Goal: Task Accomplishment & Management: Use online tool/utility

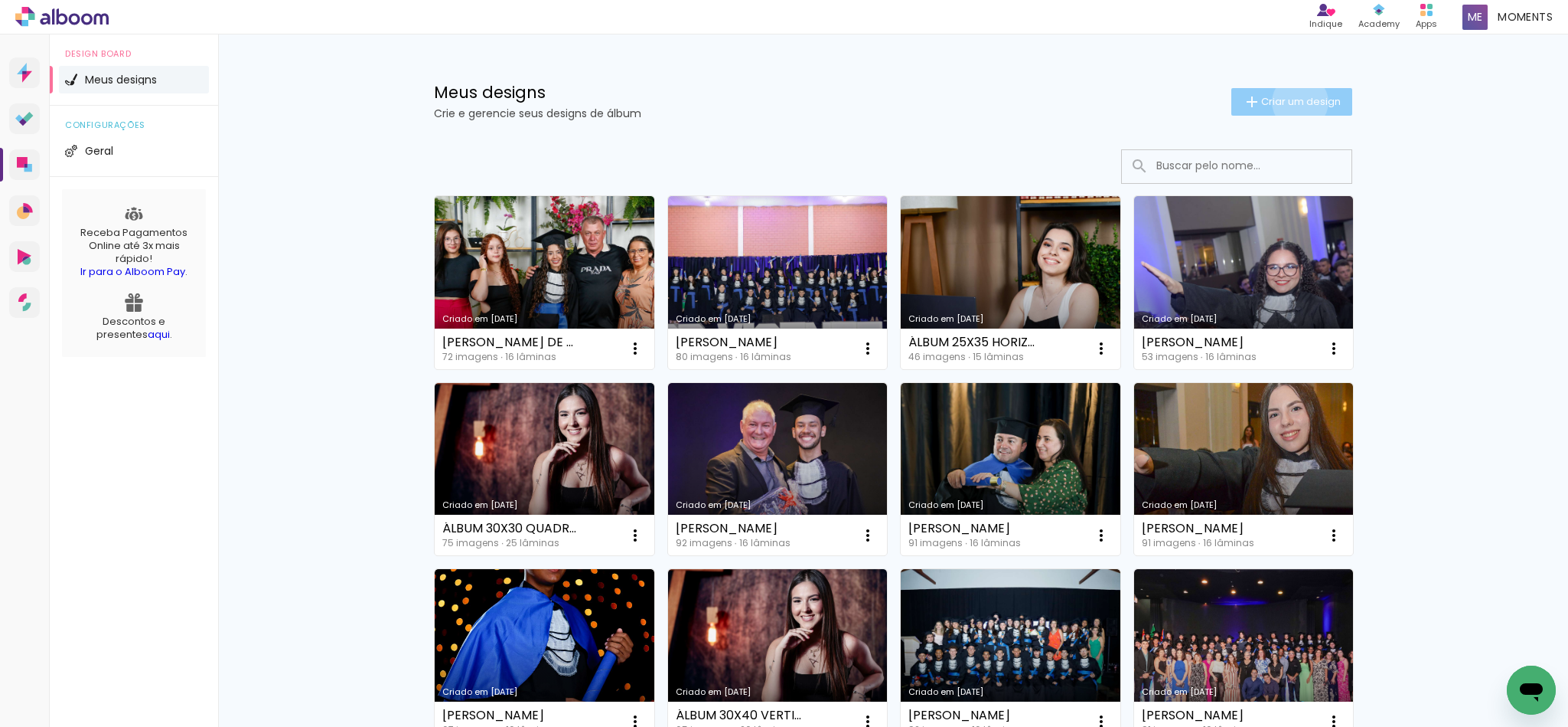
click at [1289, 101] on span "Criar um design" at bounding box center [1300, 101] width 79 height 10
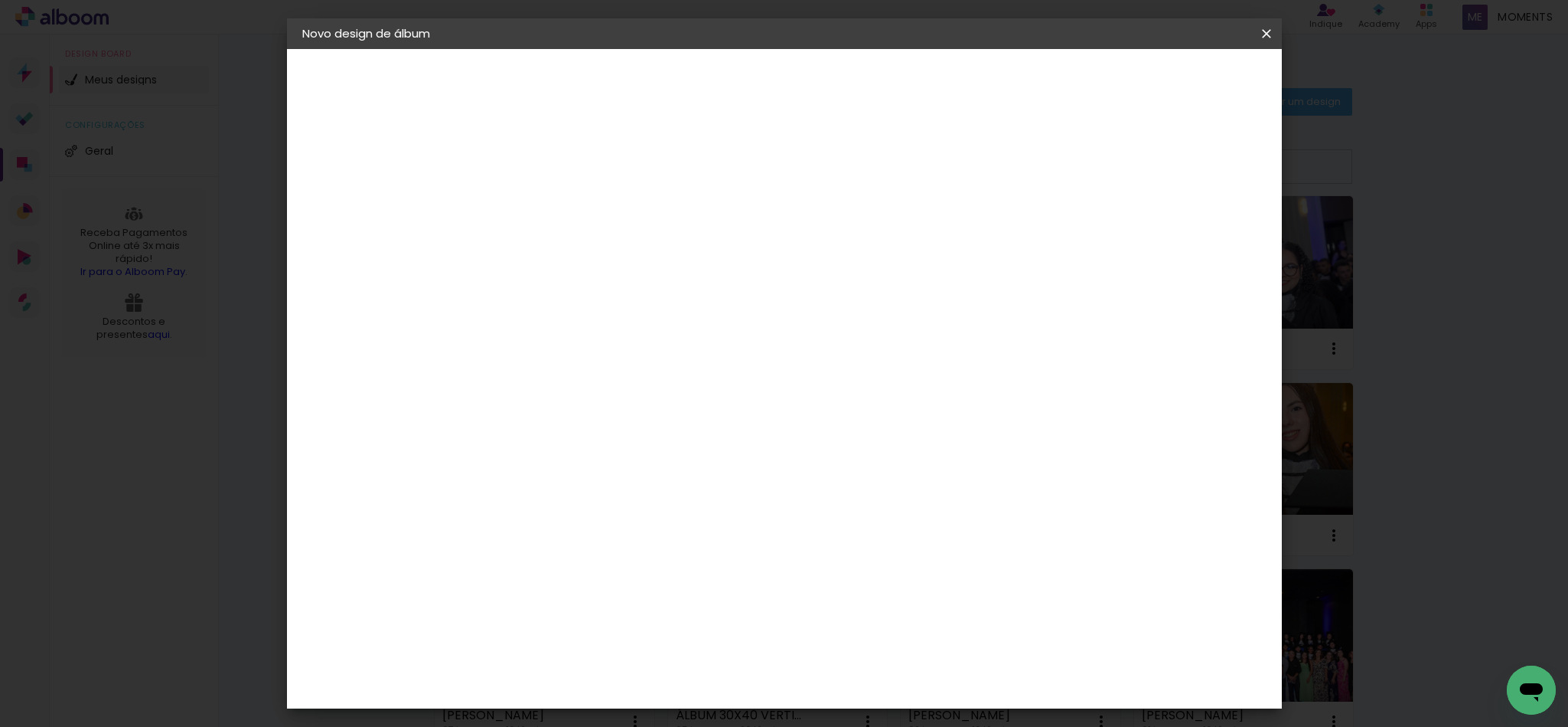
click at [552, 203] on input at bounding box center [552, 206] width 0 height 24
click at [552, 196] on input at bounding box center [552, 206] width 0 height 24
click at [552, 200] on input at bounding box center [552, 206] width 0 height 24
paste input "[PERSON_NAME]"
type input "[PERSON_NAME]"
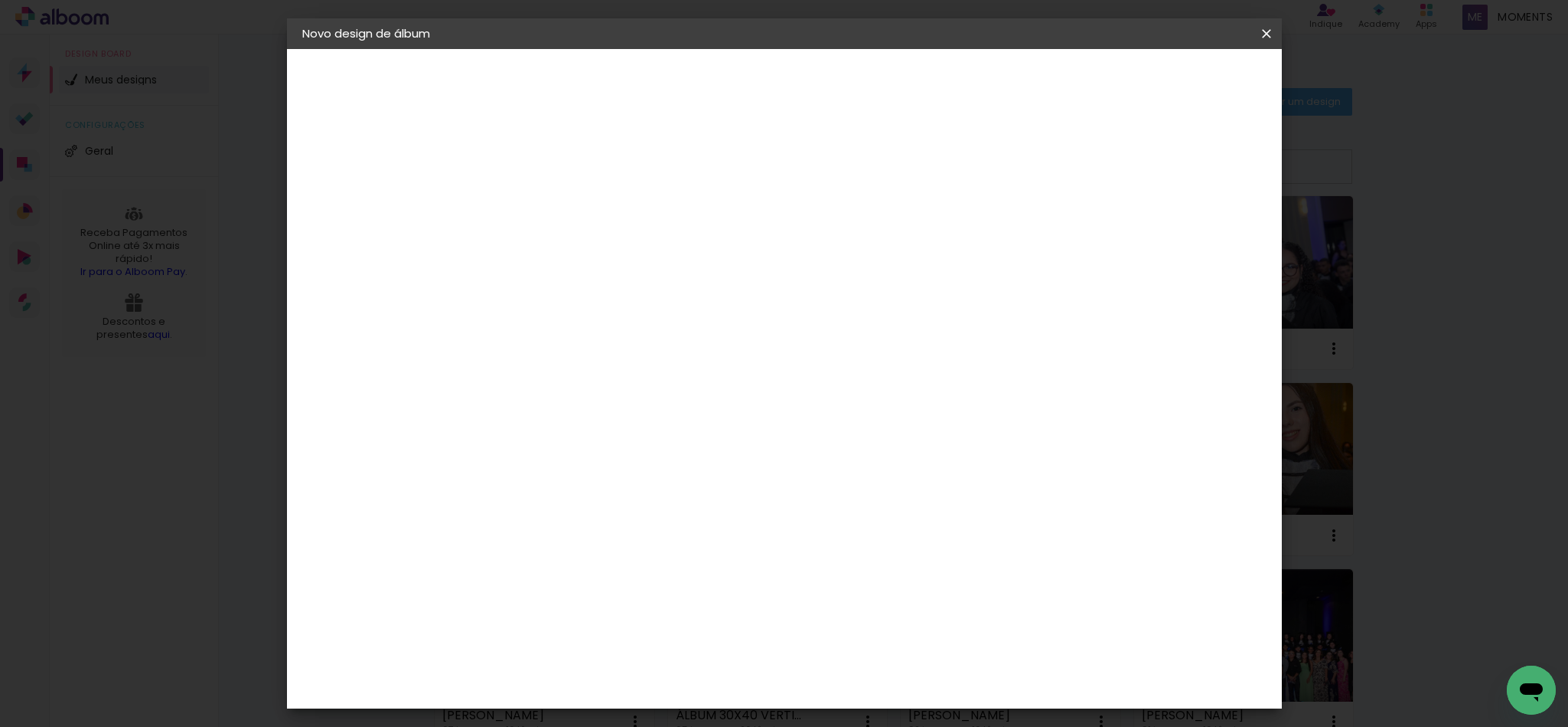
type paper-input "[PERSON_NAME]"
click at [710, 71] on paper-button "Avançar" at bounding box center [671, 81] width 75 height 26
click at [604, 618] on div "Photoalbum Universal" at bounding box center [578, 630] width 74 height 25
click at [0, 0] on slot "Avançar" at bounding box center [0, 0] width 0 height 0
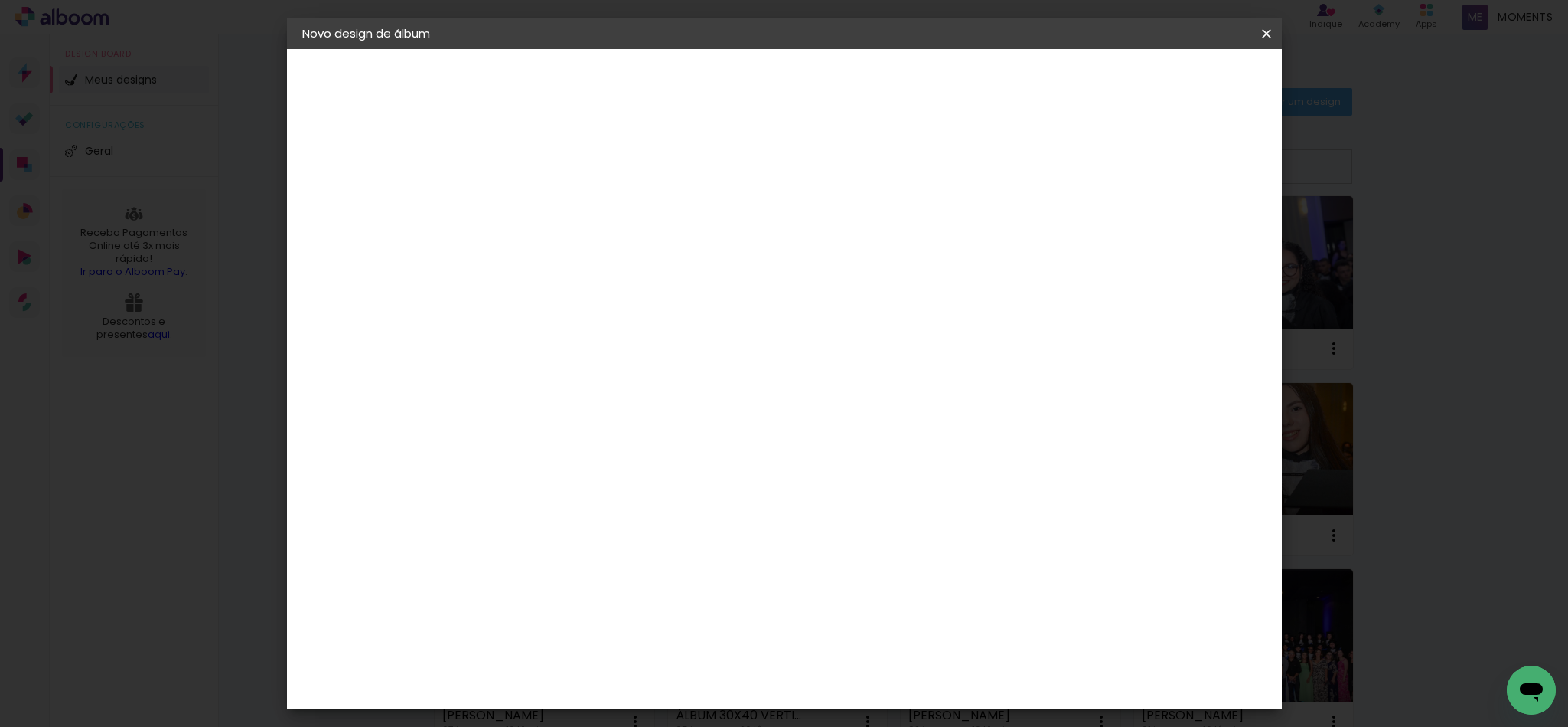
click at [612, 255] on input "text" at bounding box center [582, 267] width 60 height 24
click at [0, 0] on slot "Fotolivro Super" at bounding box center [0, 0] width 0 height 0
type input "Fotolivro Super"
click at [655, 658] on span "20 × 30" at bounding box center [620, 674] width 71 height 31
click at [0, 0] on slot "Avançar" at bounding box center [0, 0] width 0 height 0
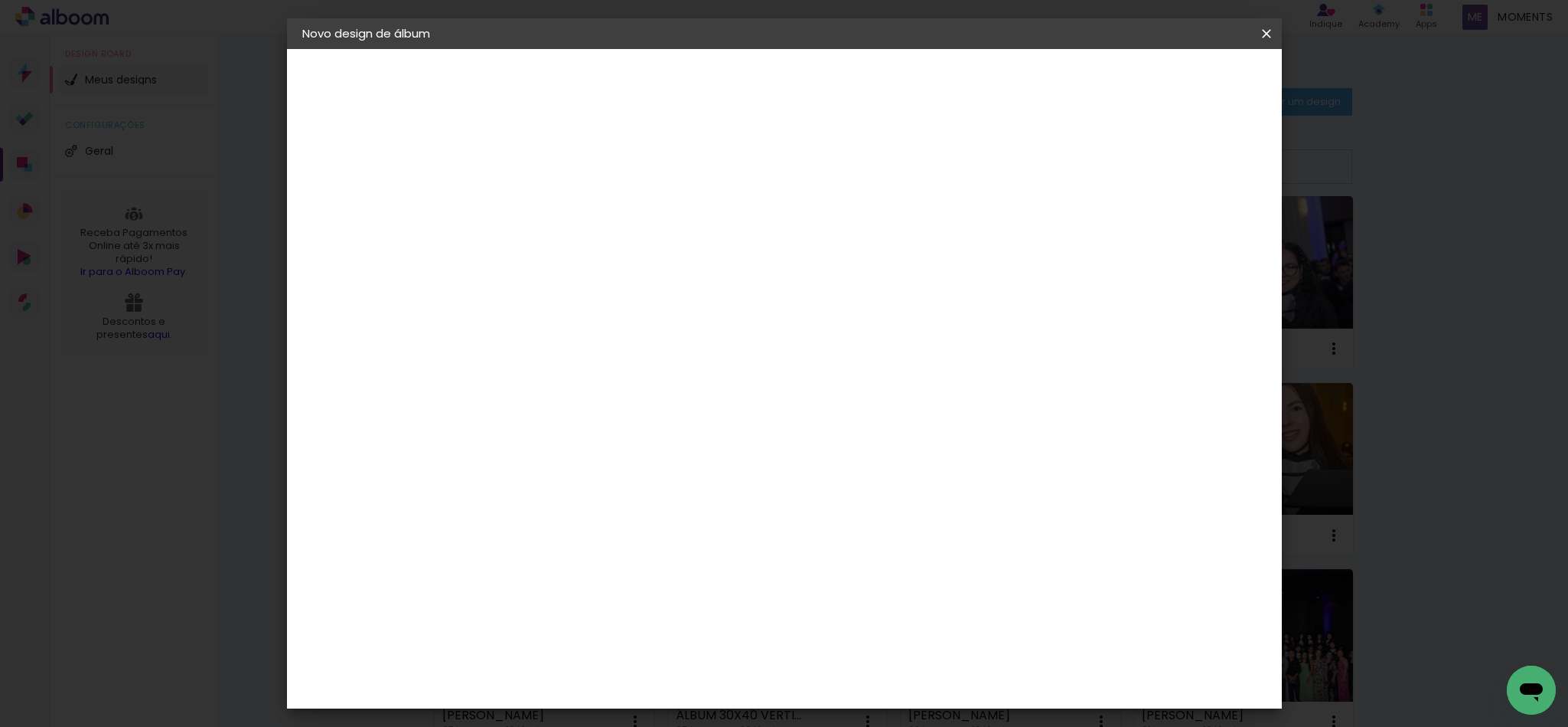
click at [1142, 62] on header "Revisão Verifique as configurações do seu álbum. Voltar Iniciar design" at bounding box center [813, 88] width 655 height 79
click at [1104, 84] on span "Iniciar design" at bounding box center [1069, 81] width 69 height 11
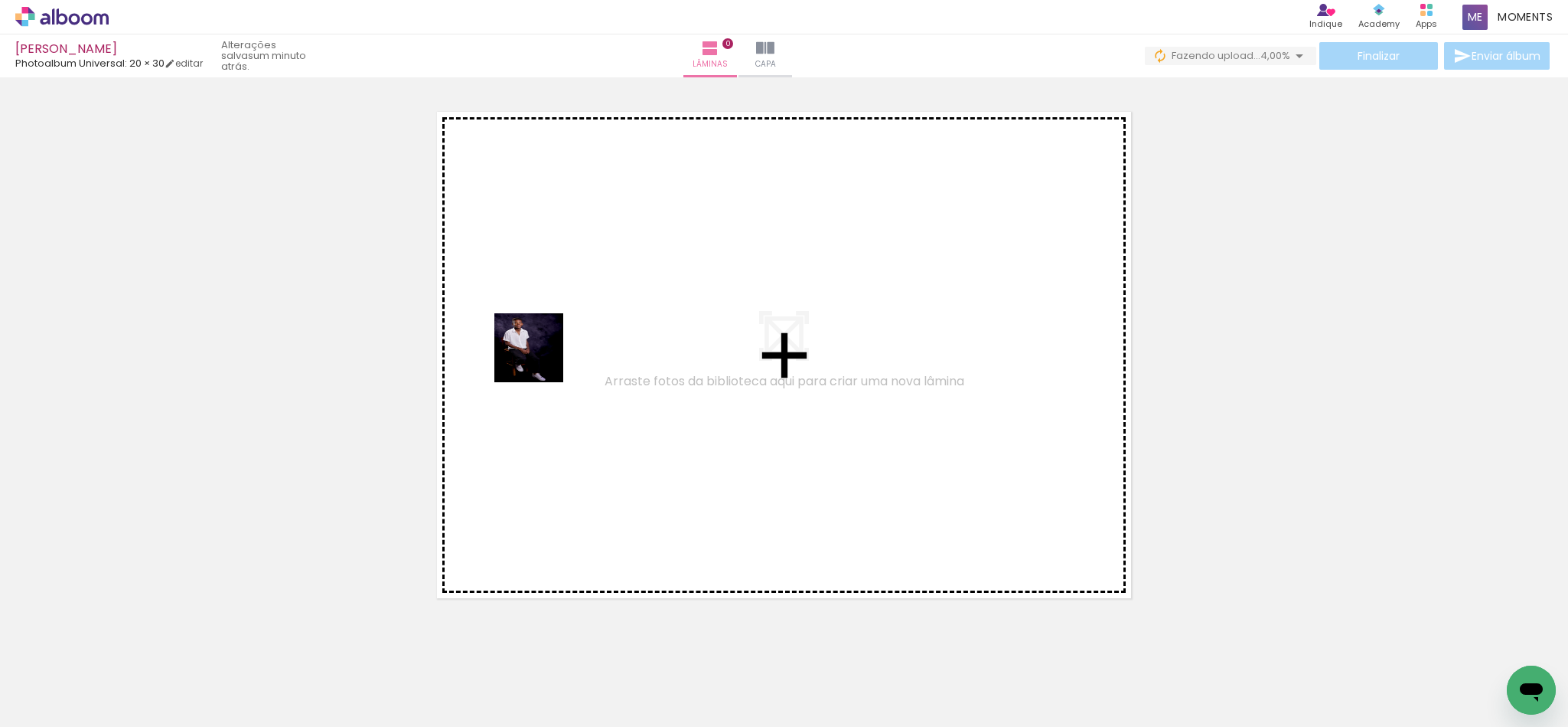
drag, startPoint x: 462, startPoint y: 687, endPoint x: 575, endPoint y: 305, distance: 398.4
click at [575, 305] on quentale-workspace at bounding box center [784, 363] width 1568 height 727
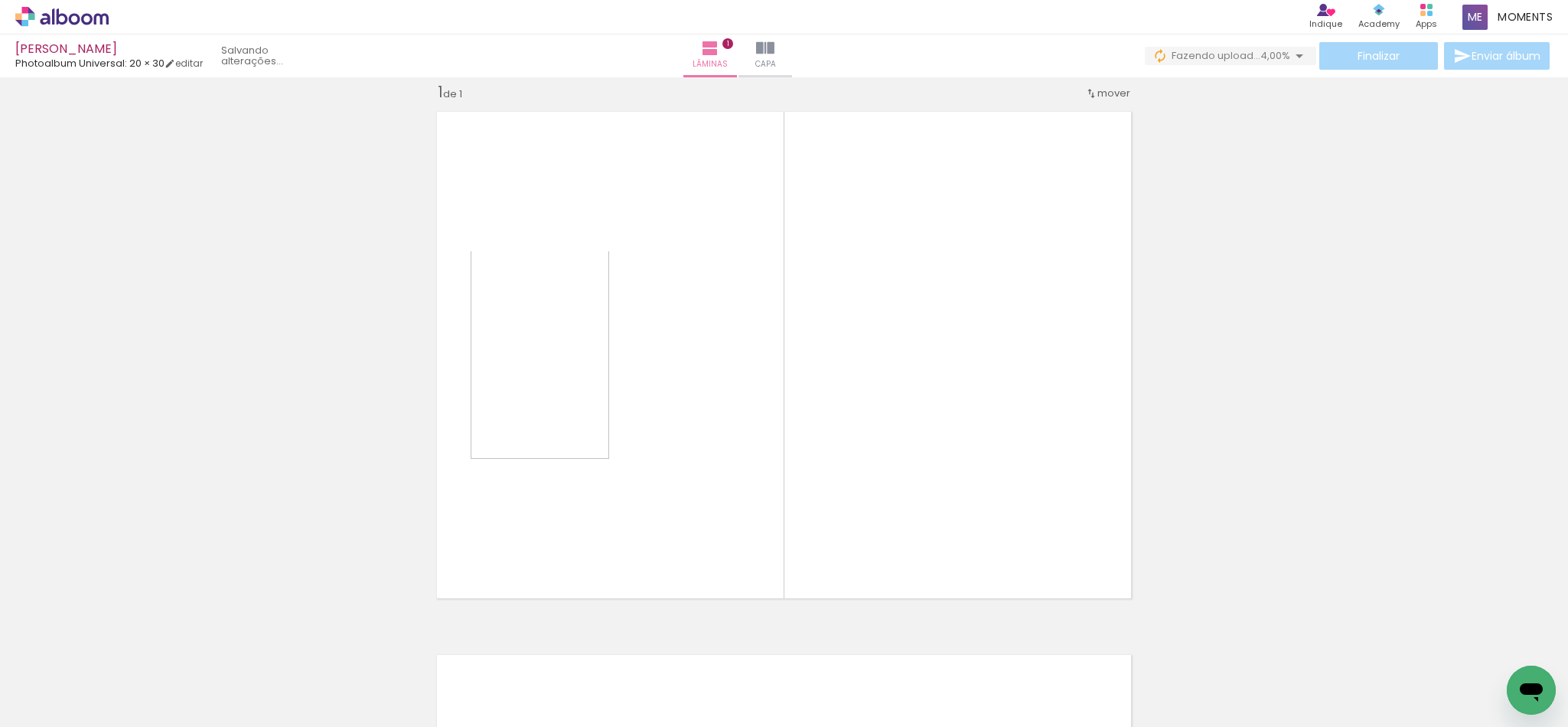
scroll to position [20, 0]
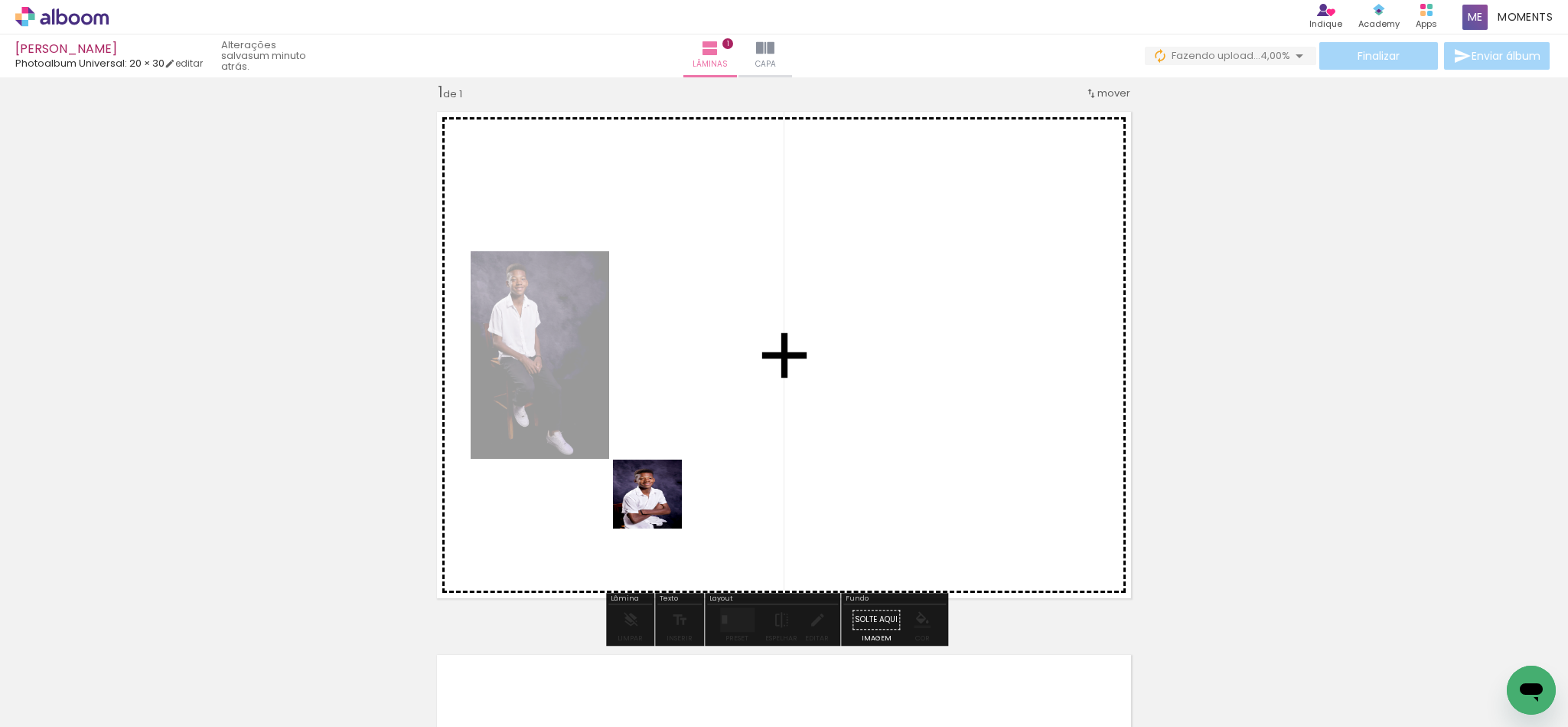
drag, startPoint x: 577, startPoint y: 683, endPoint x: 728, endPoint y: 524, distance: 219.3
click at [738, 400] on quentale-workspace at bounding box center [784, 363] width 1568 height 727
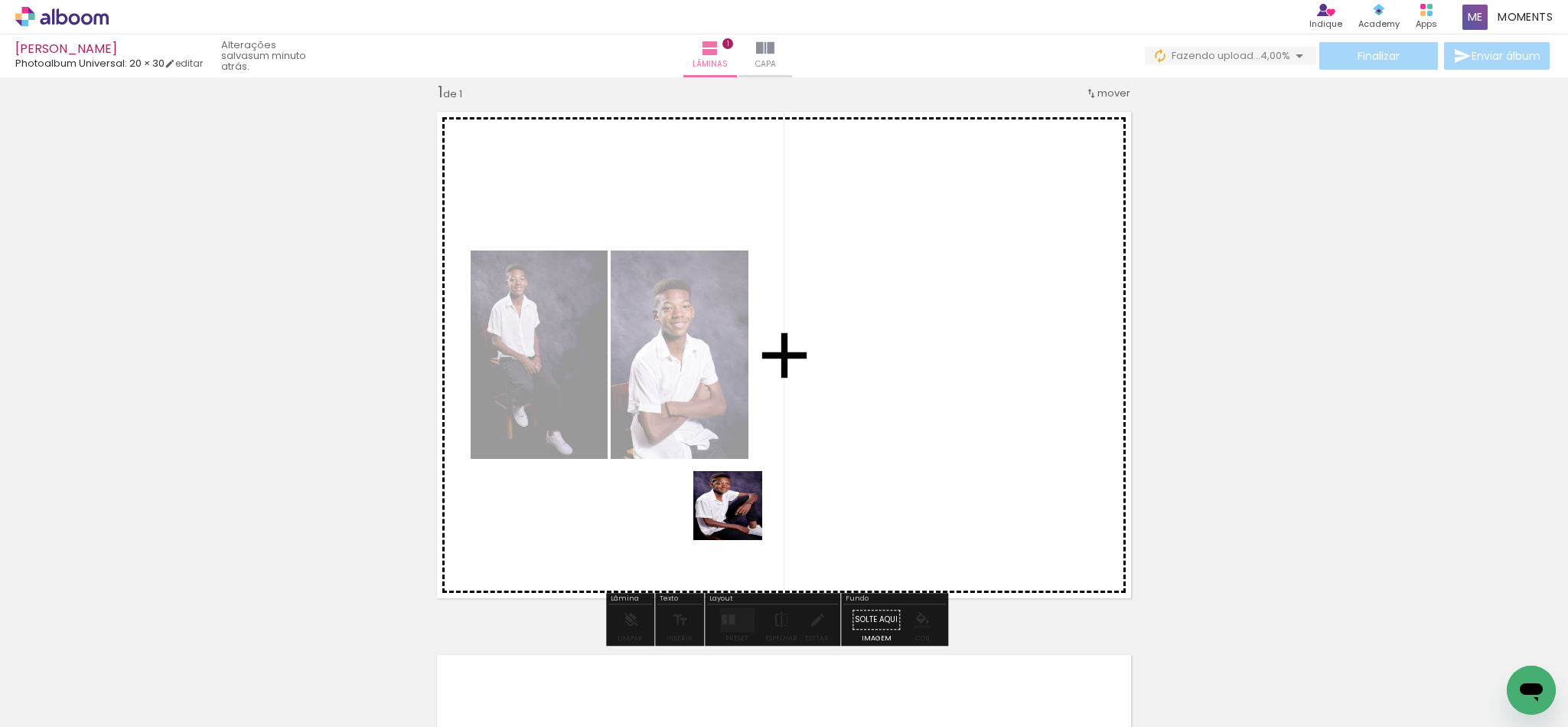
drag, startPoint x: 650, startPoint y: 673, endPoint x: 830, endPoint y: 428, distance: 304.0
click at [830, 428] on quentale-workspace at bounding box center [784, 363] width 1568 height 727
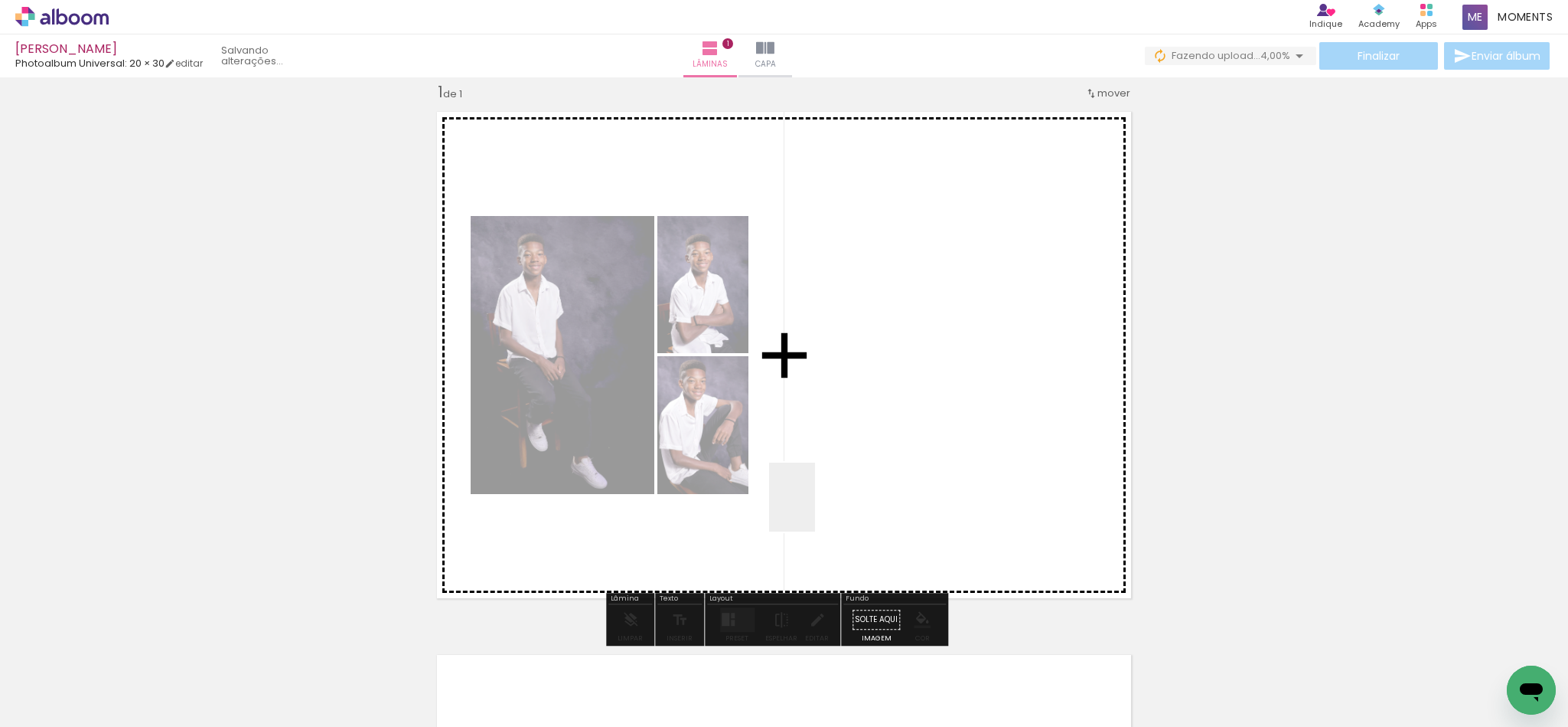
drag, startPoint x: 815, startPoint y: 508, endPoint x: 866, endPoint y: 425, distance: 97.4
click at [866, 425] on quentale-workspace at bounding box center [784, 363] width 1568 height 727
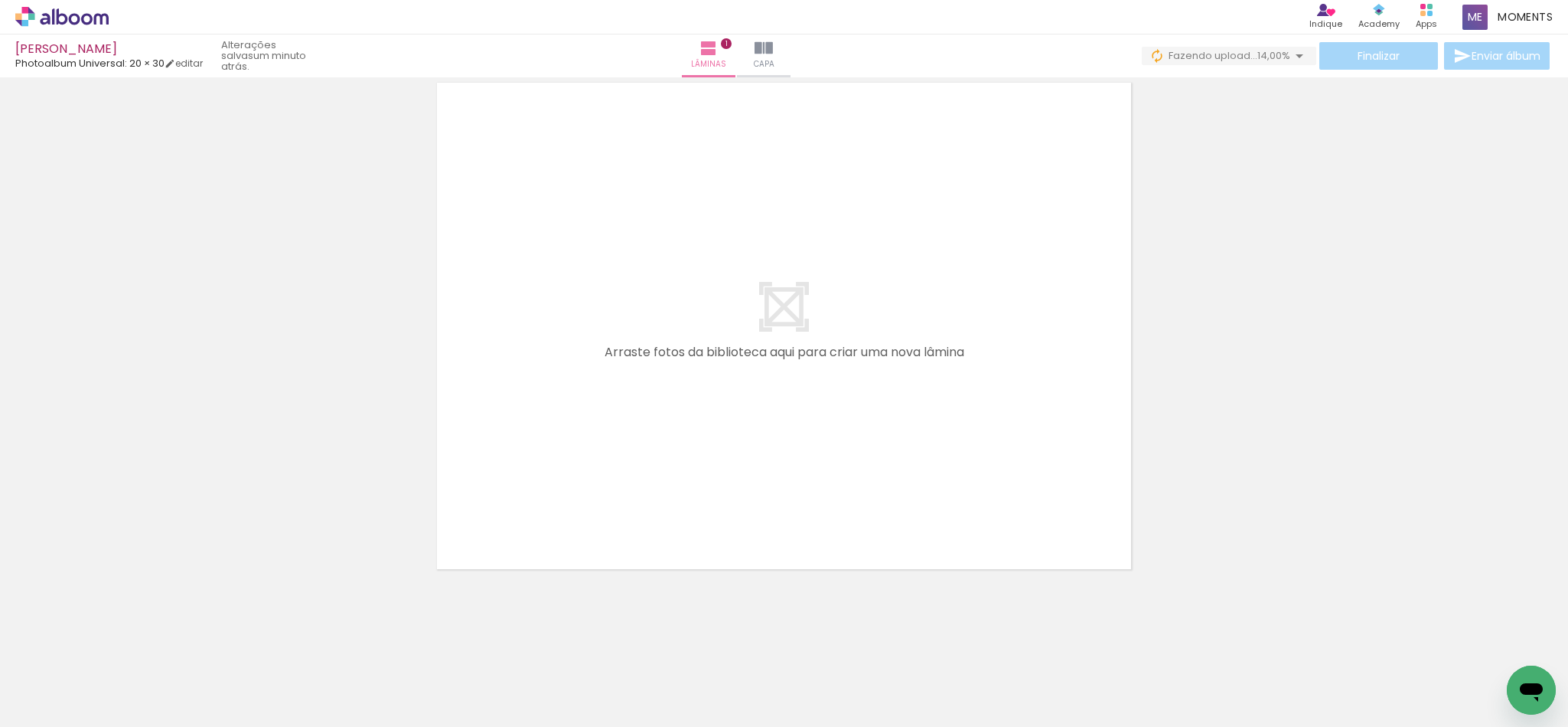
scroll to position [0, 1761]
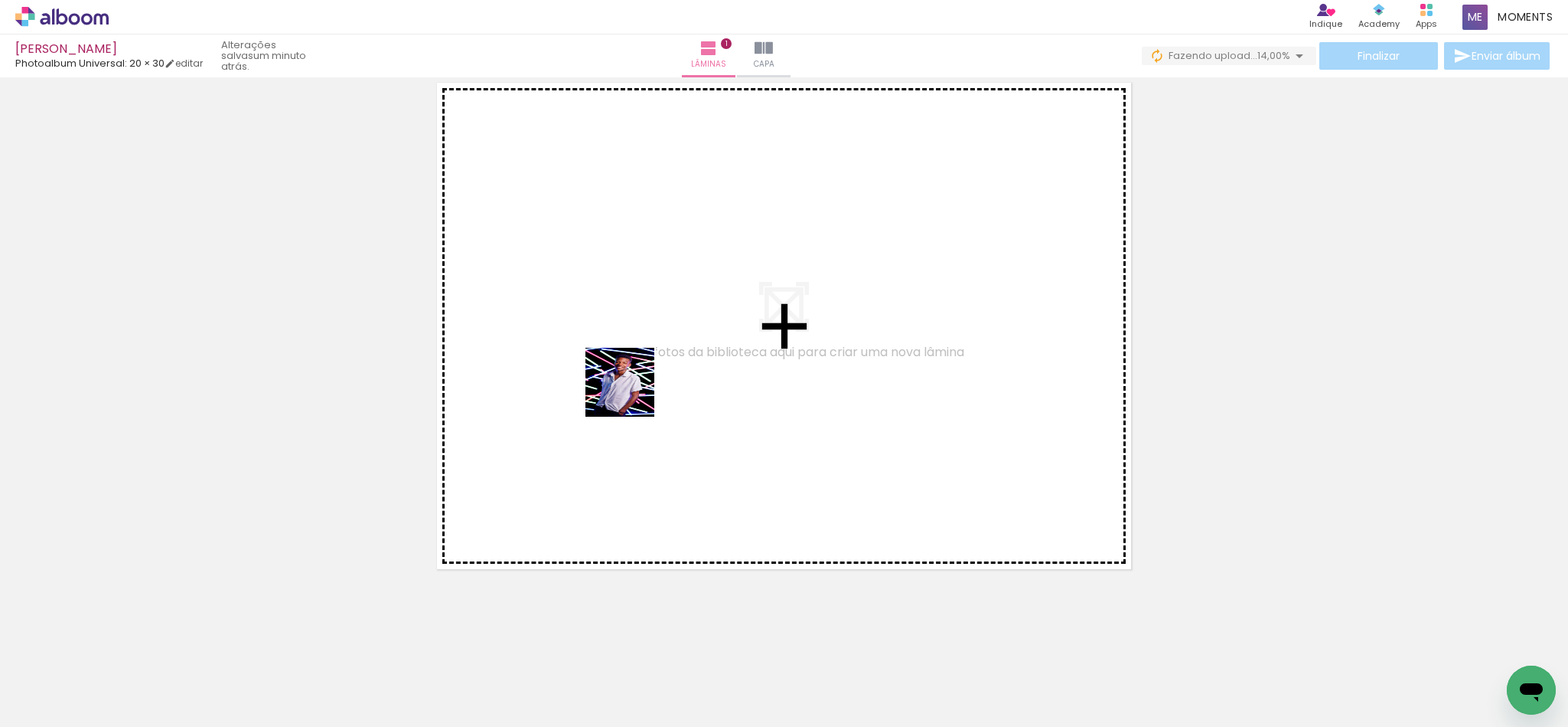
drag, startPoint x: 542, startPoint y: 683, endPoint x: 617, endPoint y: 524, distance: 175.8
click at [645, 338] on quentale-workspace at bounding box center [784, 363] width 1568 height 727
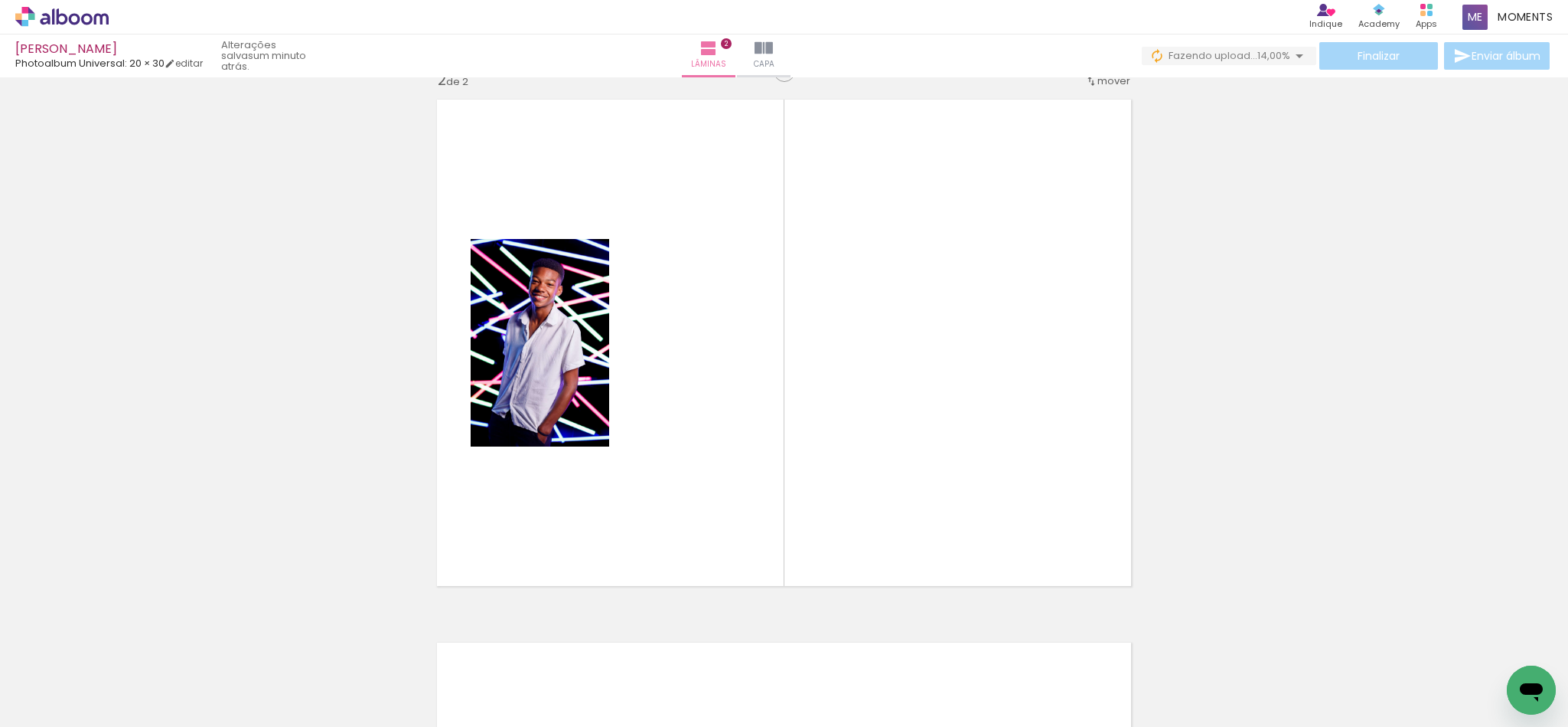
scroll to position [562, 0]
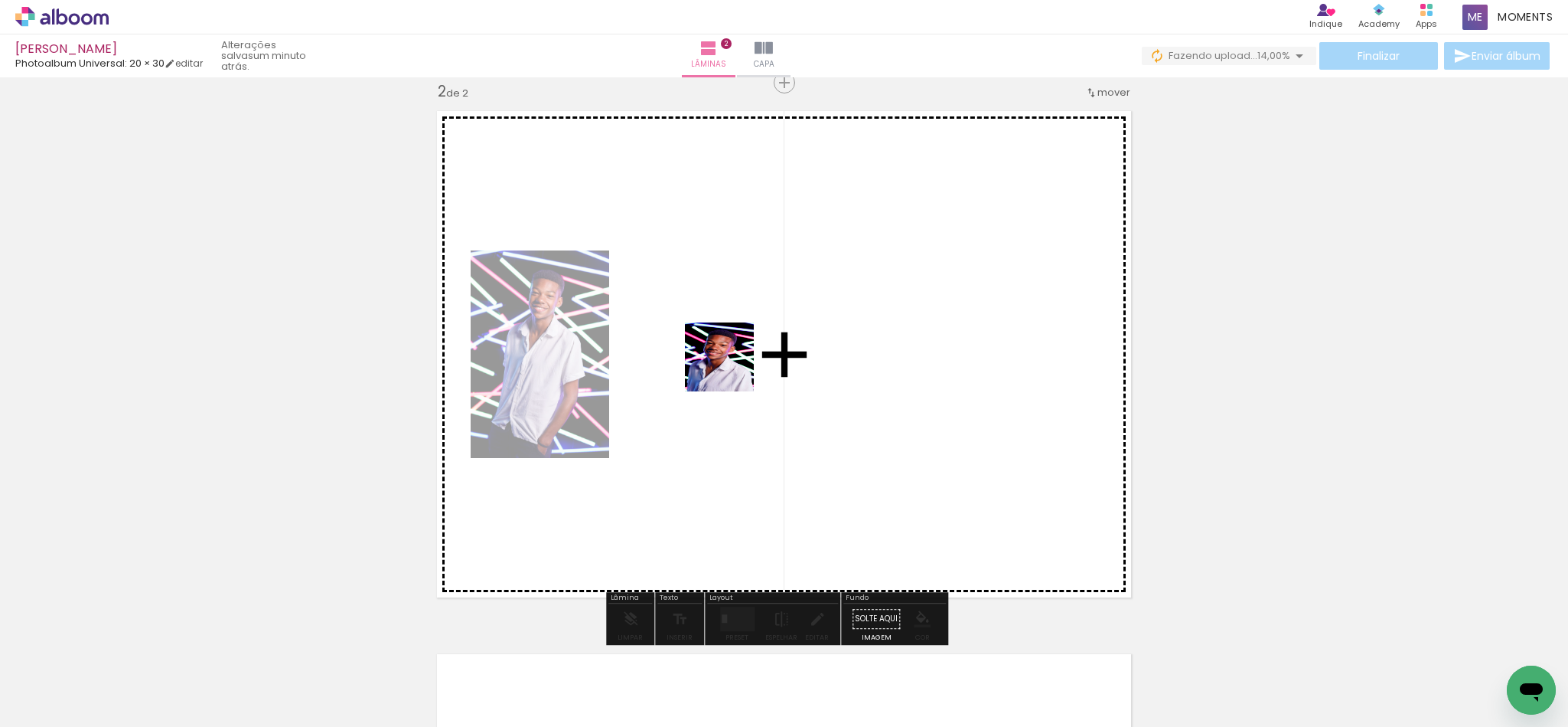
drag, startPoint x: 633, startPoint y: 648, endPoint x: 749, endPoint y: 531, distance: 164.8
click at [738, 343] on quentale-workspace at bounding box center [784, 363] width 1568 height 727
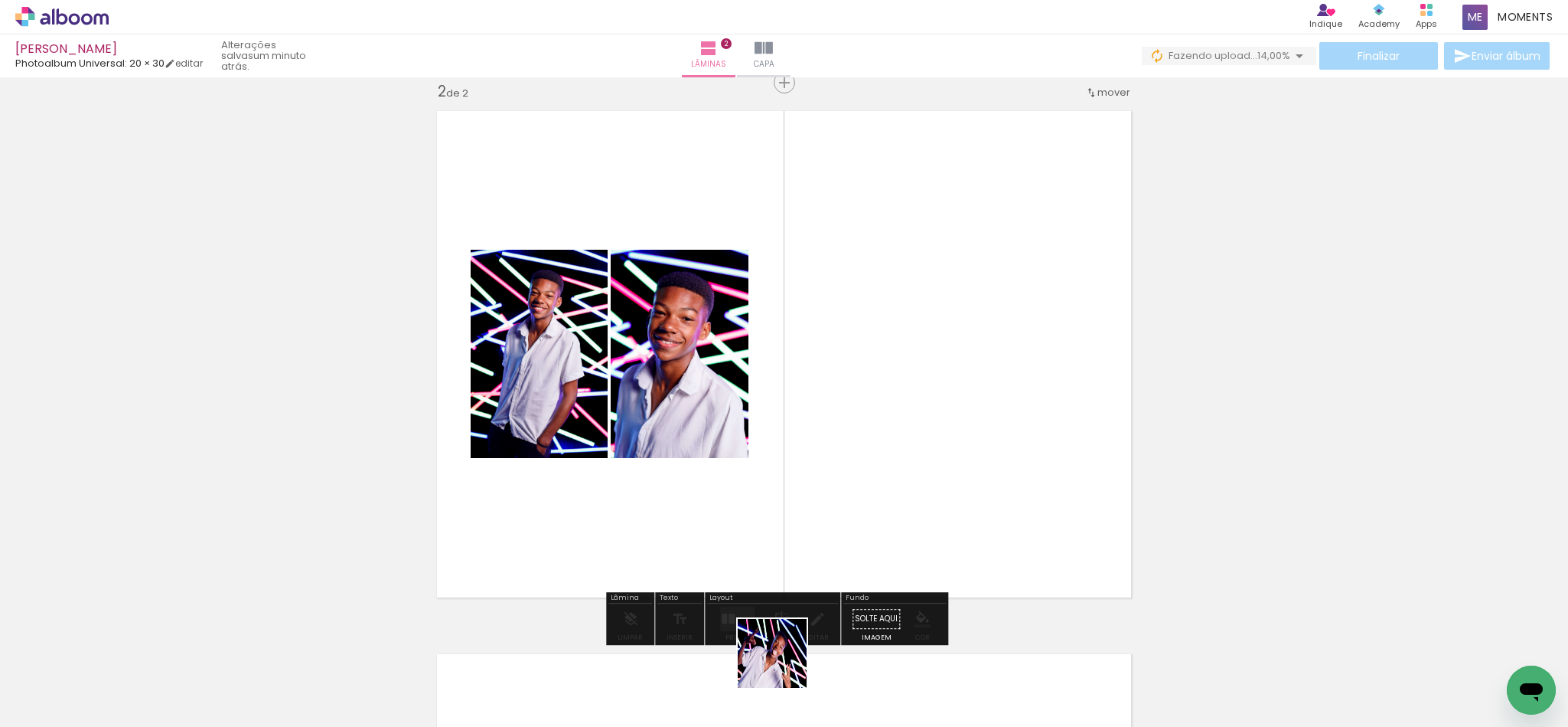
drag, startPoint x: 781, startPoint y: 673, endPoint x: 765, endPoint y: 462, distance: 211.6
click at [765, 462] on quentale-workspace at bounding box center [784, 363] width 1568 height 727
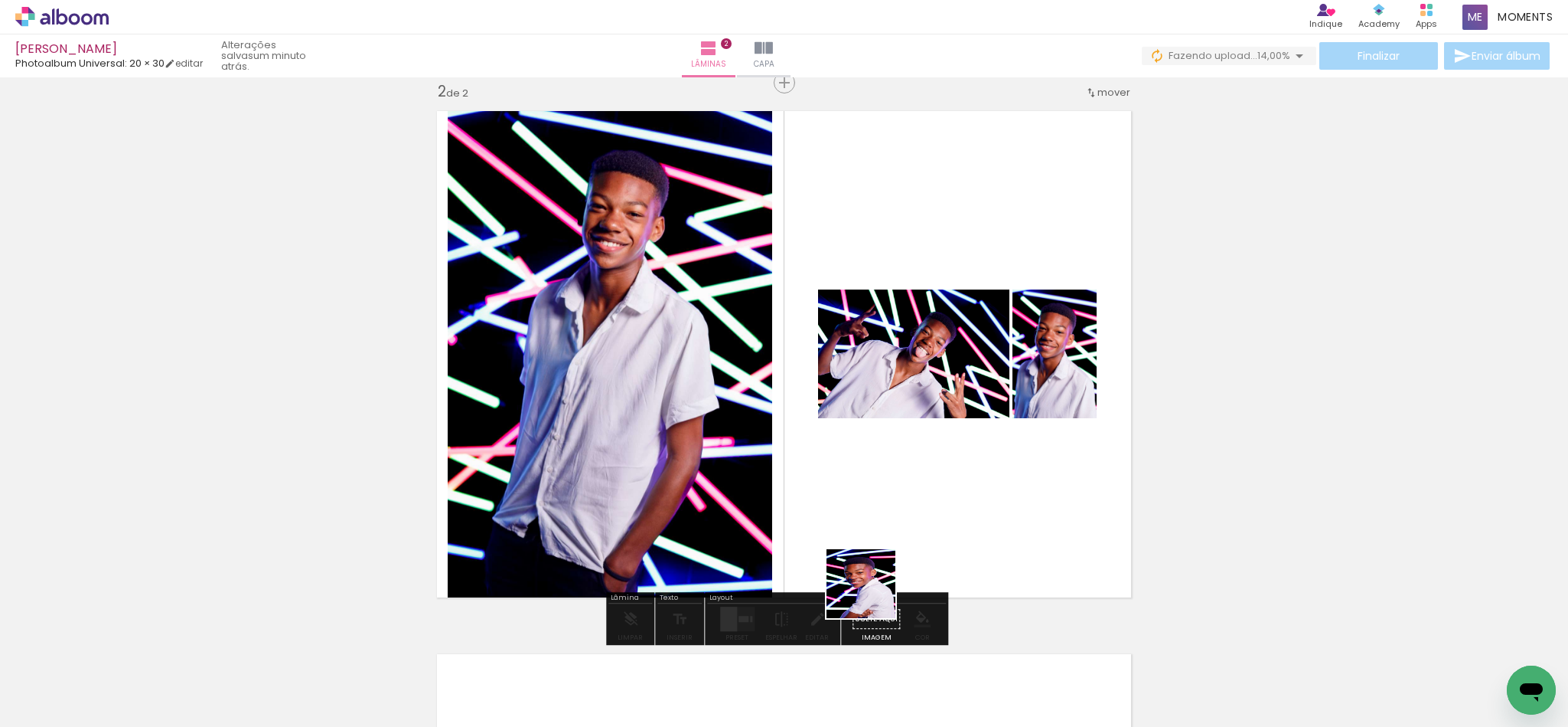
drag, startPoint x: 877, startPoint y: 706, endPoint x: 869, endPoint y: 431, distance: 275.1
click at [872, 444] on quentale-workspace at bounding box center [784, 363] width 1568 height 727
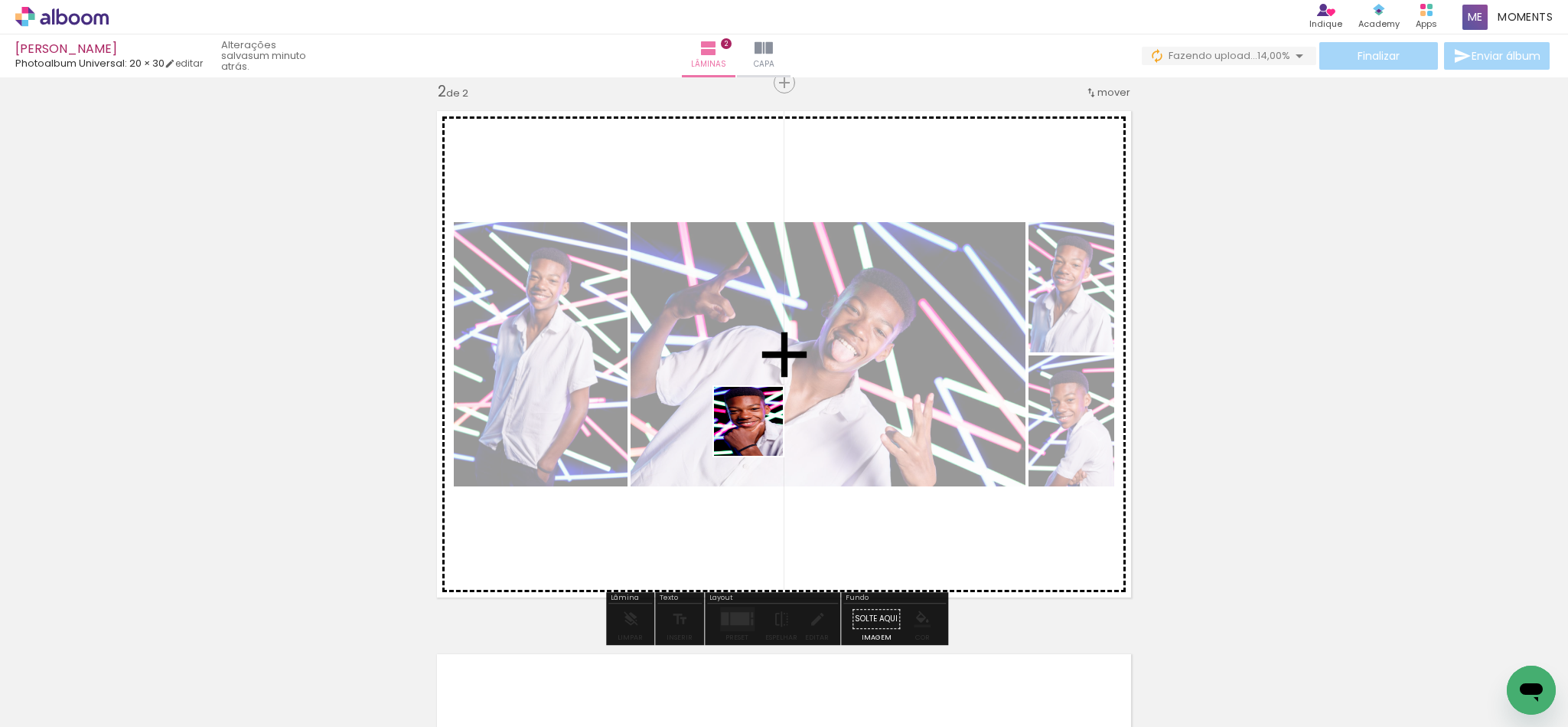
drag, startPoint x: 721, startPoint y: 672, endPoint x: 760, endPoint y: 423, distance: 252.0
click at [760, 423] on quentale-workspace at bounding box center [784, 363] width 1568 height 727
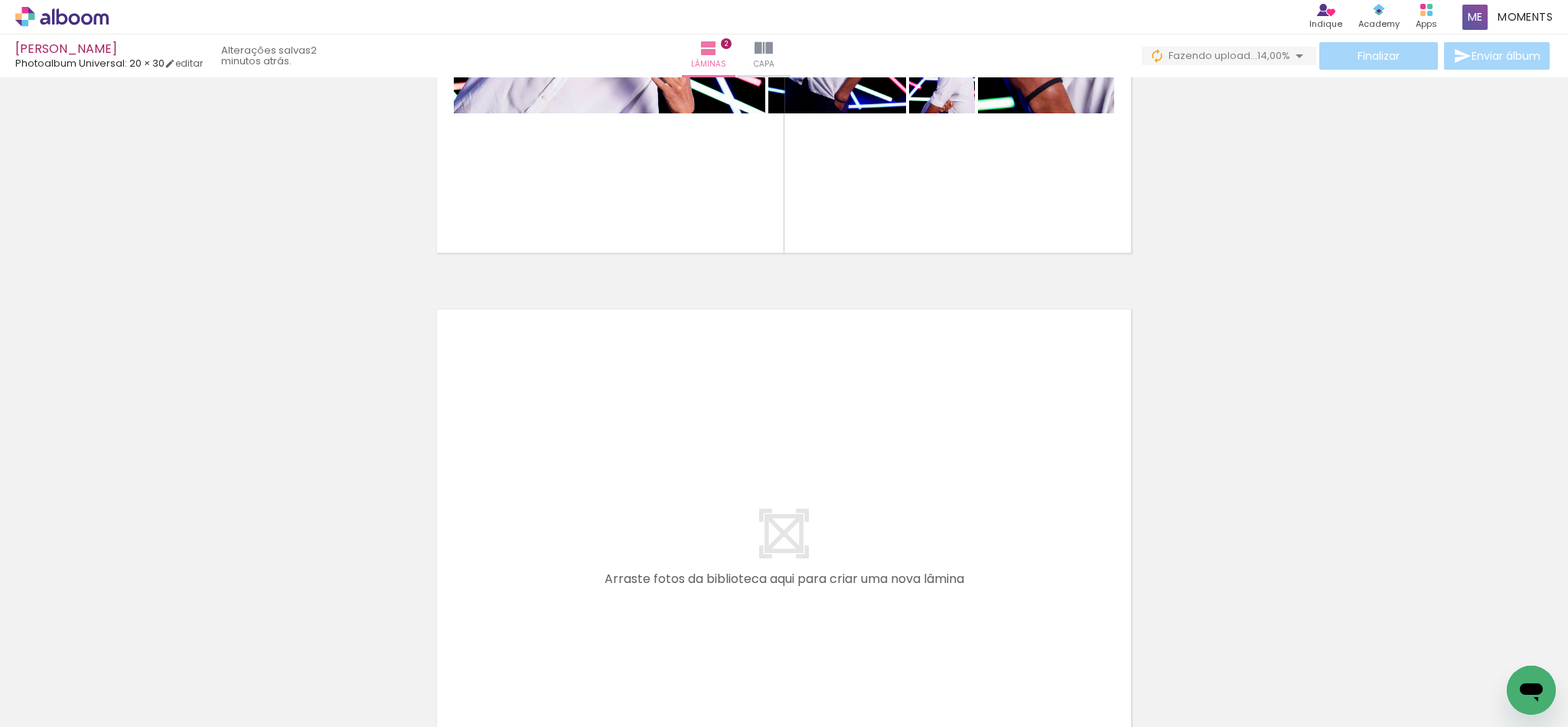
scroll to position [0, 2848]
drag, startPoint x: 1321, startPoint y: 676, endPoint x: 933, endPoint y: 491, distance: 429.8
click at [933, 491] on quentale-workspace at bounding box center [784, 363] width 1568 height 727
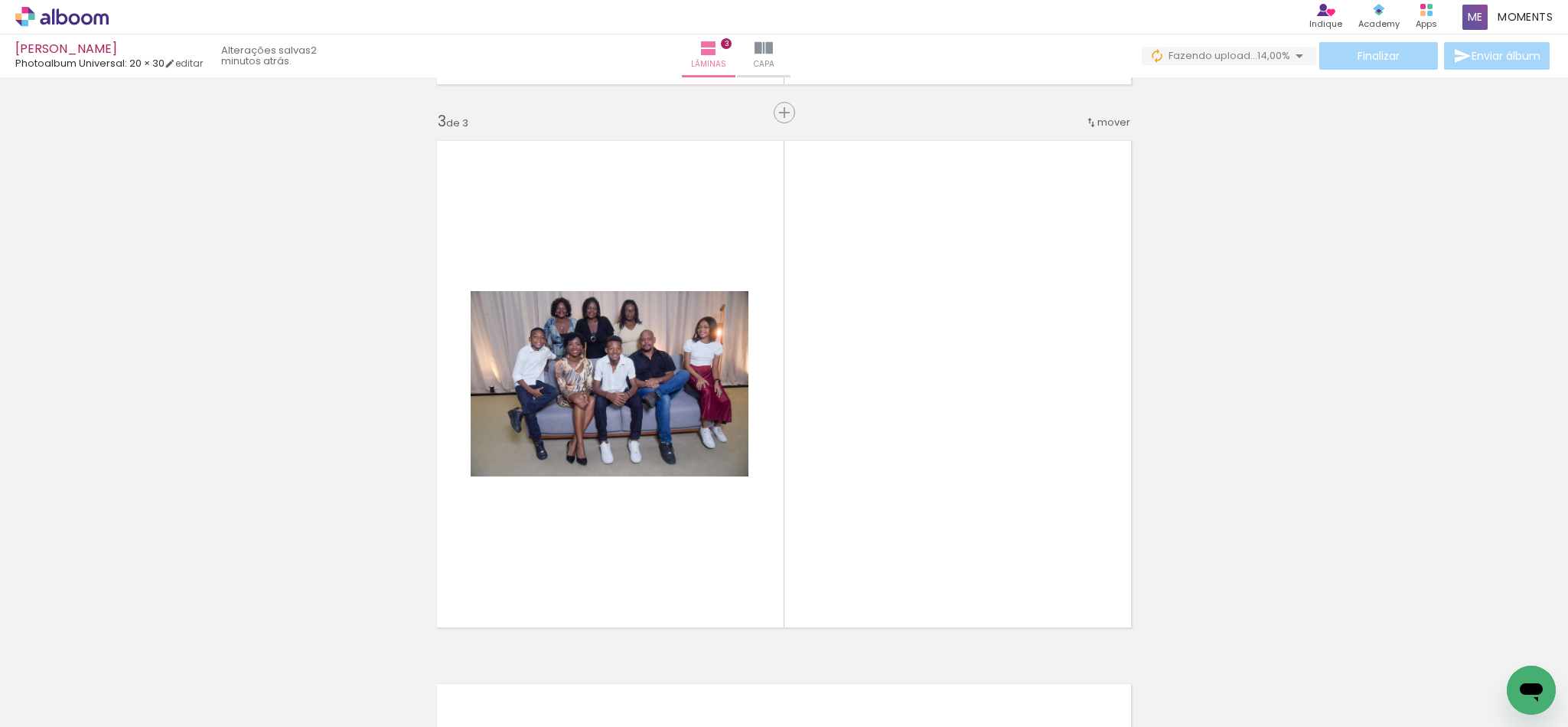
scroll to position [1105, 0]
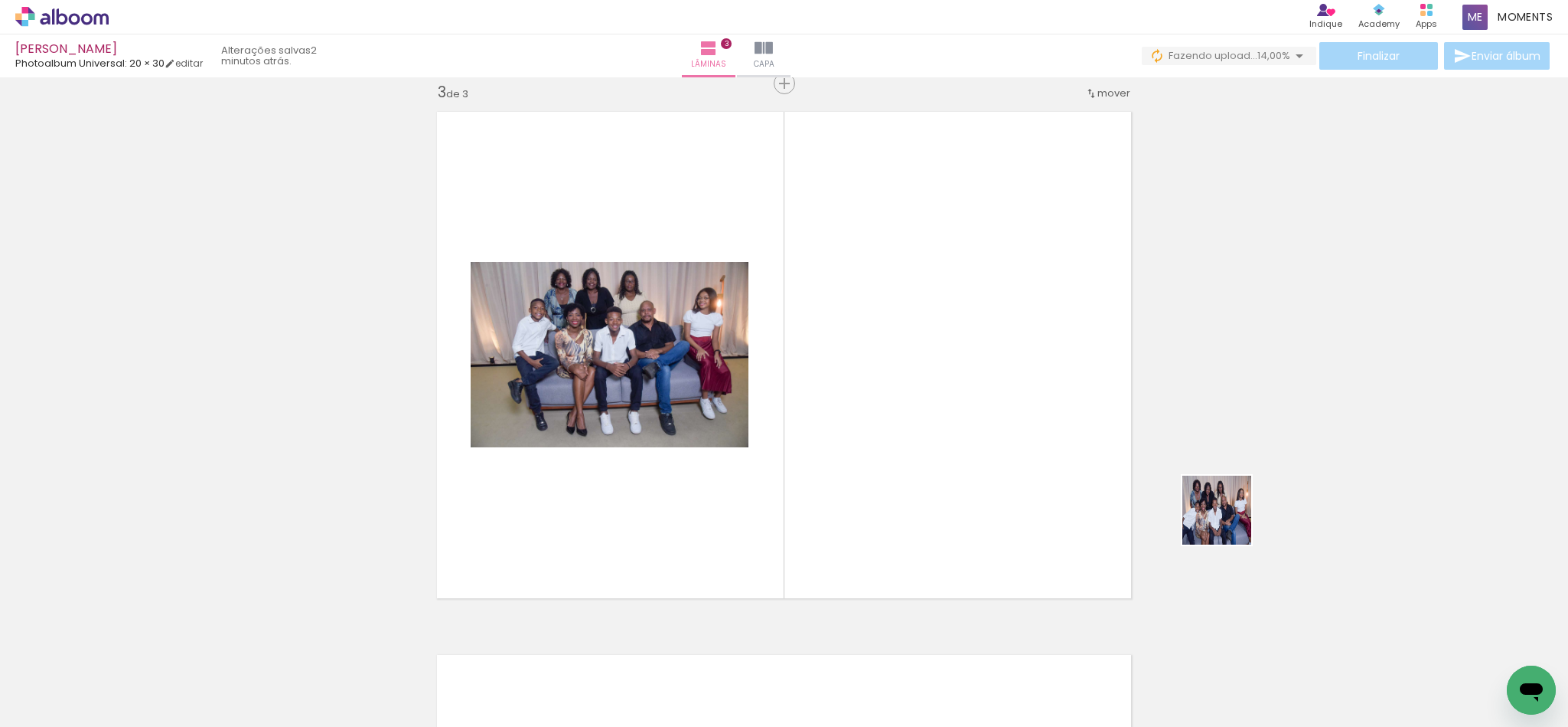
drag, startPoint x: 1433, startPoint y: 681, endPoint x: 939, endPoint y: 386, distance: 575.4
click at [939, 386] on quentale-workspace at bounding box center [784, 363] width 1568 height 727
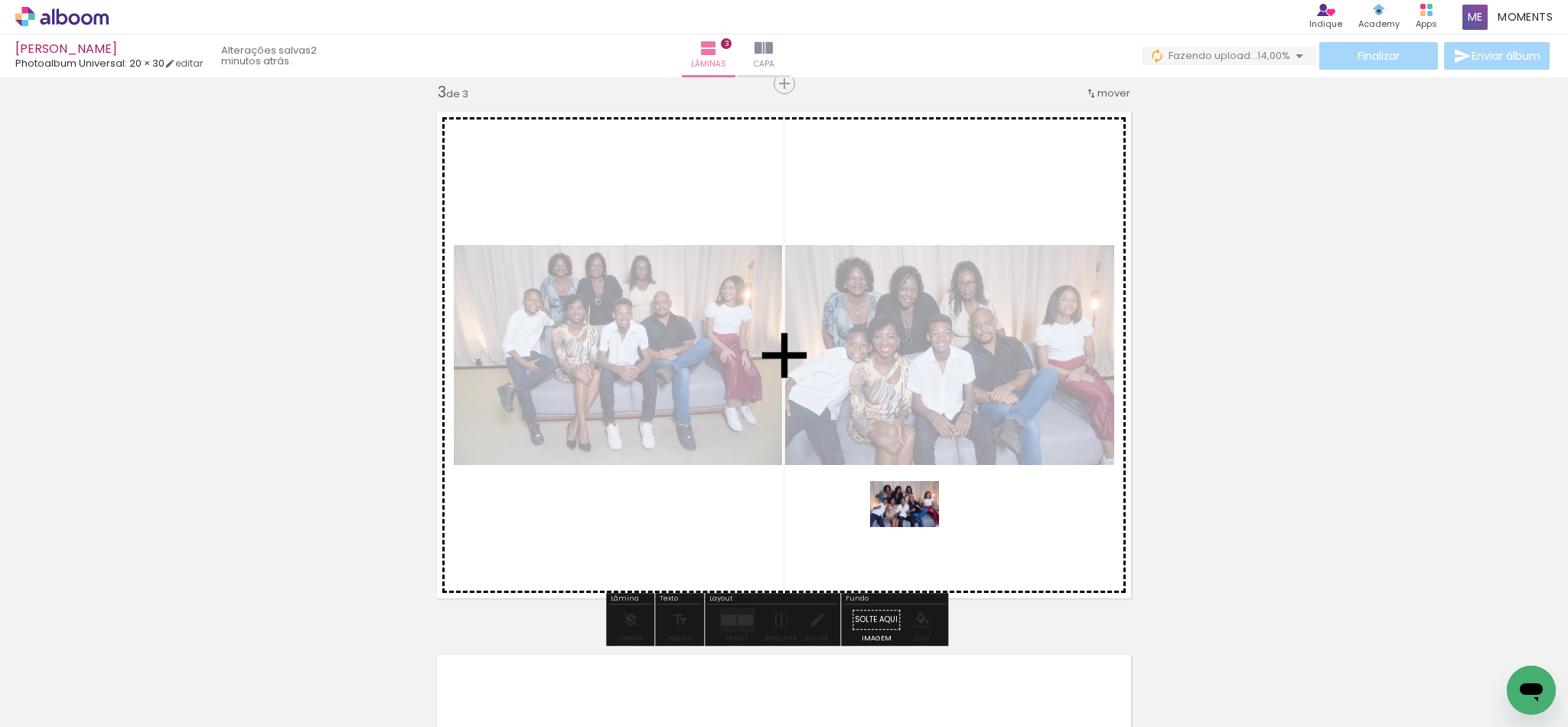
drag, startPoint x: 1491, startPoint y: 681, endPoint x: 916, endPoint y: 527, distance: 595.3
click at [916, 527] on quentale-workspace at bounding box center [784, 363] width 1568 height 727
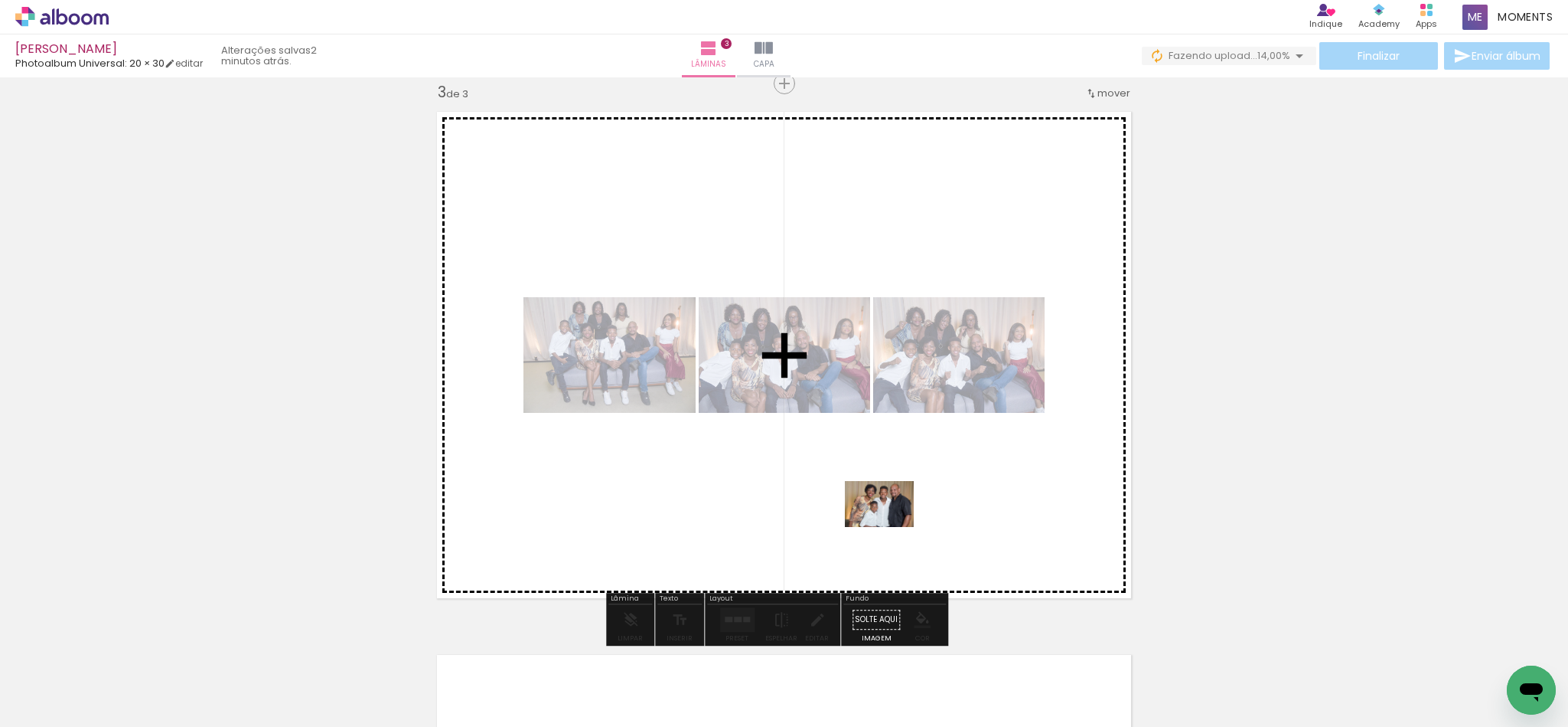
drag, startPoint x: 1266, startPoint y: 664, endPoint x: 891, endPoint y: 527, distance: 399.2
click at [891, 527] on quentale-workspace at bounding box center [784, 363] width 1568 height 727
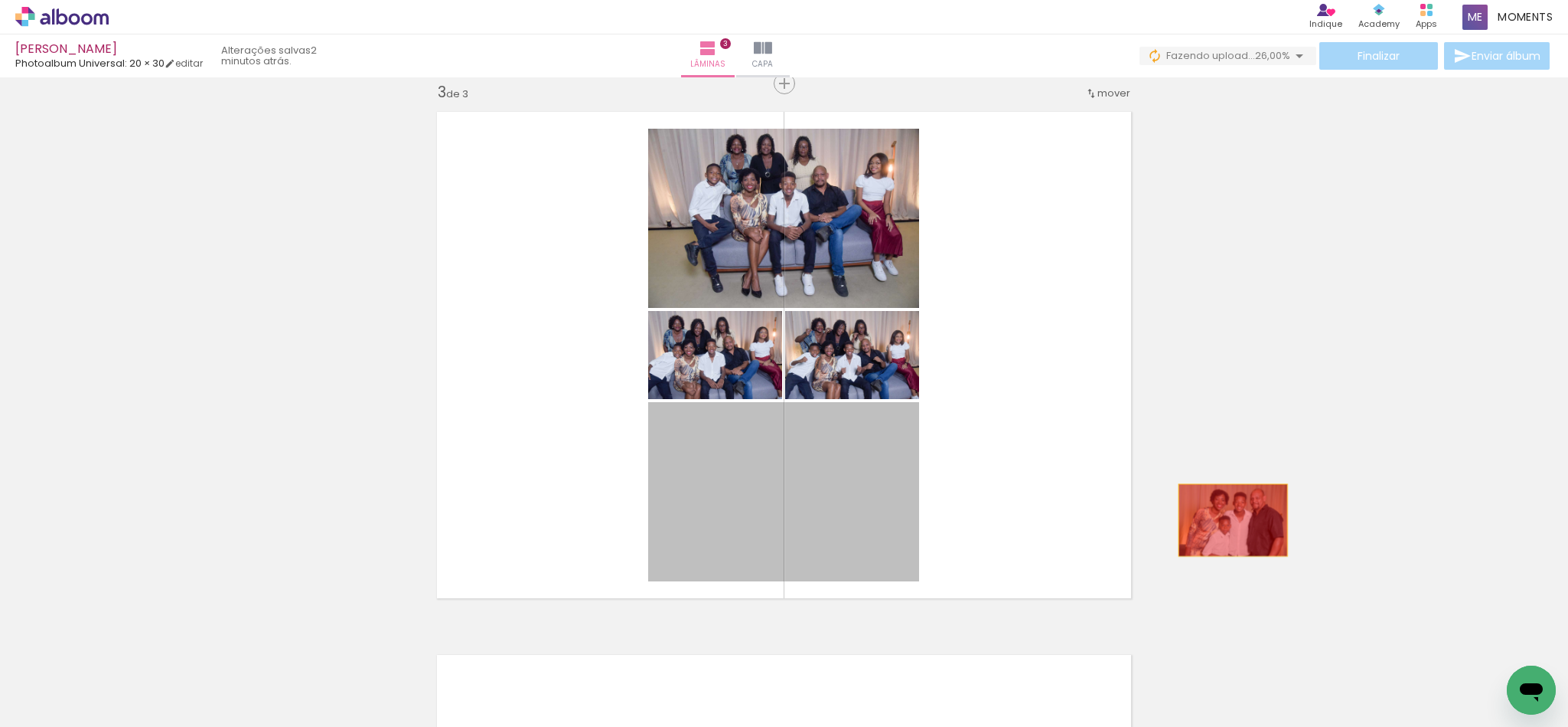
drag, startPoint x: 804, startPoint y: 508, endPoint x: 1236, endPoint y: 517, distance: 432.1
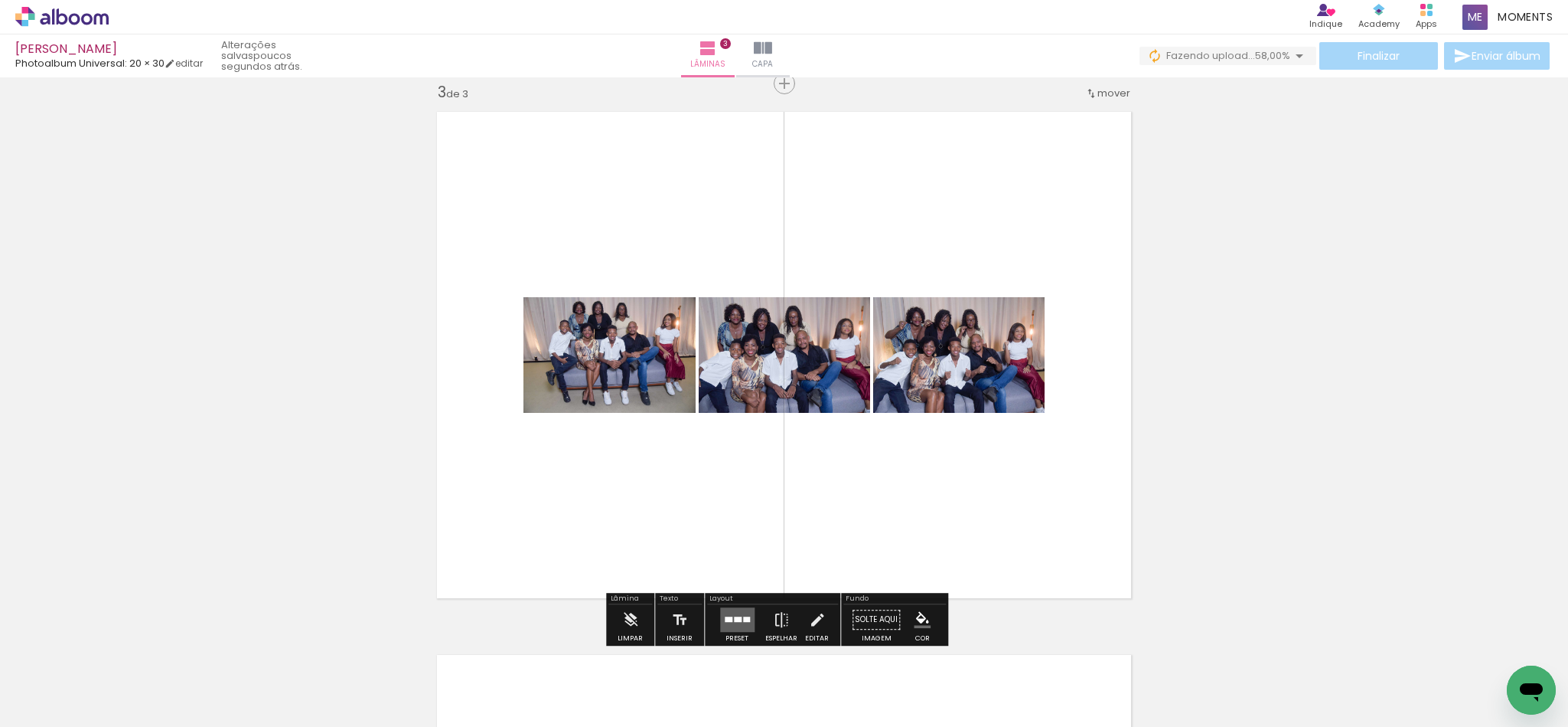
click at [1025, 687] on div at bounding box center [991, 674] width 68 height 46
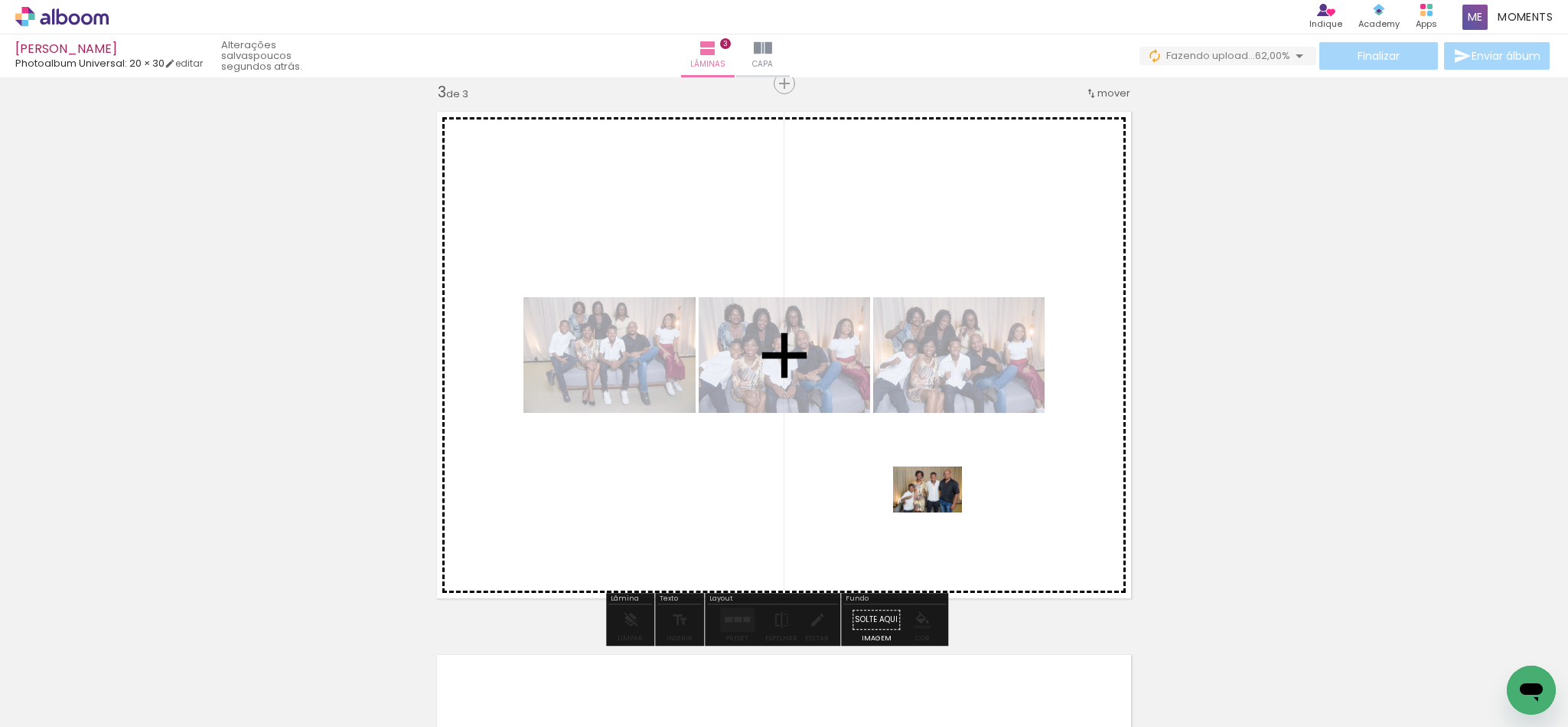
drag, startPoint x: 1186, startPoint y: 699, endPoint x: 939, endPoint y: 513, distance: 309.2
click at [939, 513] on quentale-workspace at bounding box center [784, 363] width 1568 height 727
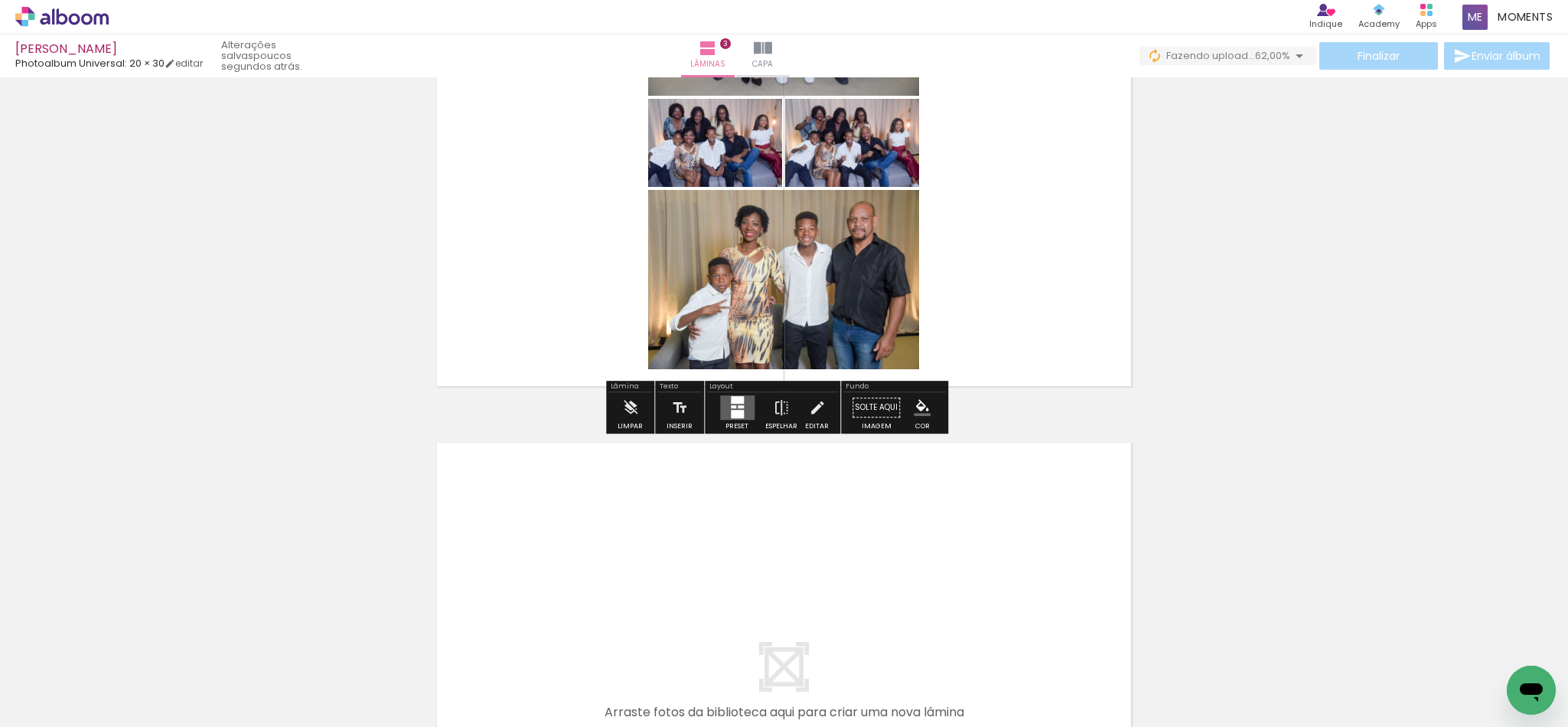
scroll to position [1450, 0]
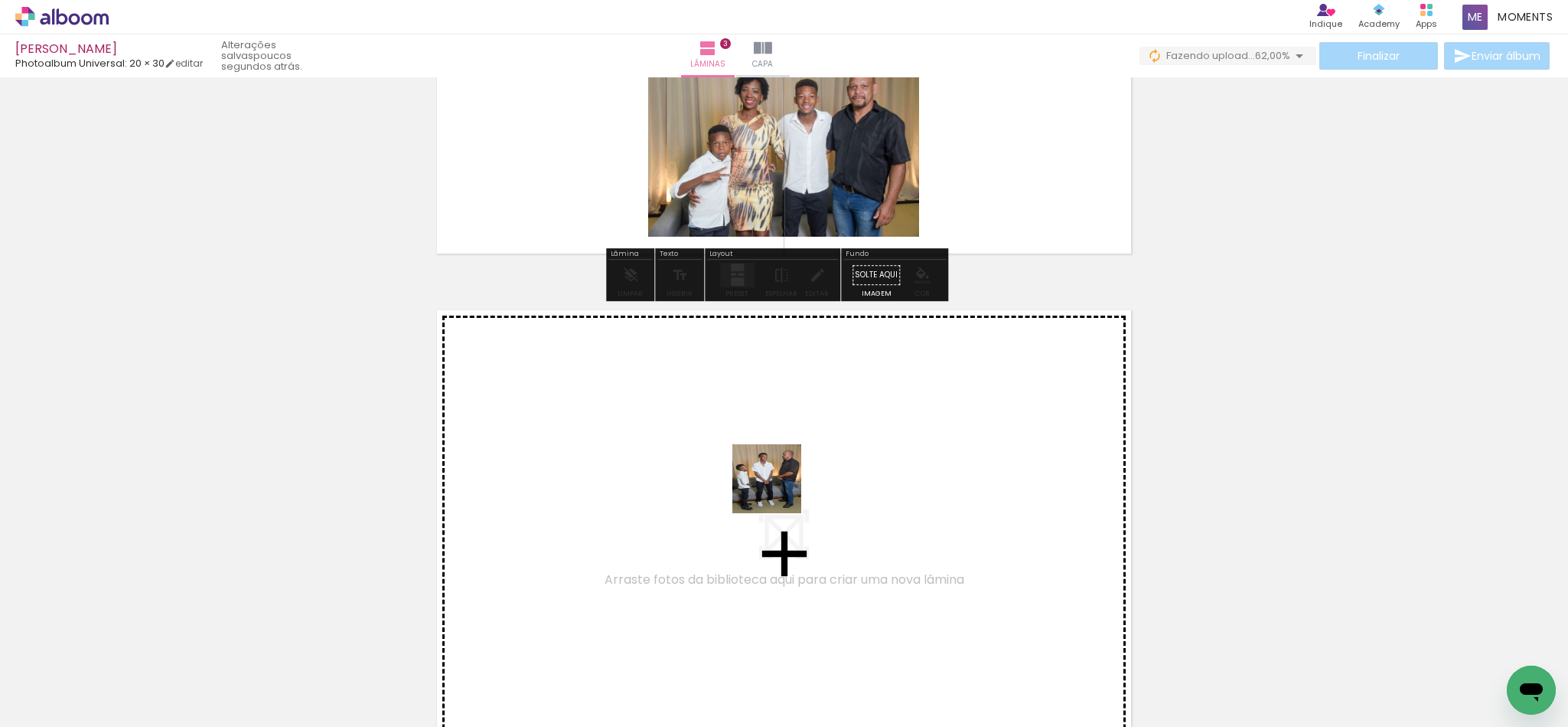
drag, startPoint x: 816, startPoint y: 691, endPoint x: 778, endPoint y: 467, distance: 227.2
click at [778, 467] on quentale-workspace at bounding box center [784, 363] width 1568 height 727
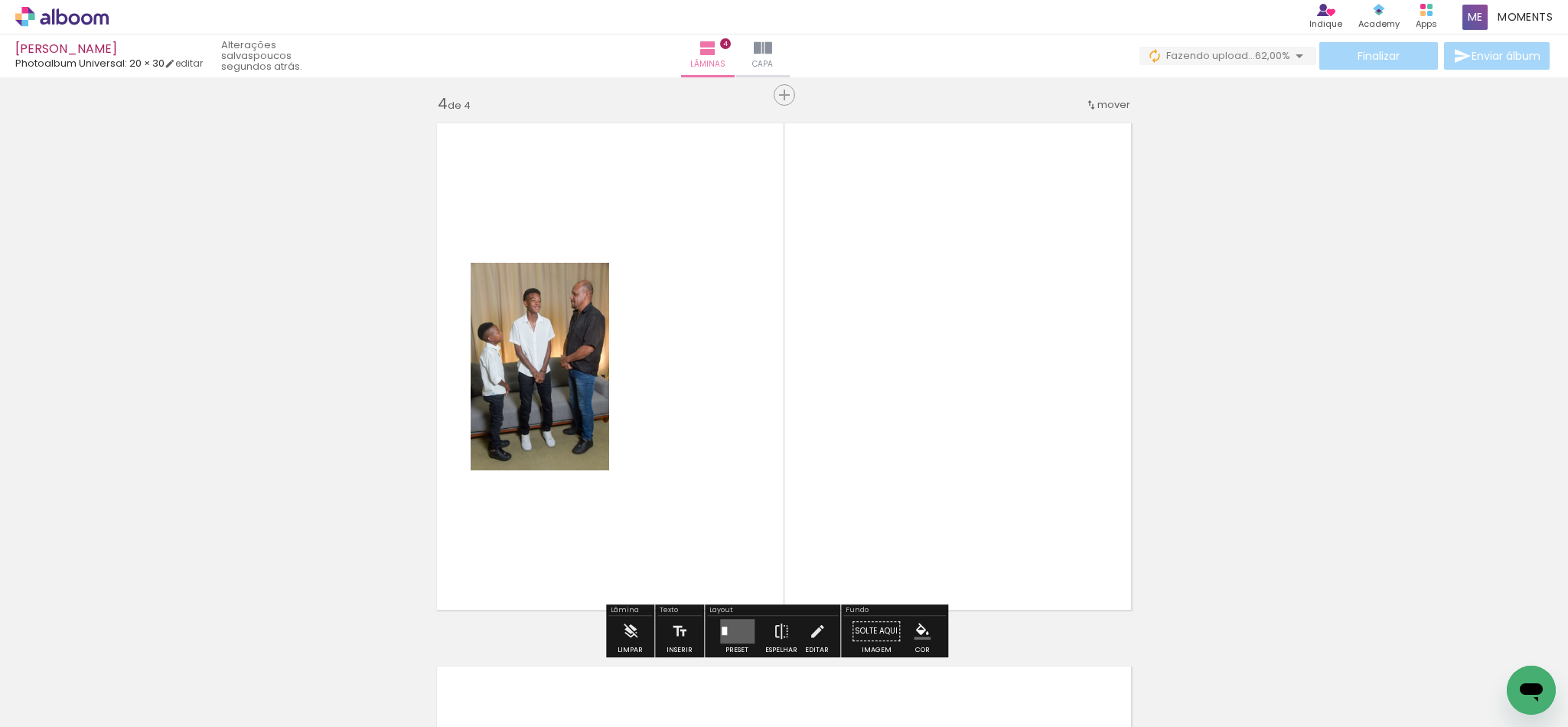
scroll to position [1648, 0]
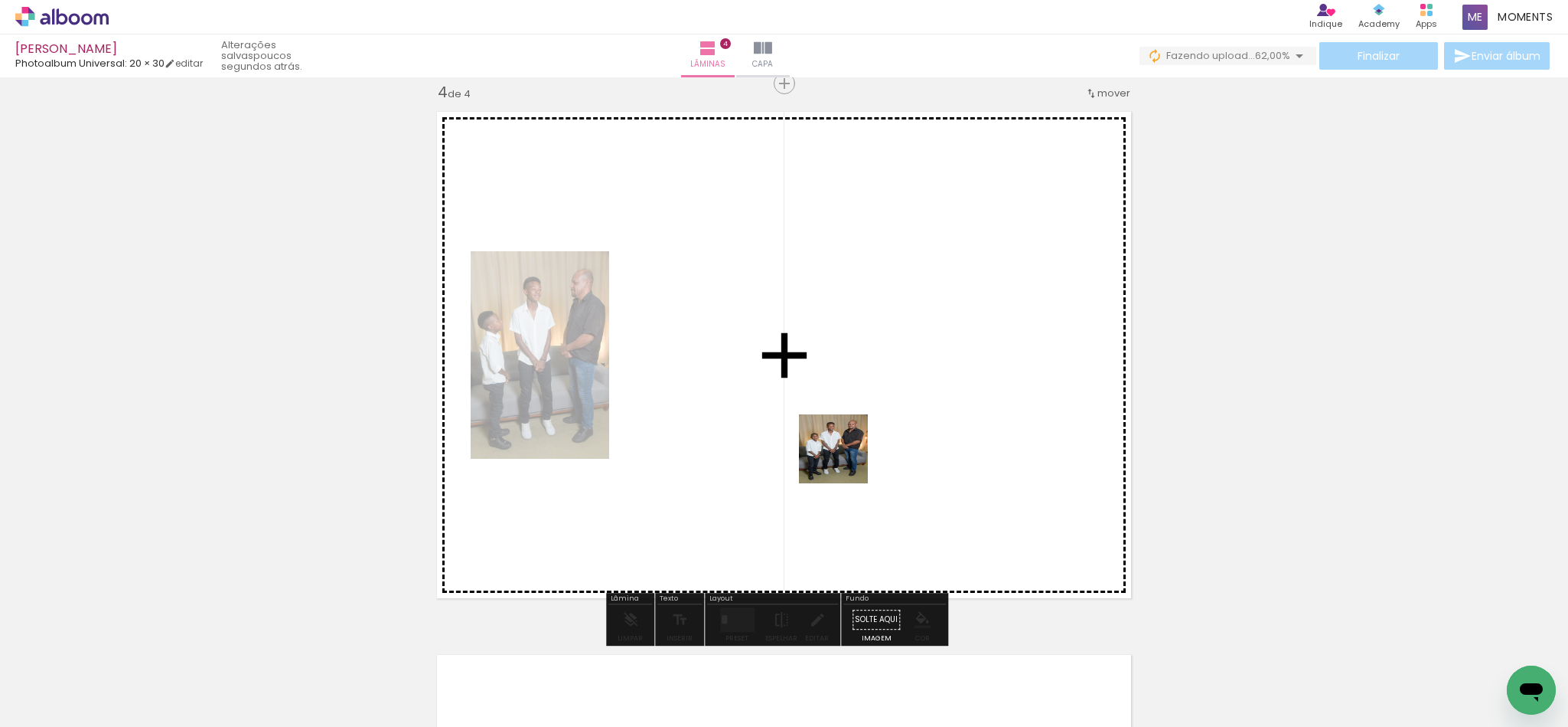
drag, startPoint x: 914, startPoint y: 666, endPoint x: 829, endPoint y: 412, distance: 267.8
click at [832, 419] on quentale-workspace at bounding box center [784, 363] width 1568 height 727
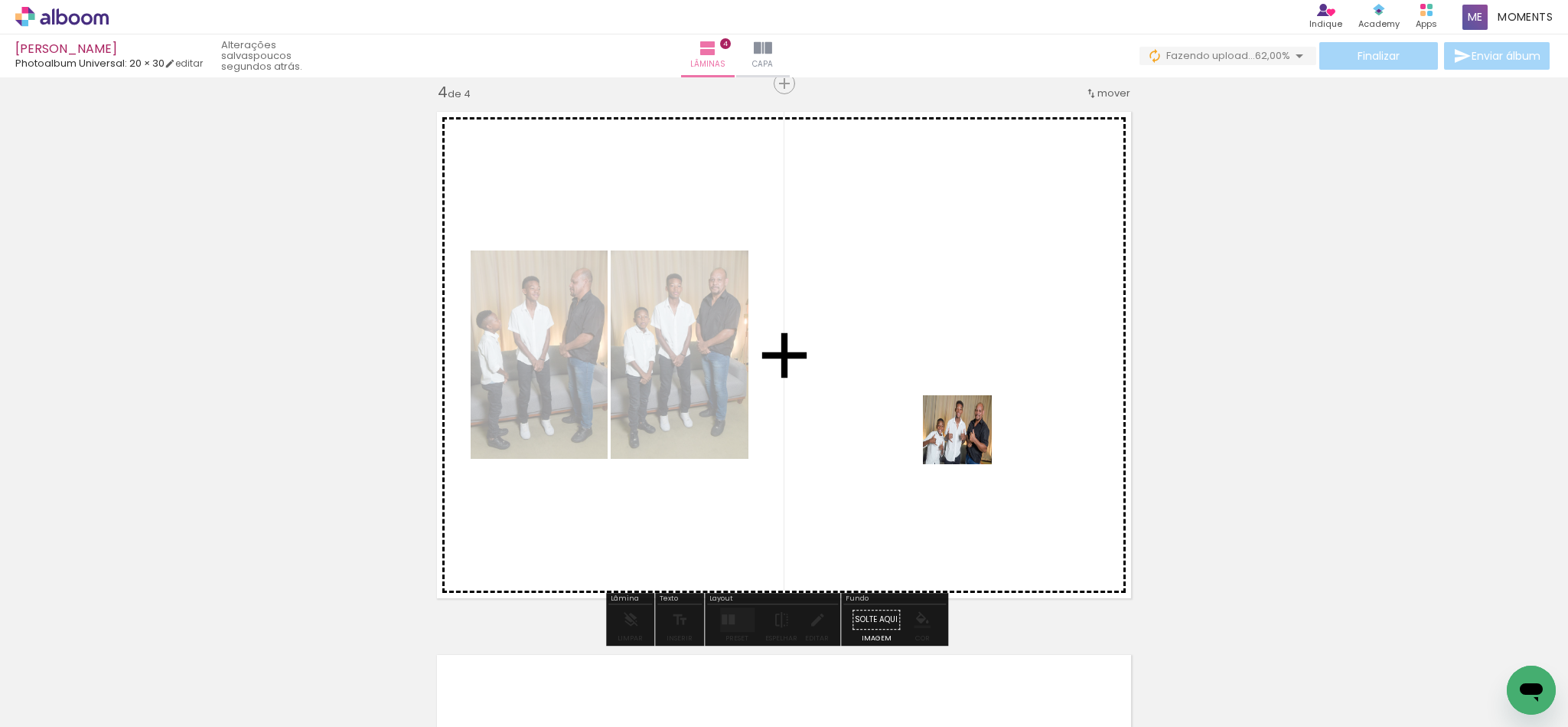
drag, startPoint x: 1098, startPoint y: 681, endPoint x: 969, endPoint y: 441, distance: 272.5
click at [969, 441] on quentale-workspace at bounding box center [784, 363] width 1568 height 727
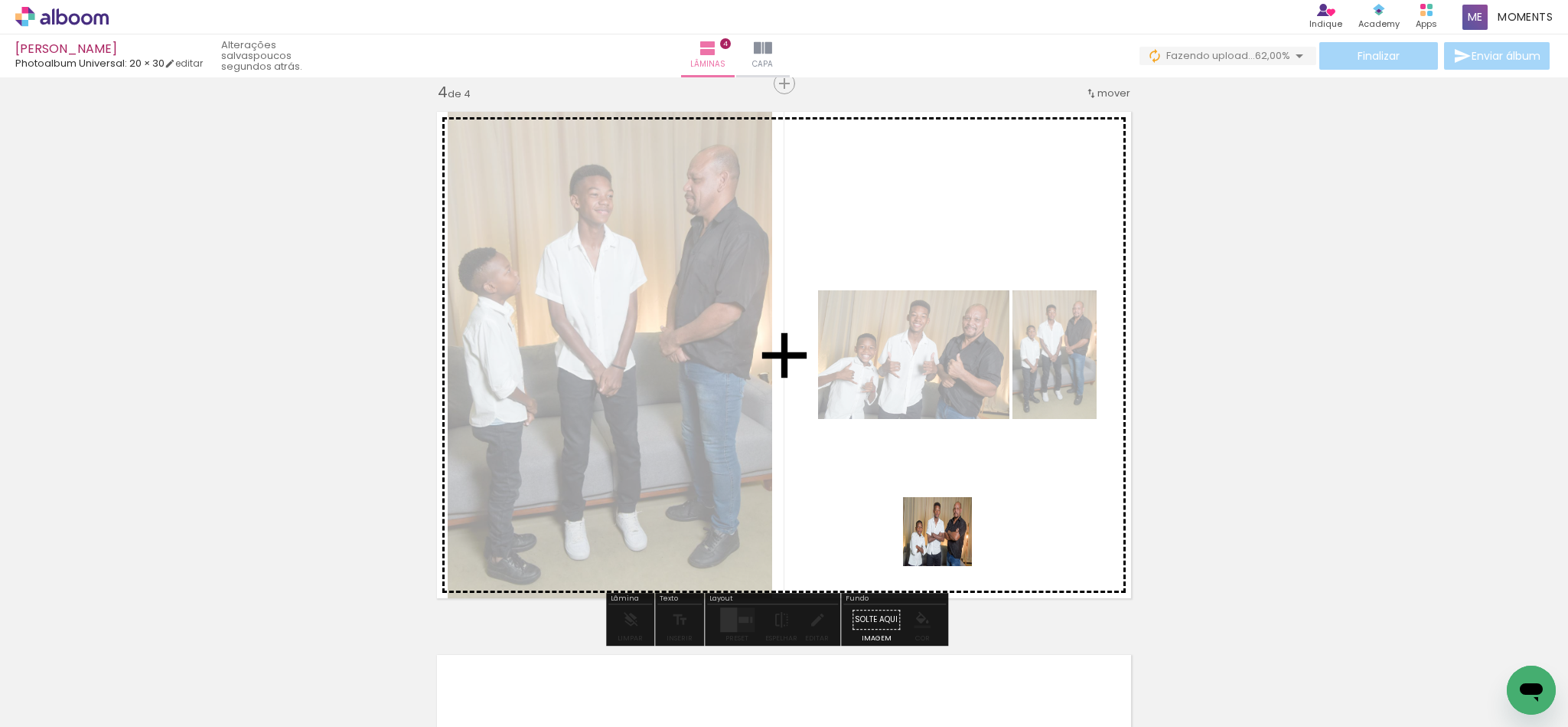
drag, startPoint x: 997, startPoint y: 678, endPoint x: 949, endPoint y: 543, distance: 143.3
click at [949, 543] on quentale-workspace at bounding box center [784, 363] width 1568 height 727
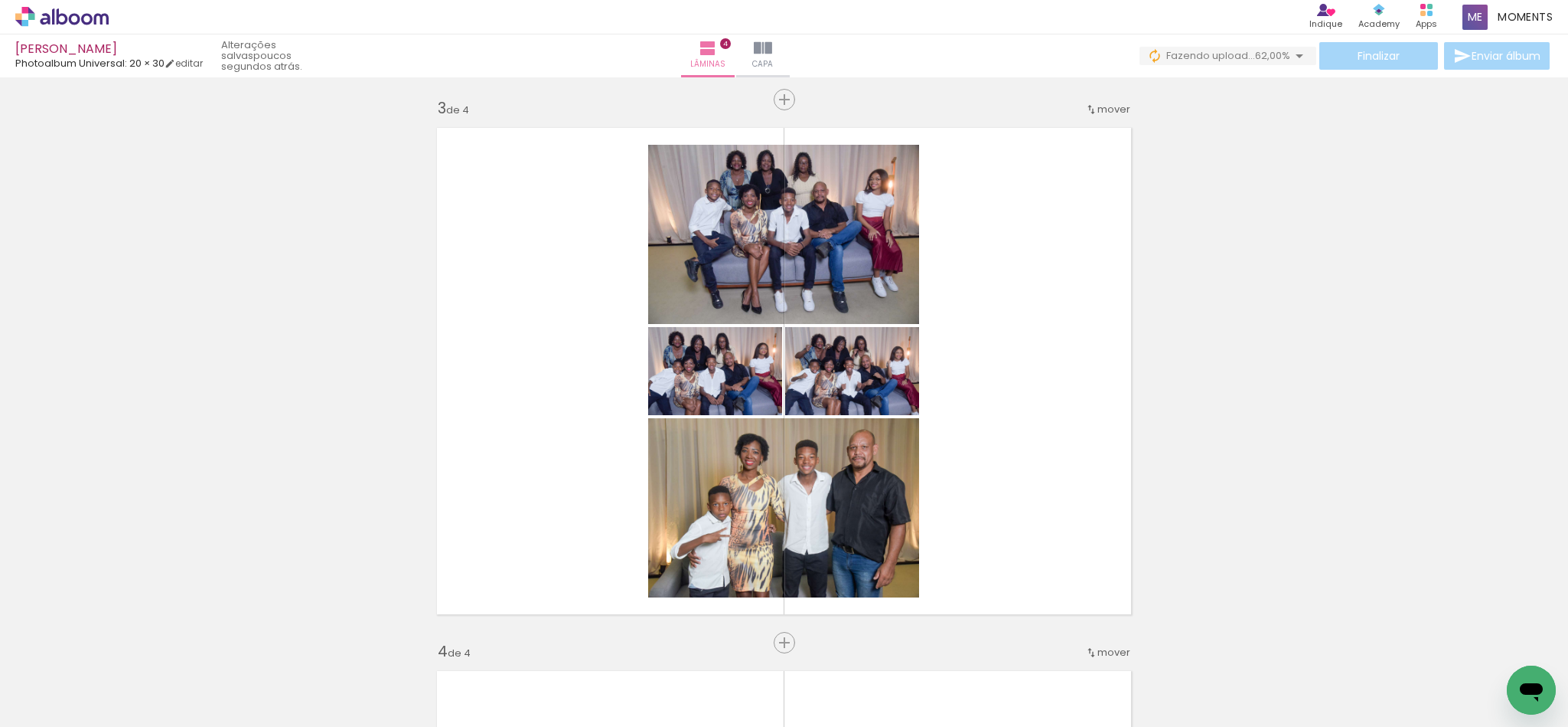
scroll to position [1073, 0]
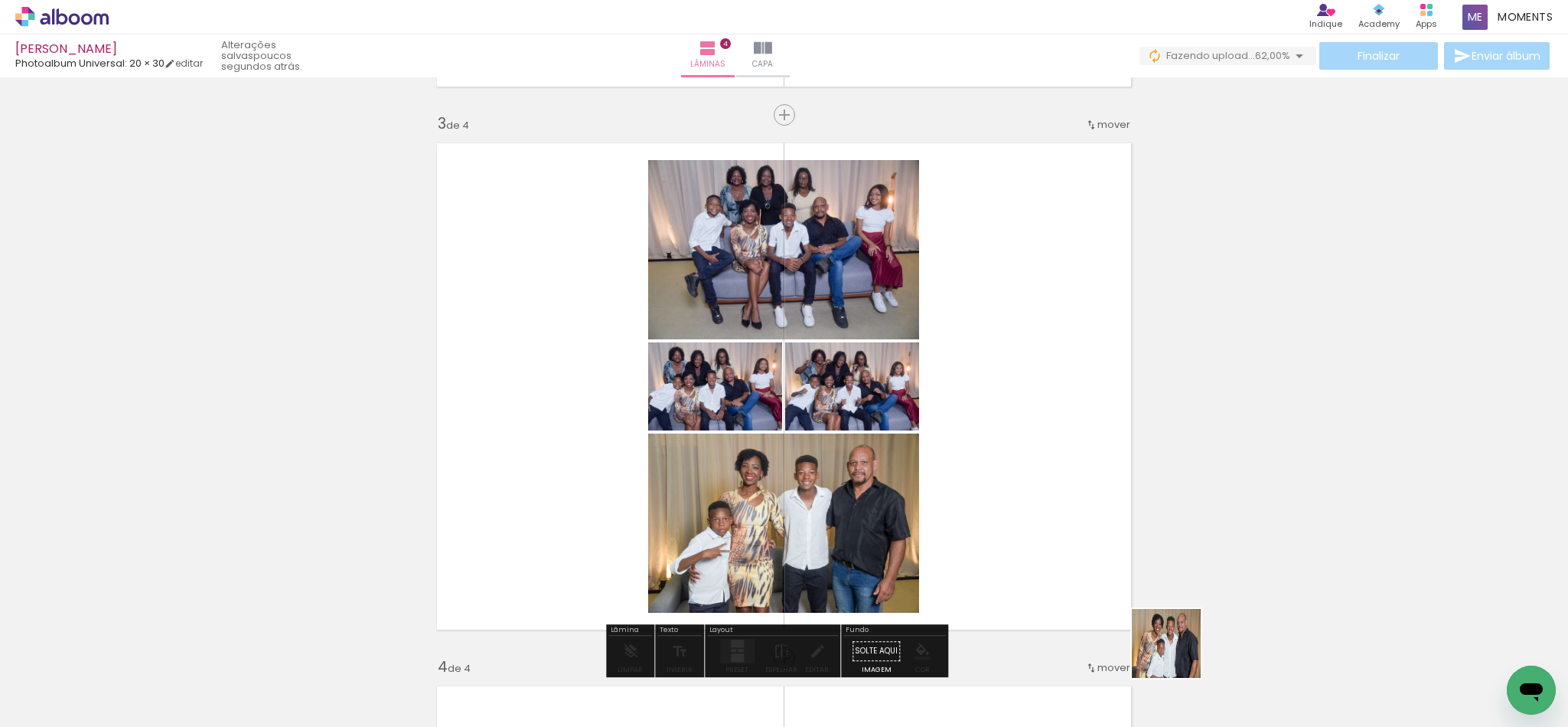
drag, startPoint x: 1260, startPoint y: 678, endPoint x: 981, endPoint y: 553, distance: 305.7
click at [981, 553] on quentale-workspace at bounding box center [784, 363] width 1568 height 727
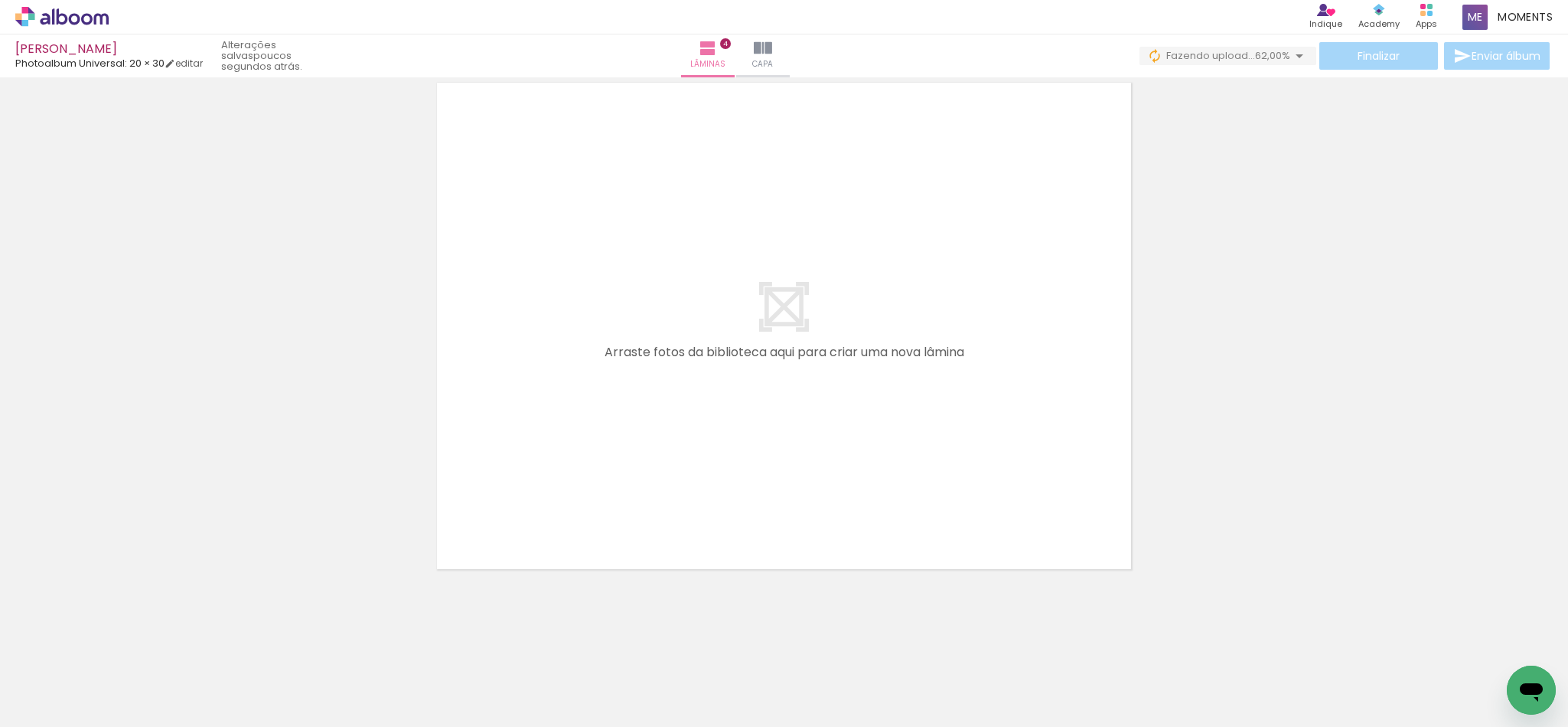
scroll to position [0, 2133]
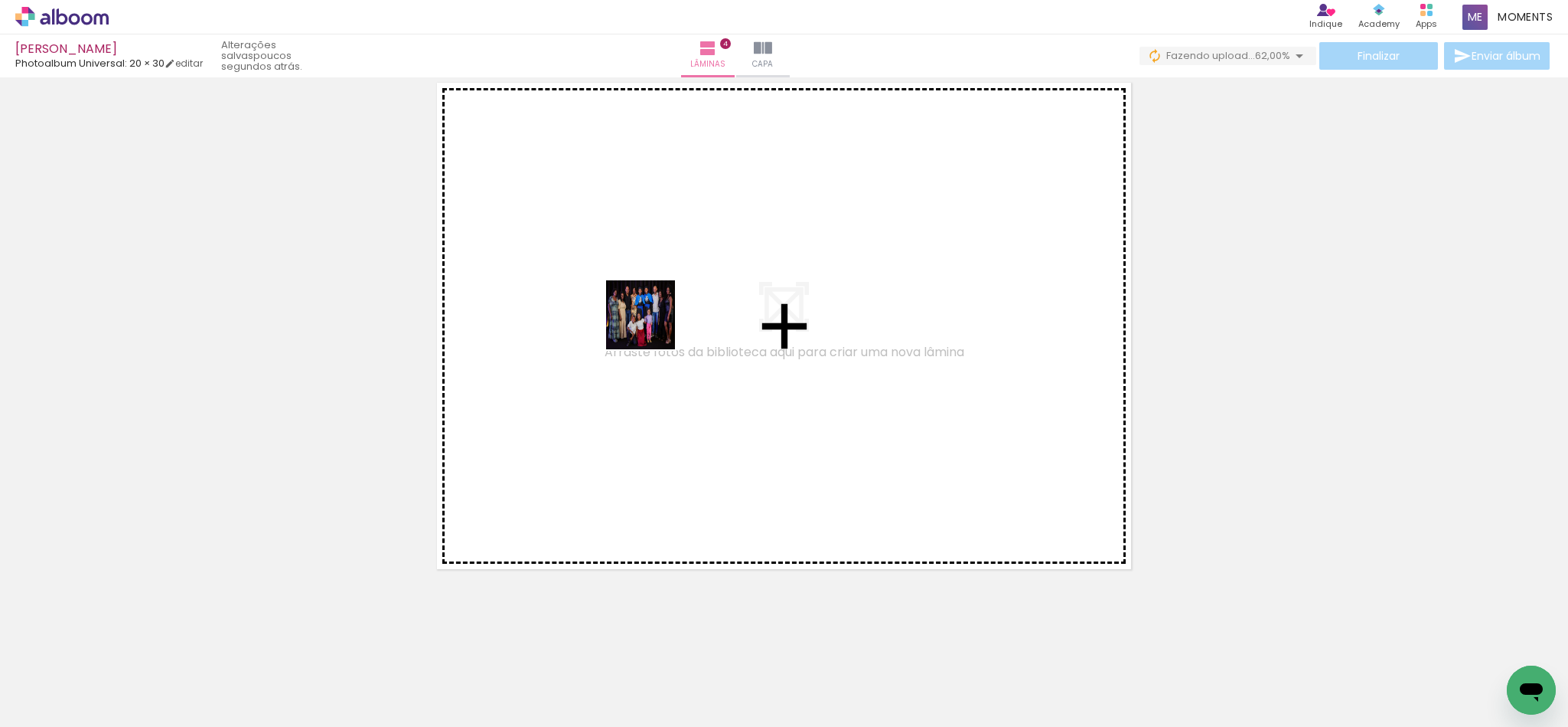
drag, startPoint x: 591, startPoint y: 672, endPoint x: 652, endPoint y: 327, distance: 350.4
click at [652, 327] on quentale-workspace at bounding box center [784, 363] width 1568 height 727
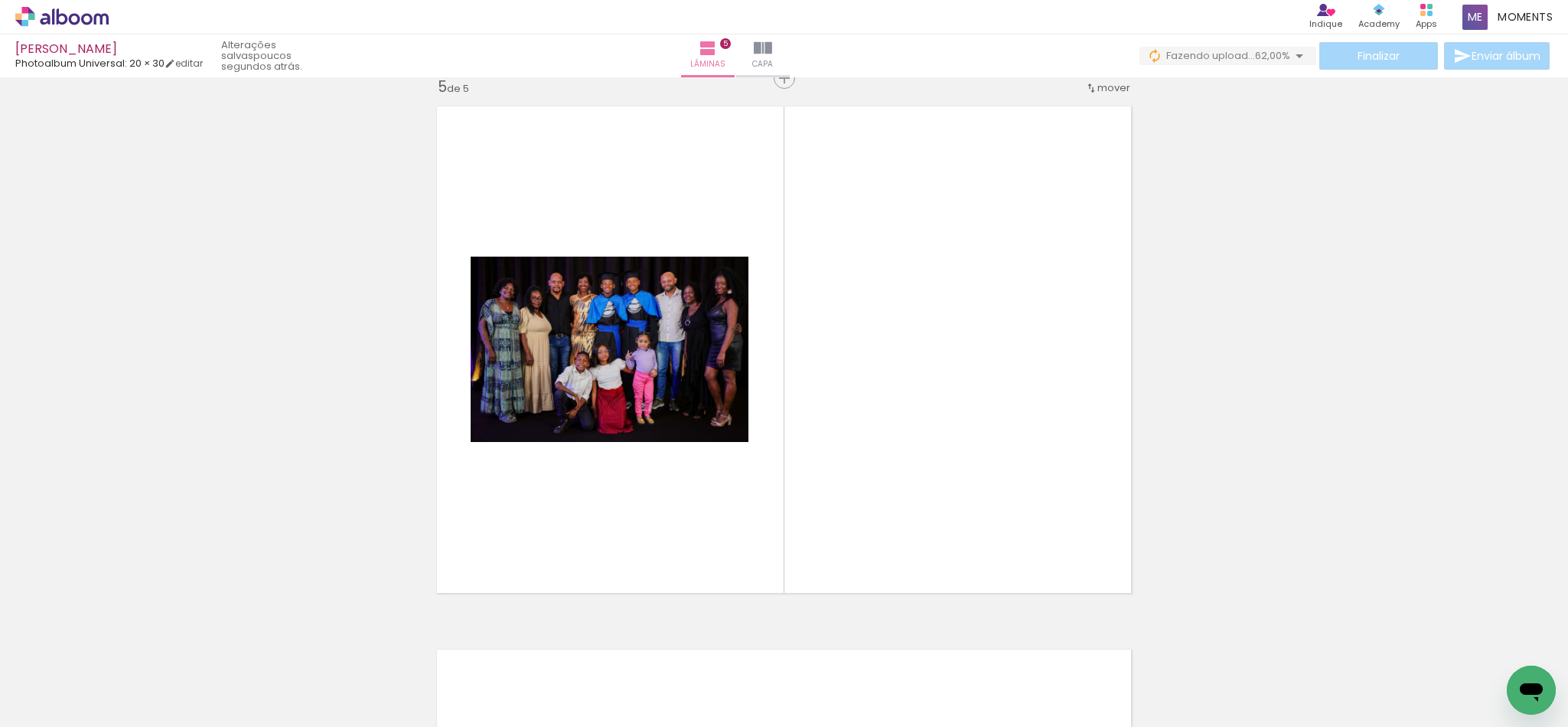
scroll to position [2192, 0]
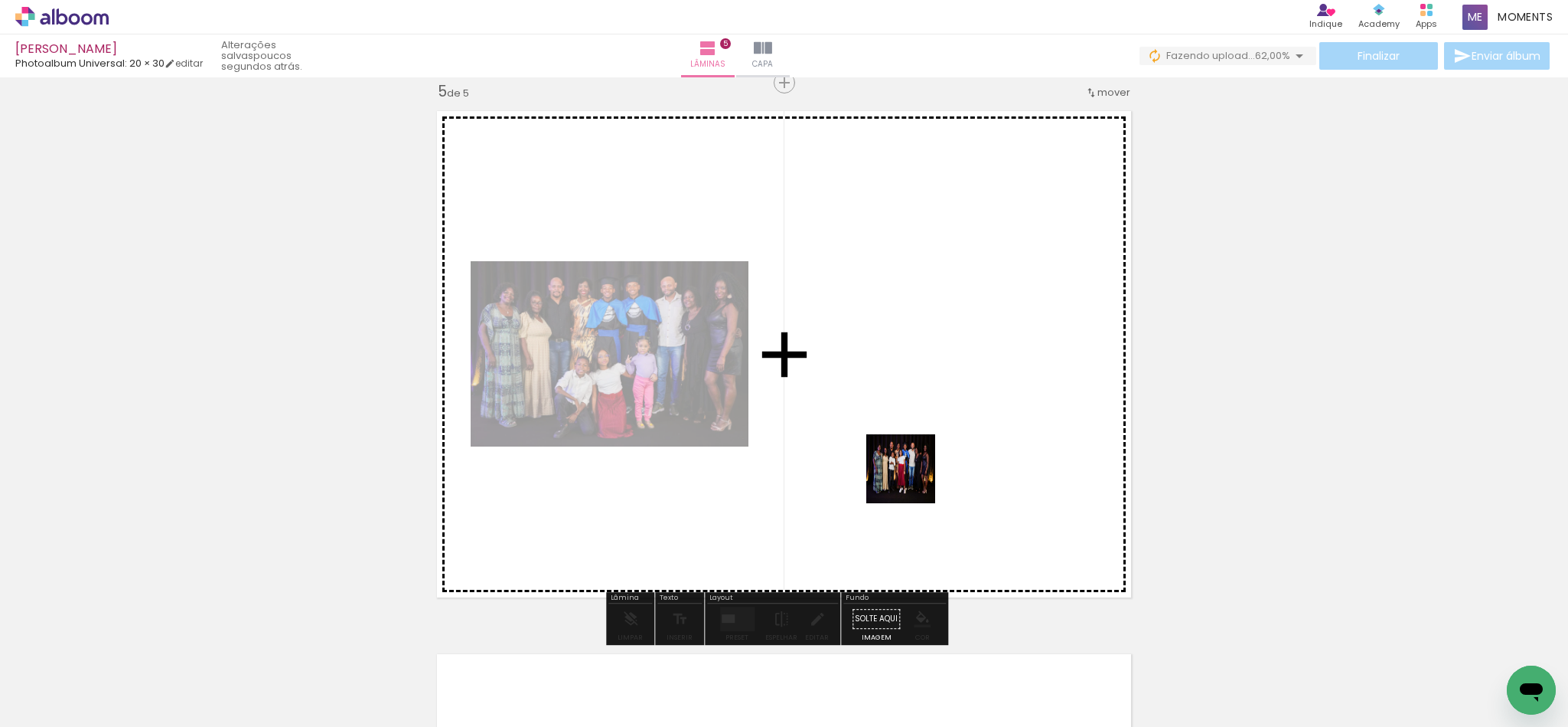
drag, startPoint x: 694, startPoint y: 669, endPoint x: 960, endPoint y: 448, distance: 345.8
click at [960, 448] on quentale-workspace at bounding box center [784, 363] width 1568 height 727
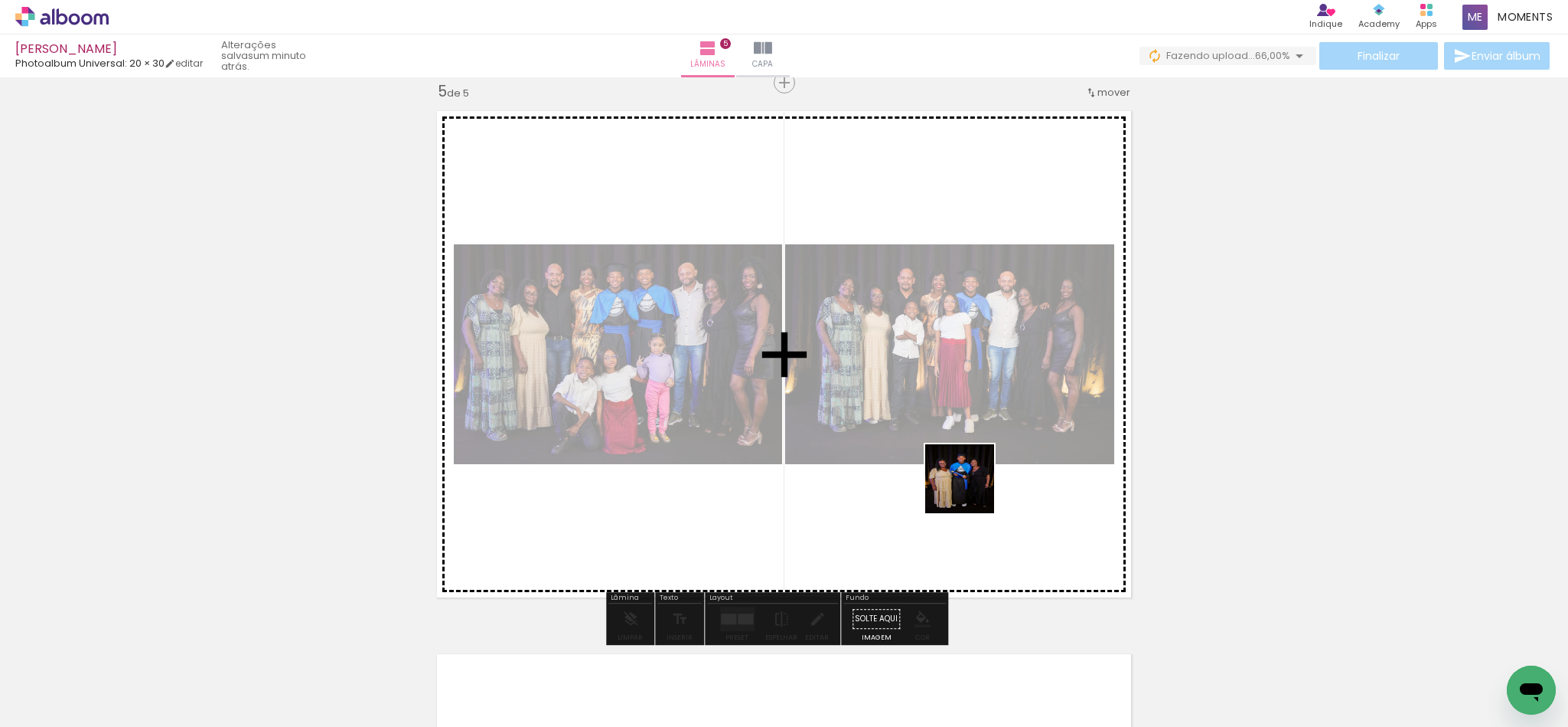
drag, startPoint x: 949, startPoint y: 704, endPoint x: 971, endPoint y: 488, distance: 217.1
click at [971, 488] on quentale-workspace at bounding box center [784, 363] width 1568 height 727
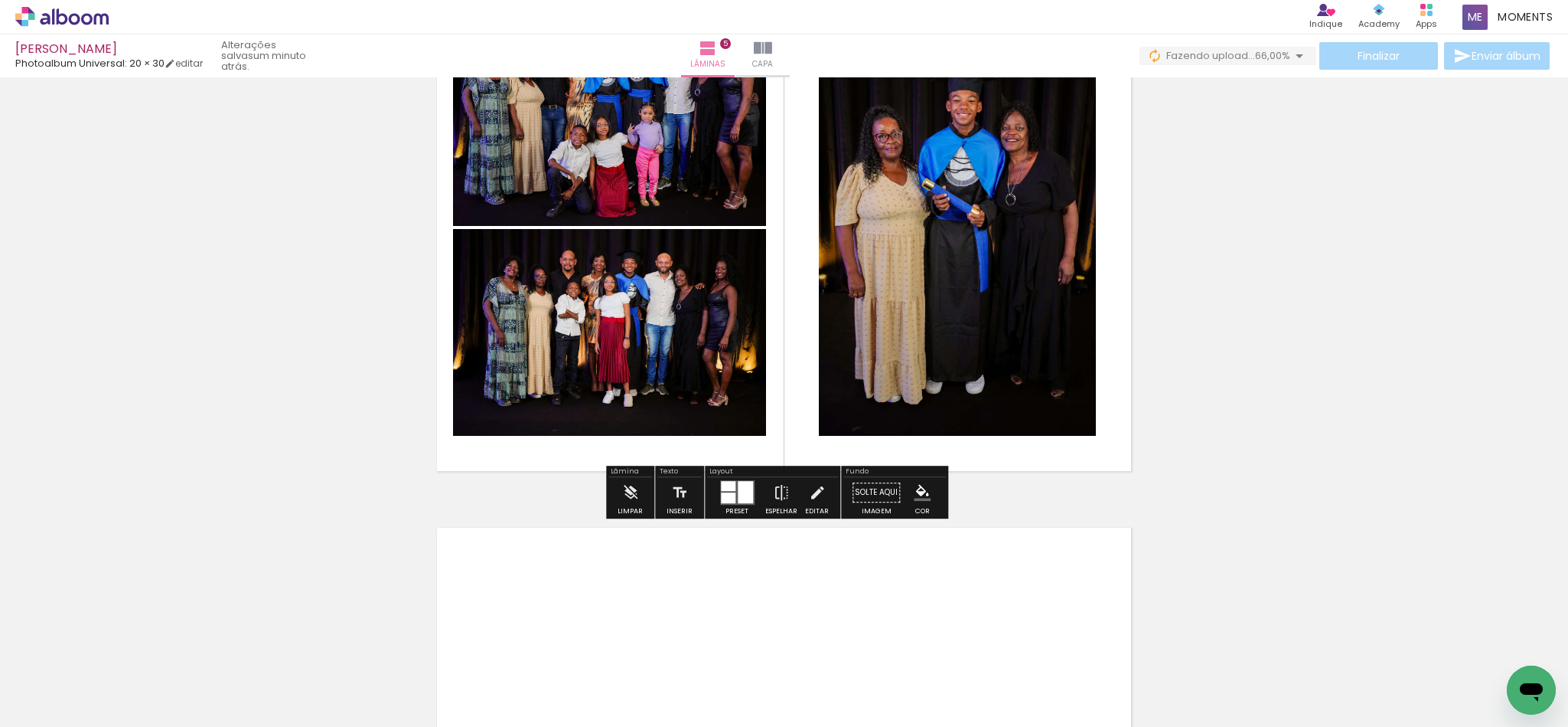
scroll to position [2536, 0]
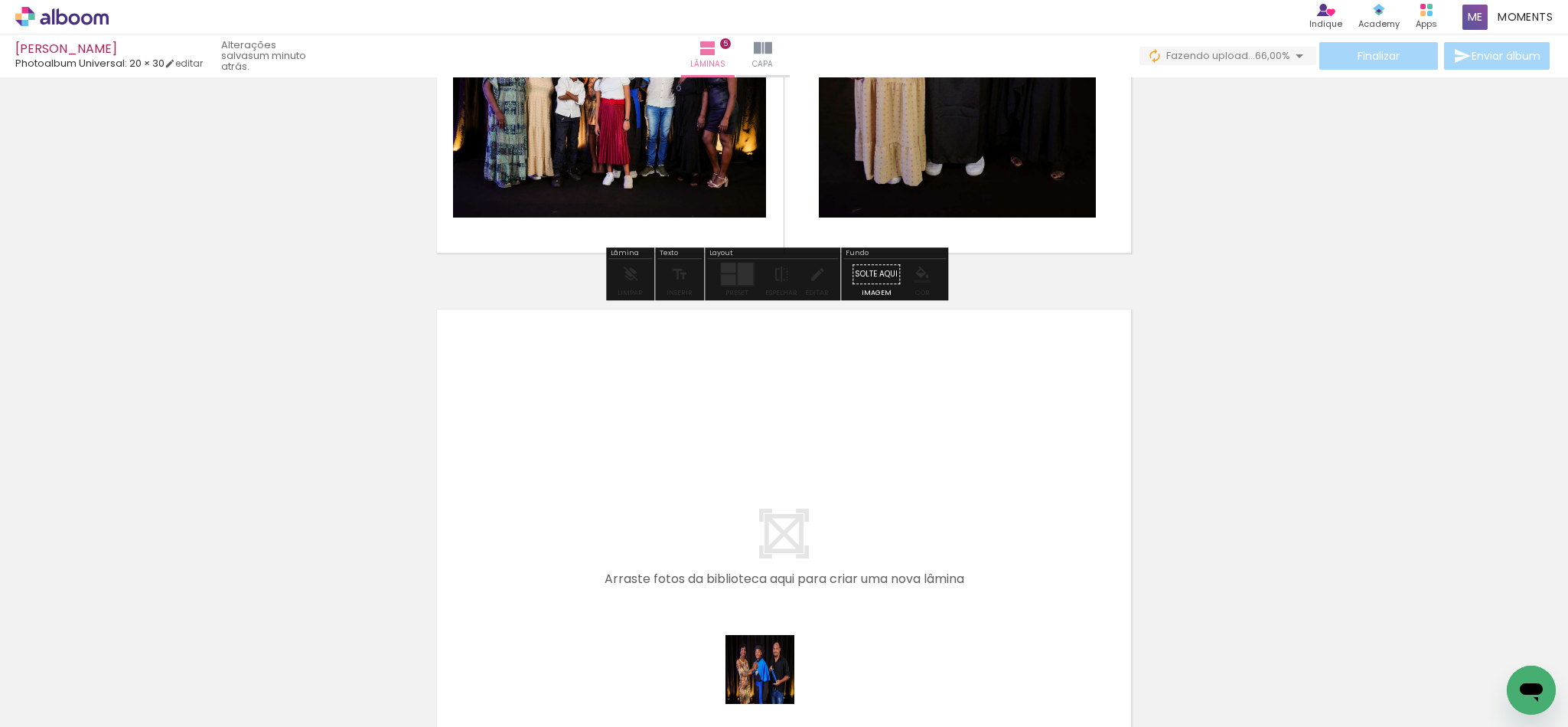
drag, startPoint x: 769, startPoint y: 684, endPoint x: 859, endPoint y: 665, distance: 92.0
click at [724, 446] on quentale-workspace at bounding box center [784, 363] width 1568 height 727
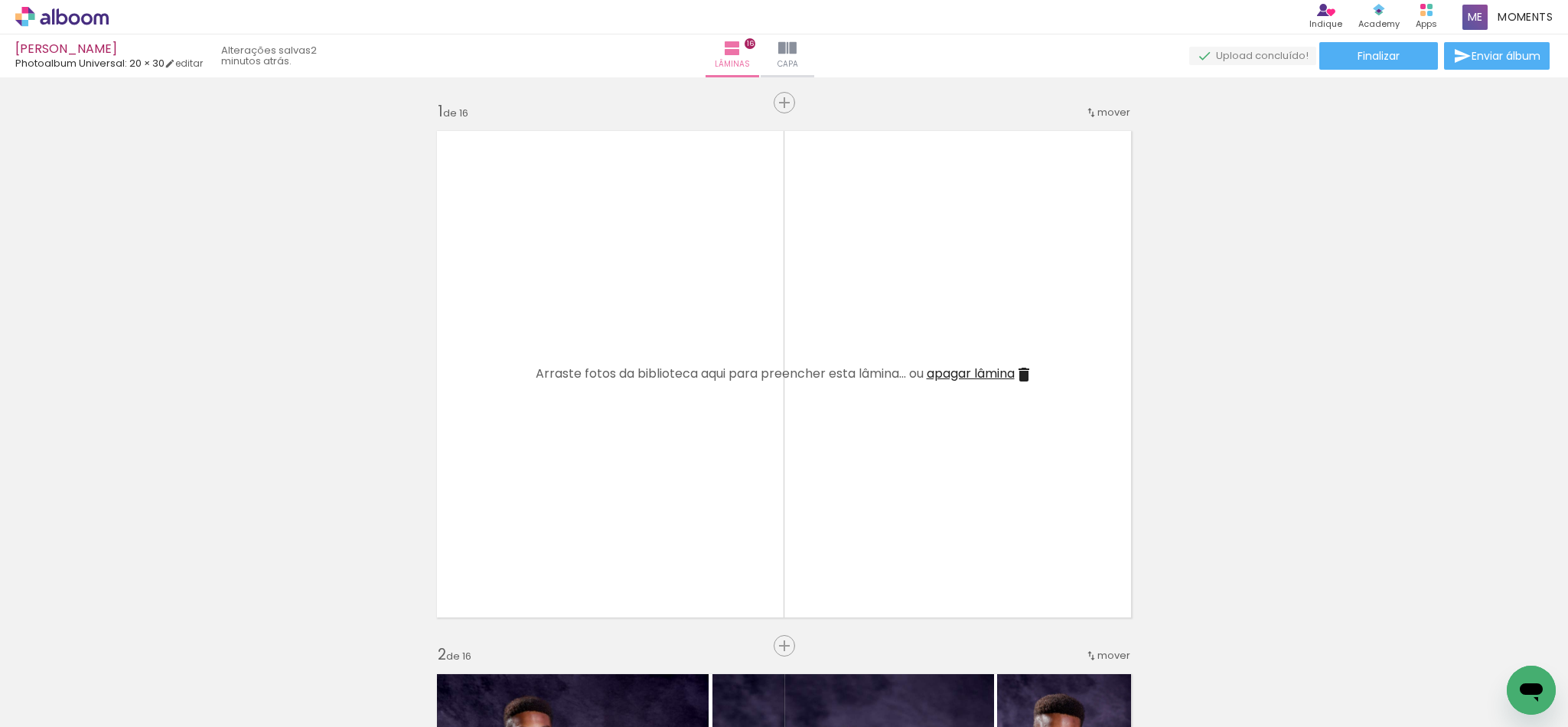
scroll to position [6661, 0]
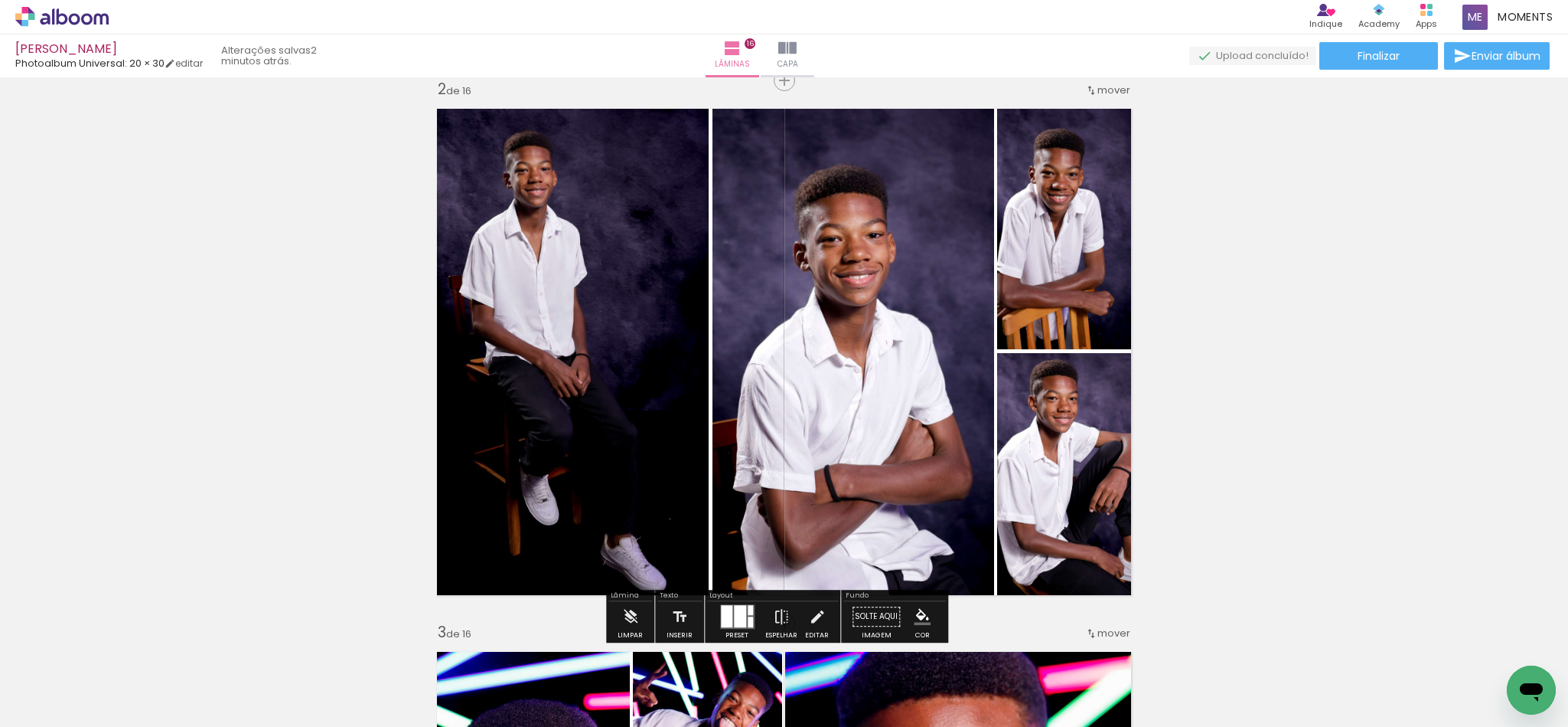
scroll to position [574, 0]
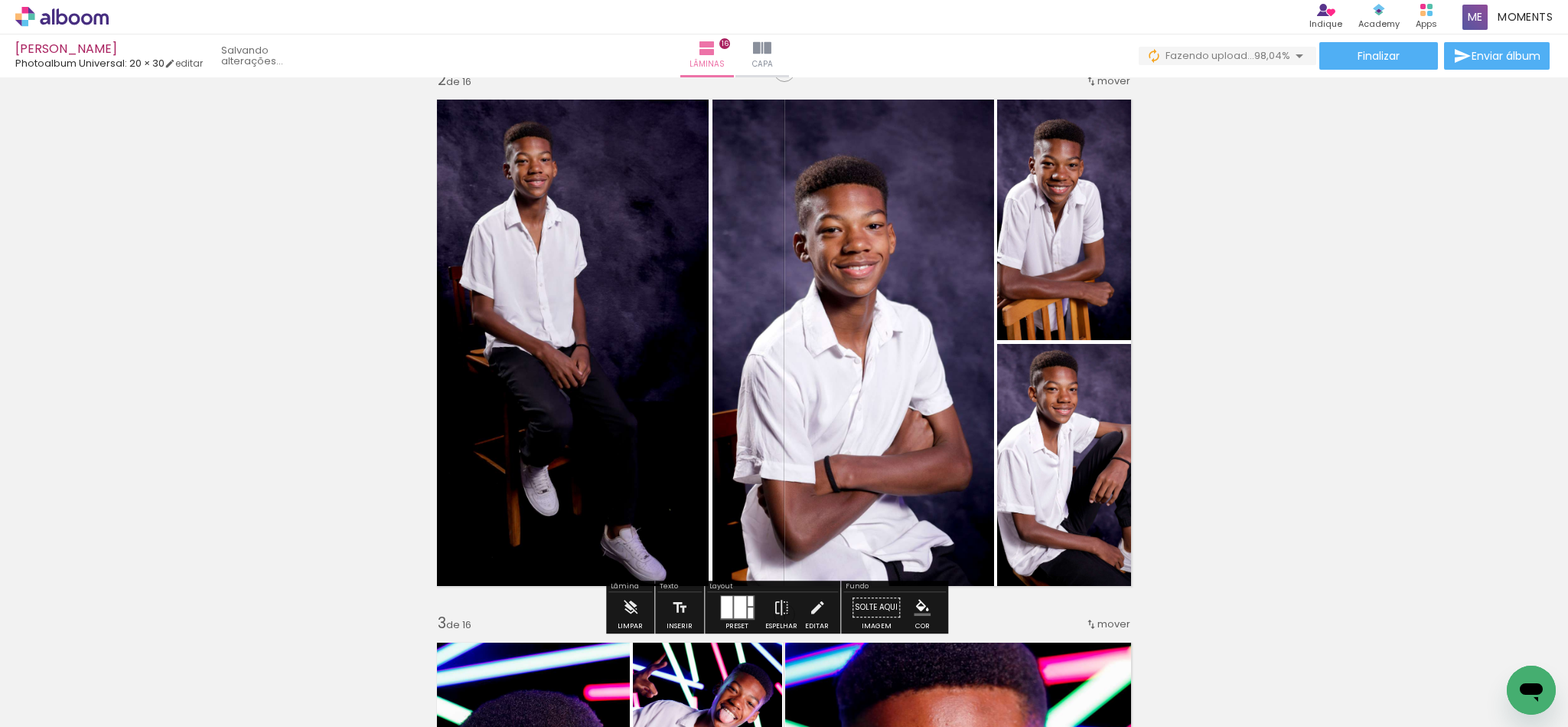
scroll to position [0, 0]
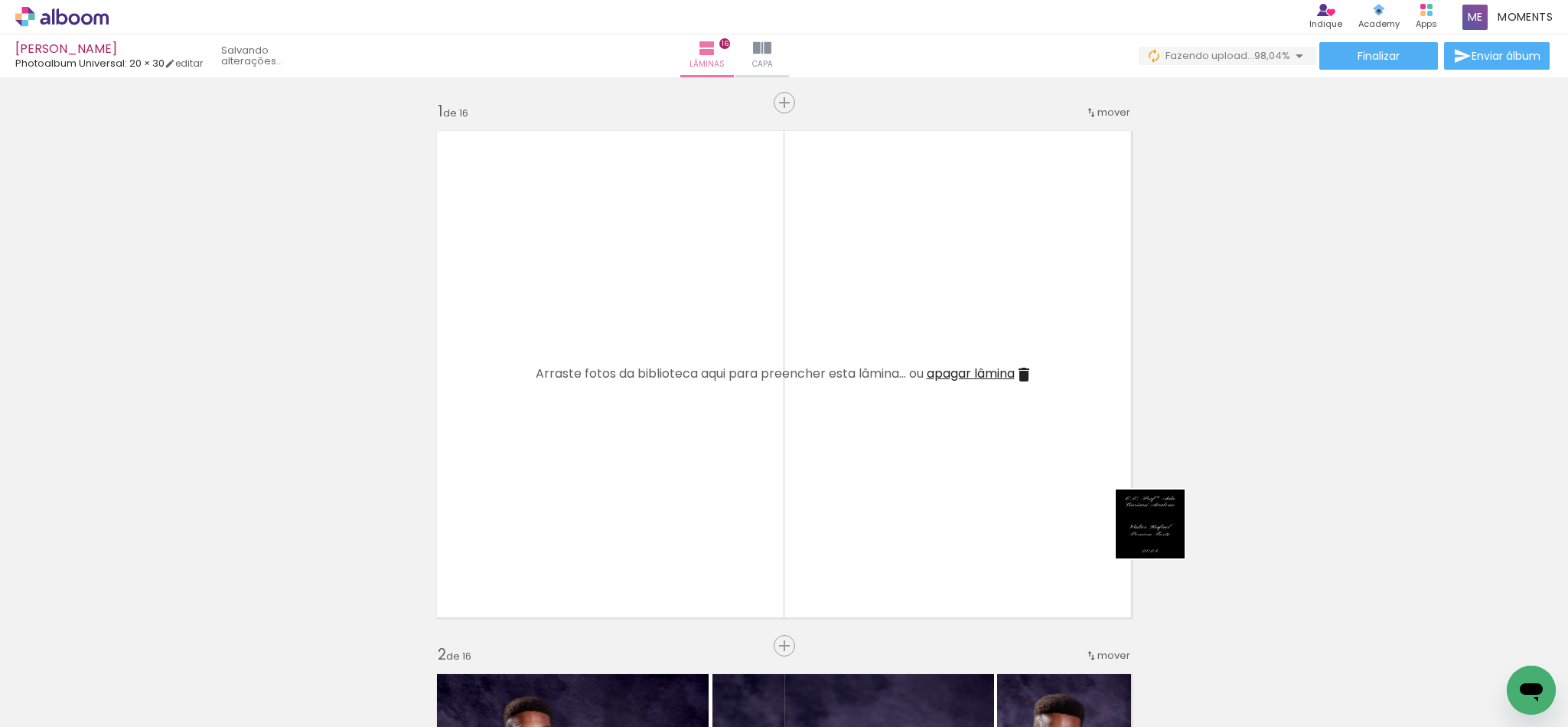
drag, startPoint x: 1500, startPoint y: 680, endPoint x: 1123, endPoint y: 511, distance: 413.1
click at [1123, 511] on quentale-workspace at bounding box center [784, 363] width 1568 height 727
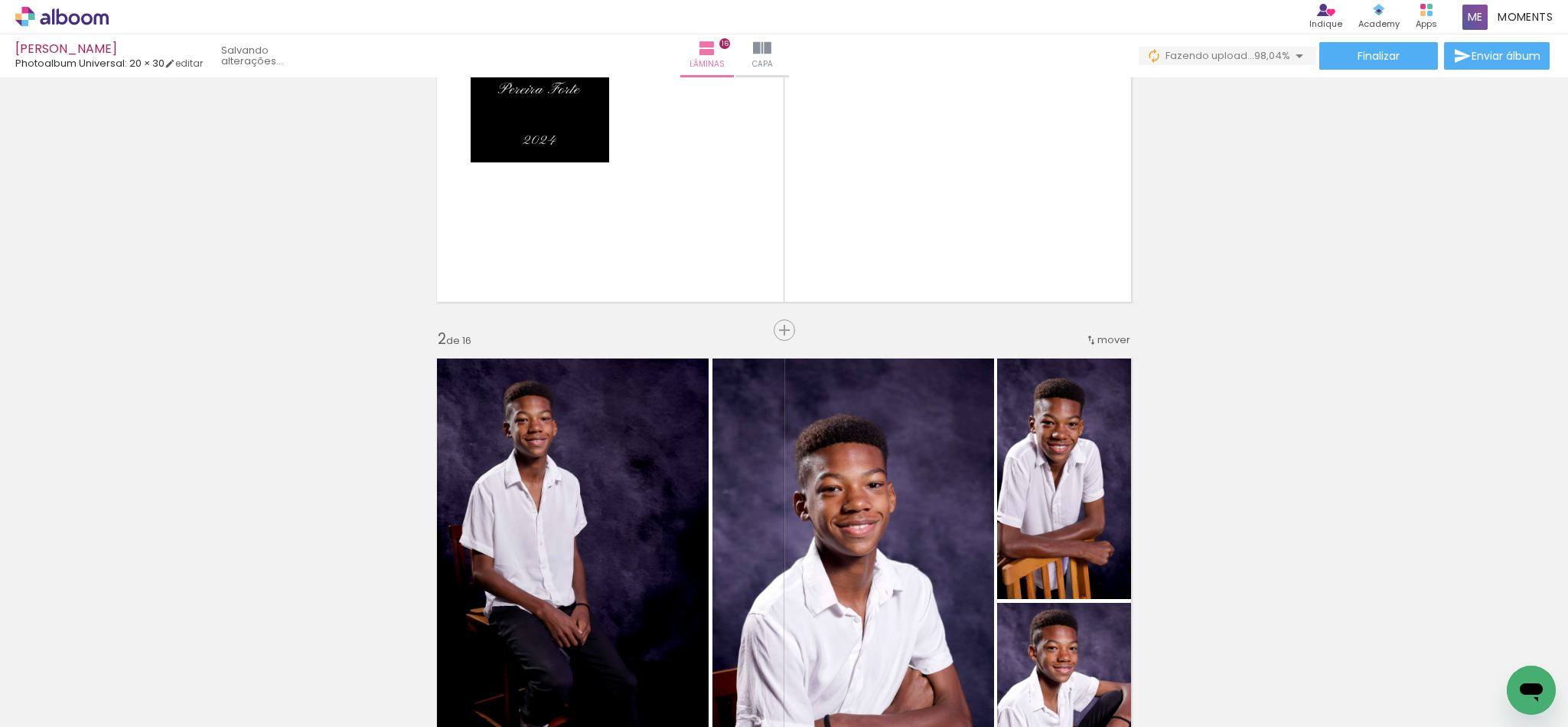
scroll to position [344, 0]
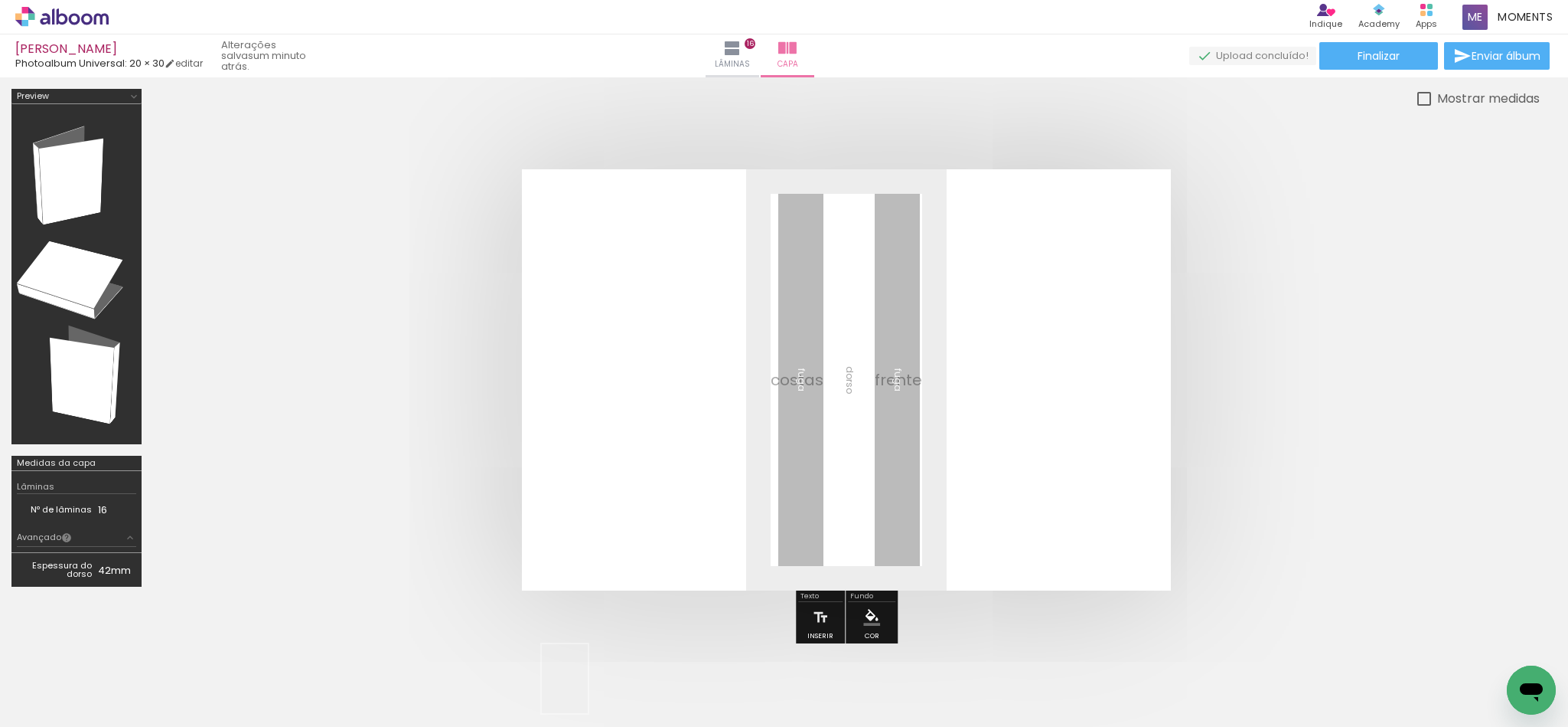
scroll to position [4367, 0]
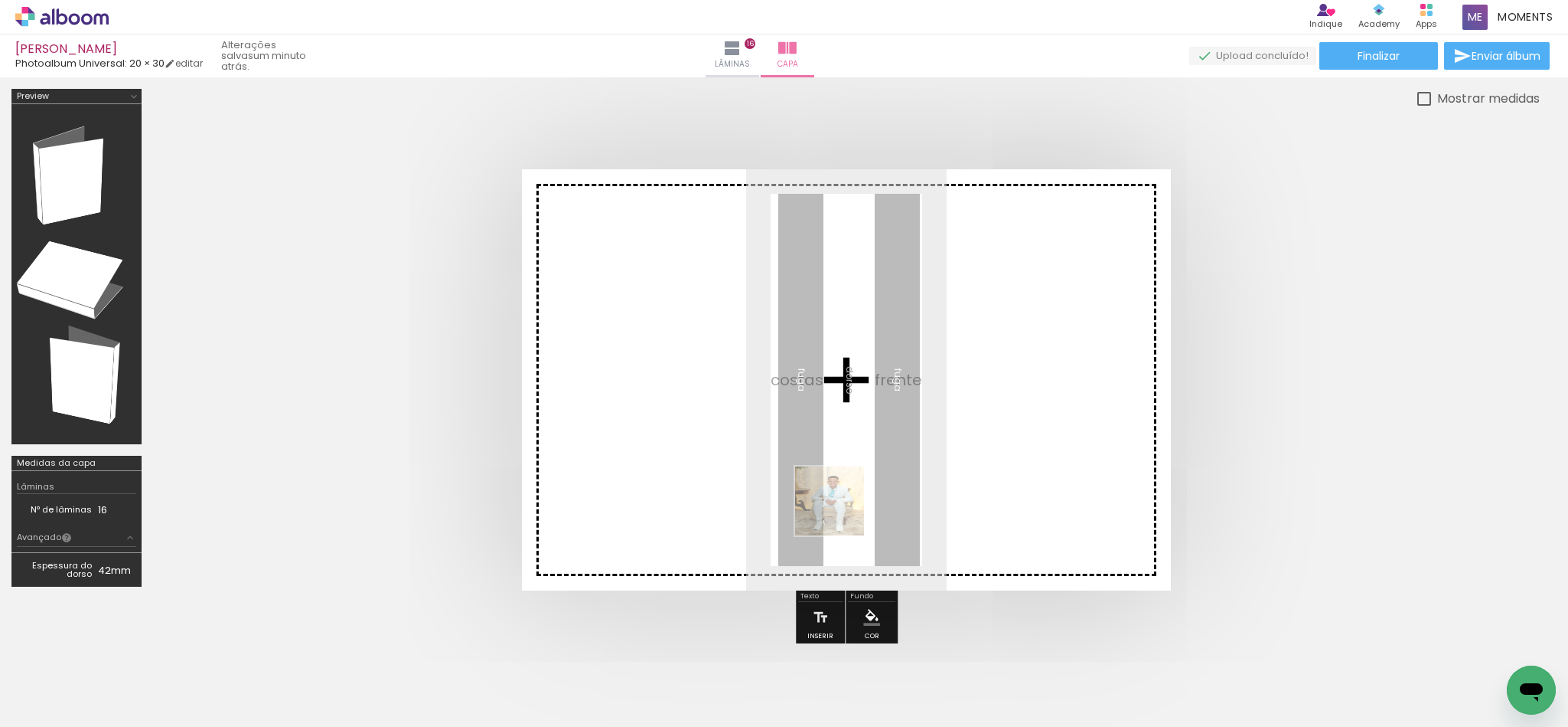
drag, startPoint x: 588, startPoint y: 690, endPoint x: 891, endPoint y: 481, distance: 368.1
click at [891, 481] on quentale-workspace at bounding box center [784, 363] width 1568 height 727
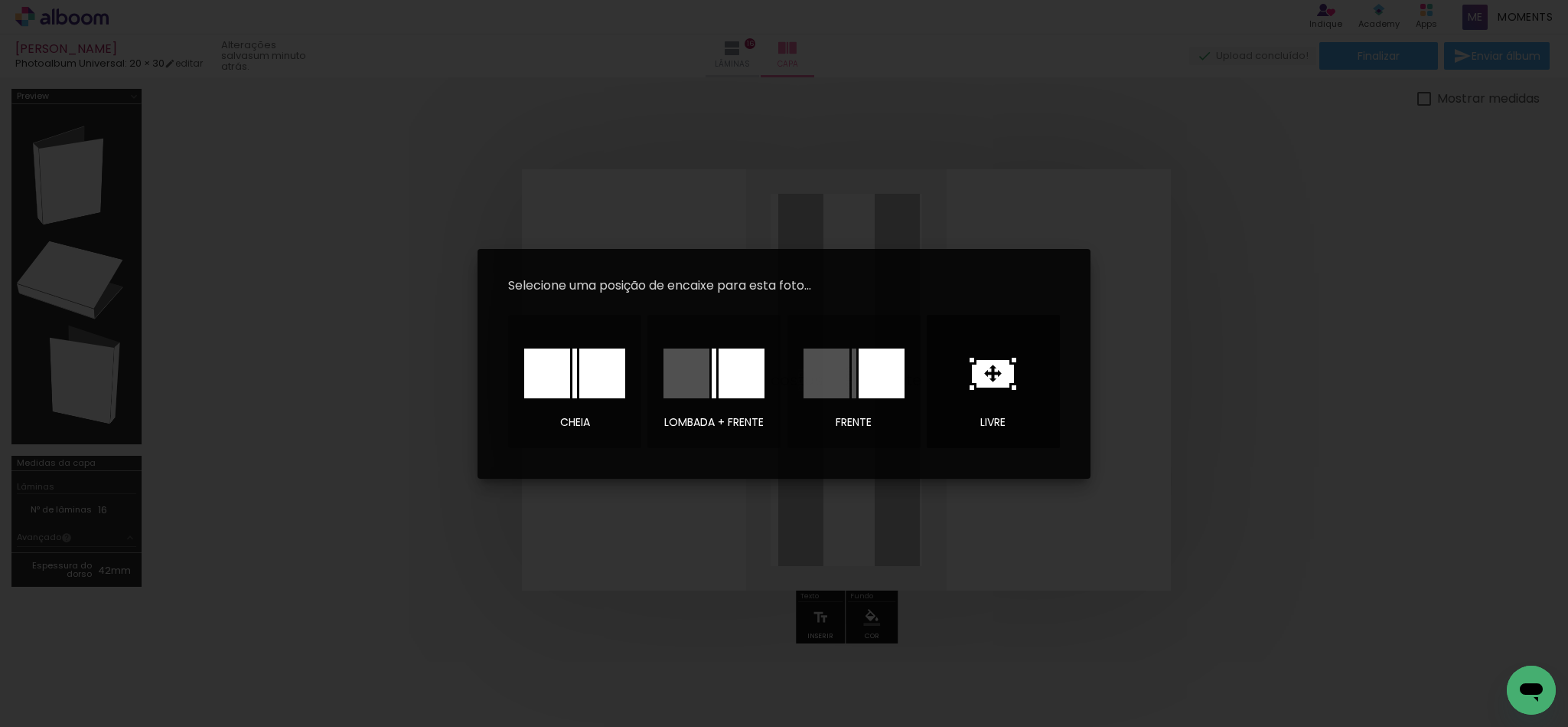
click at [1003, 365] on icon at bounding box center [993, 373] width 42 height 28
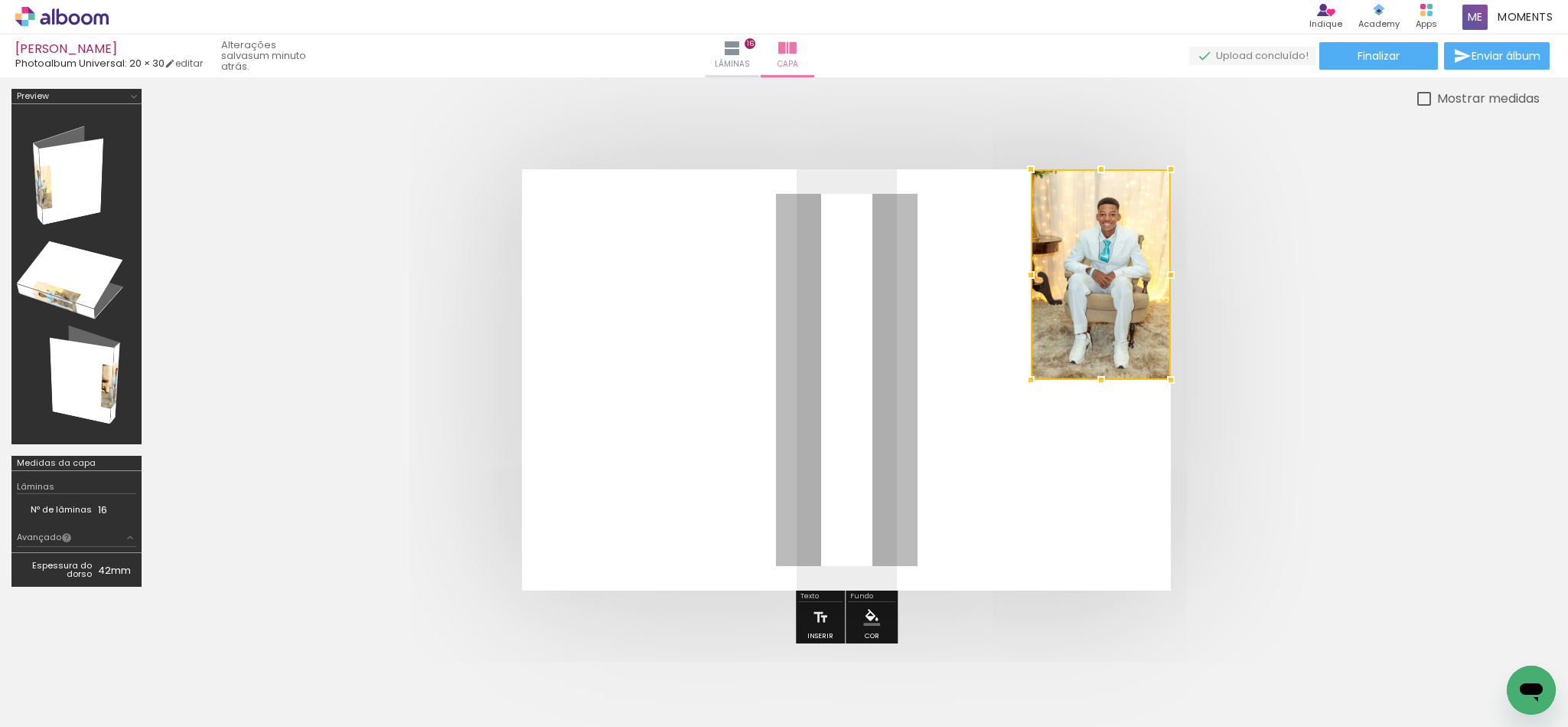
drag, startPoint x: 846, startPoint y: 365, endPoint x: 1178, endPoint y: 234, distance: 356.9
click at [1174, 238] on quentale-cover at bounding box center [847, 379] width 1265 height 421
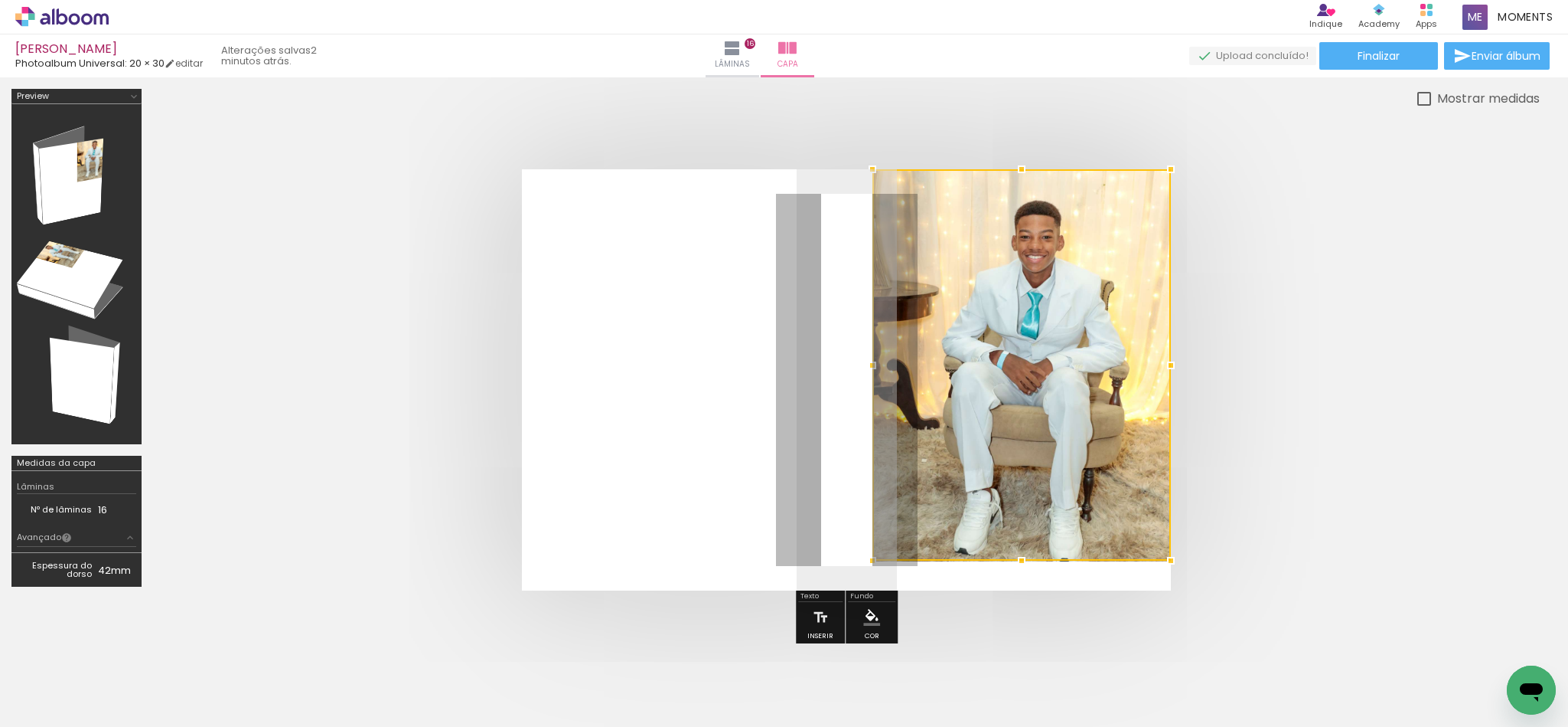
drag, startPoint x: 1027, startPoint y: 386, endPoint x: 795, endPoint y: 712, distance: 400.1
click at [795, 712] on quentale-workspace at bounding box center [784, 363] width 1568 height 727
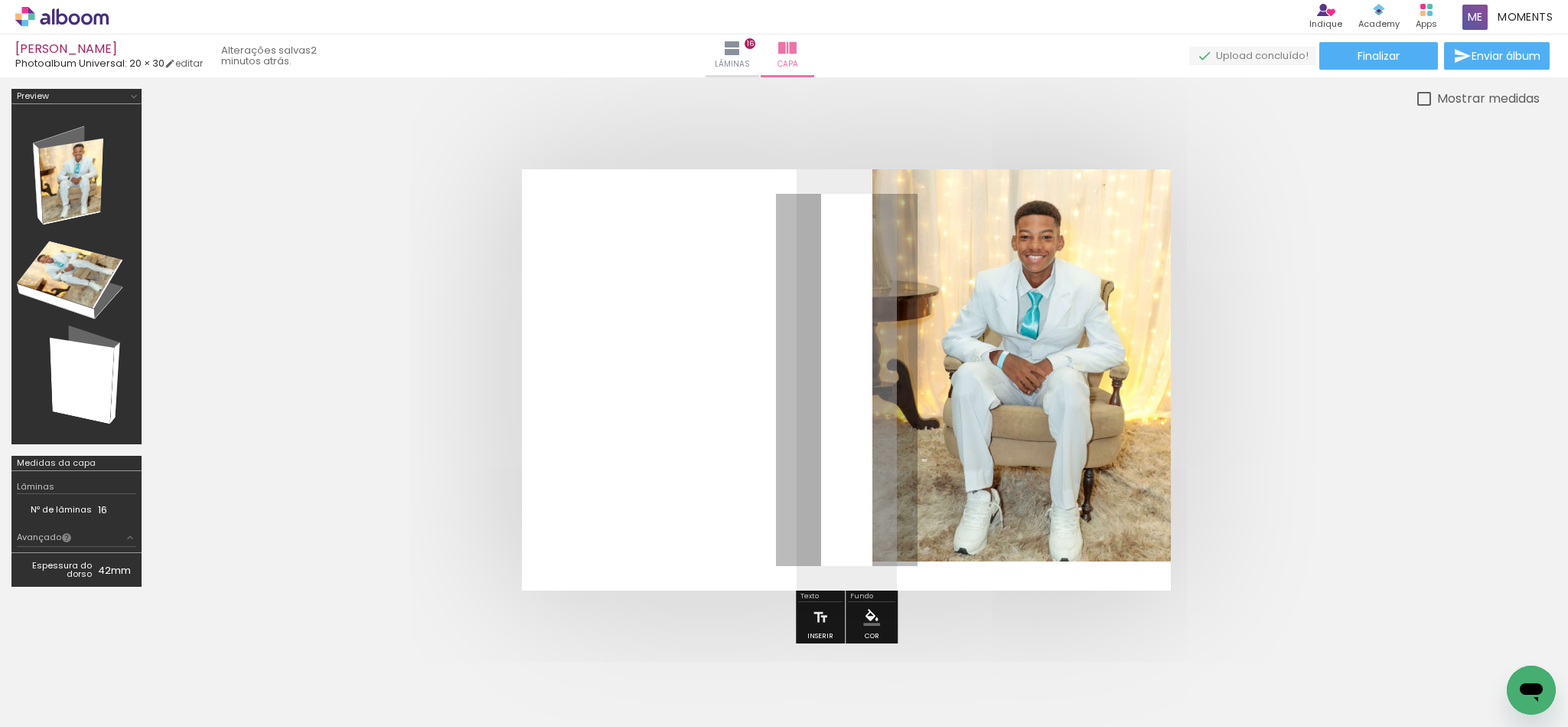
click at [1006, 482] on quentale-photo at bounding box center [1022, 365] width 299 height 392
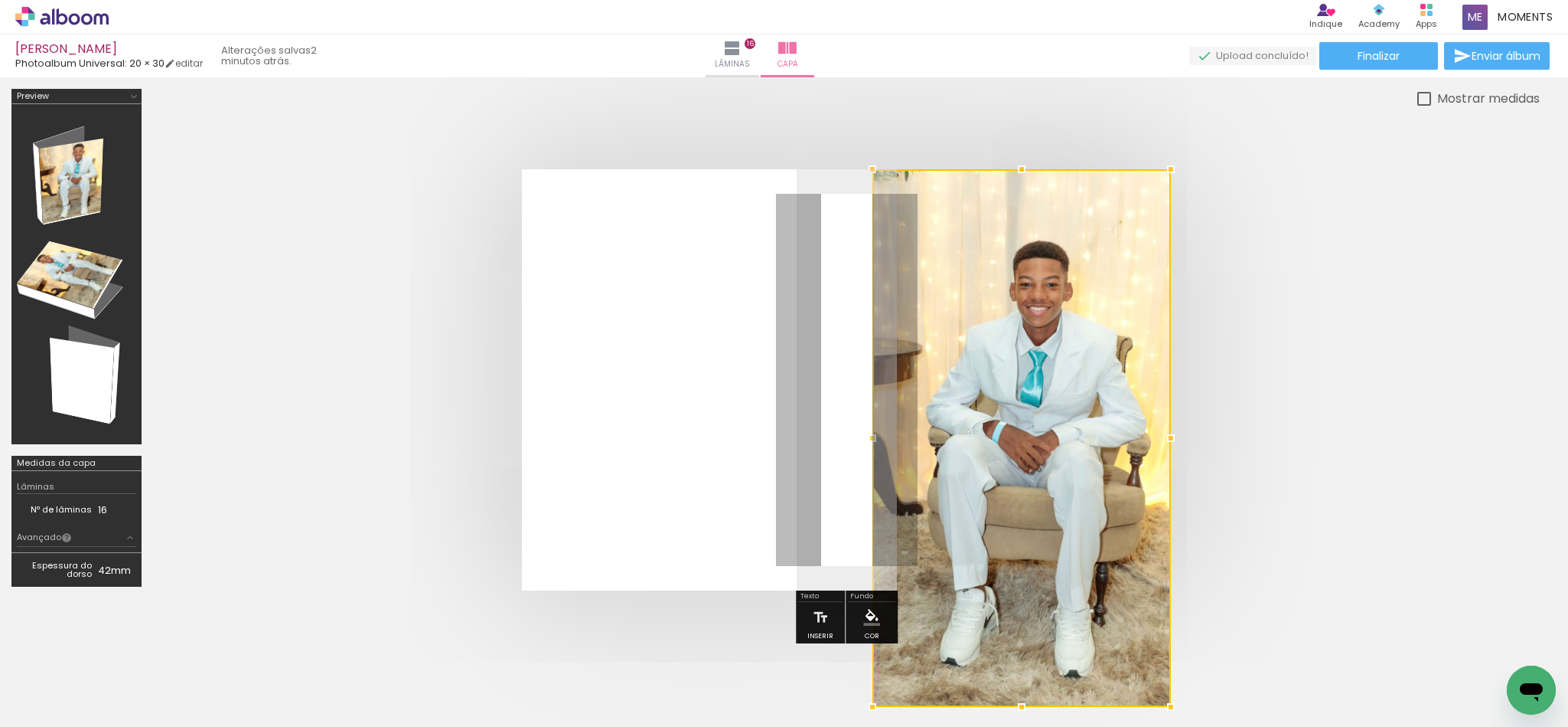
drag, startPoint x: 1019, startPoint y: 566, endPoint x: 1024, endPoint y: 711, distance: 145.1
click at [1024, 708] on quentale-workspace at bounding box center [784, 363] width 1568 height 727
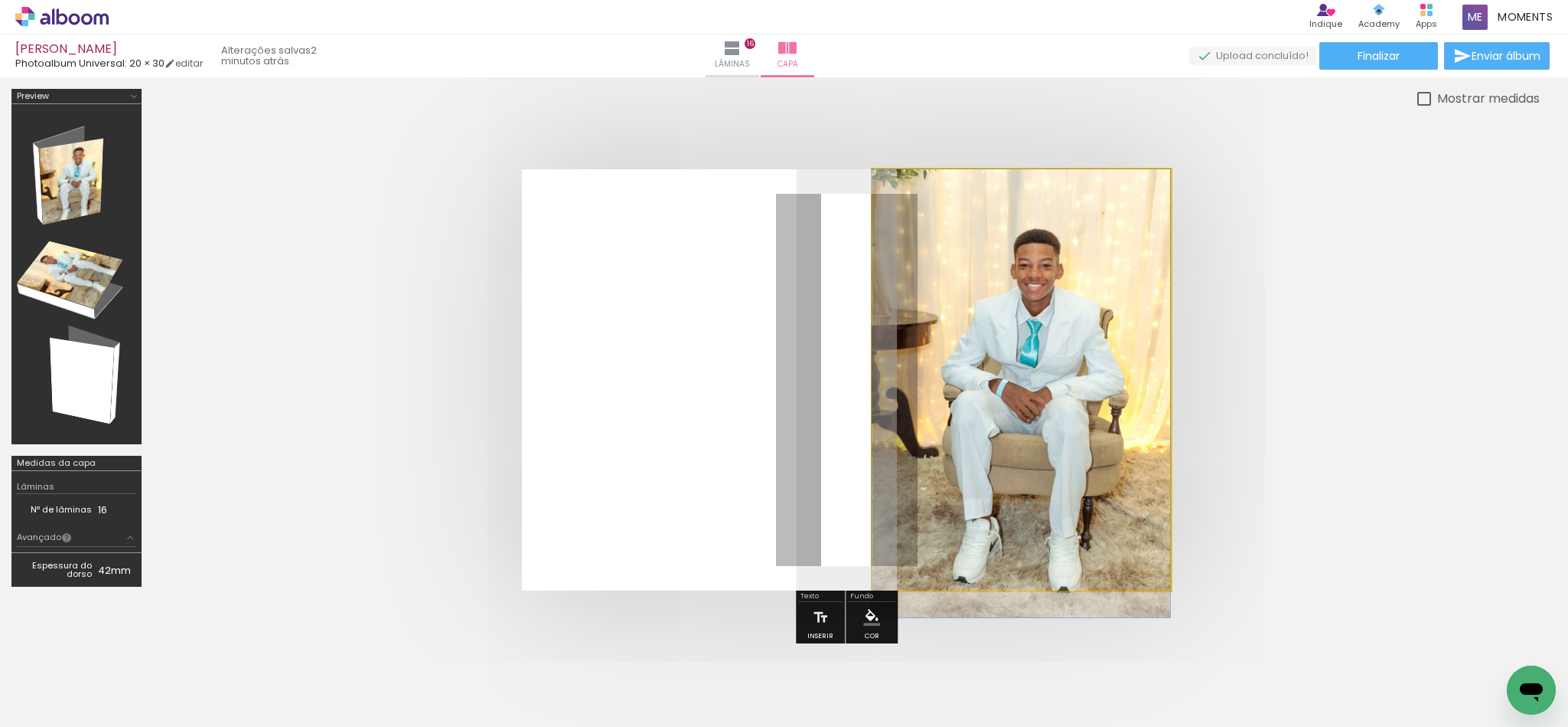
drag, startPoint x: 1047, startPoint y: 428, endPoint x: 1031, endPoint y: 455, distance: 31.4
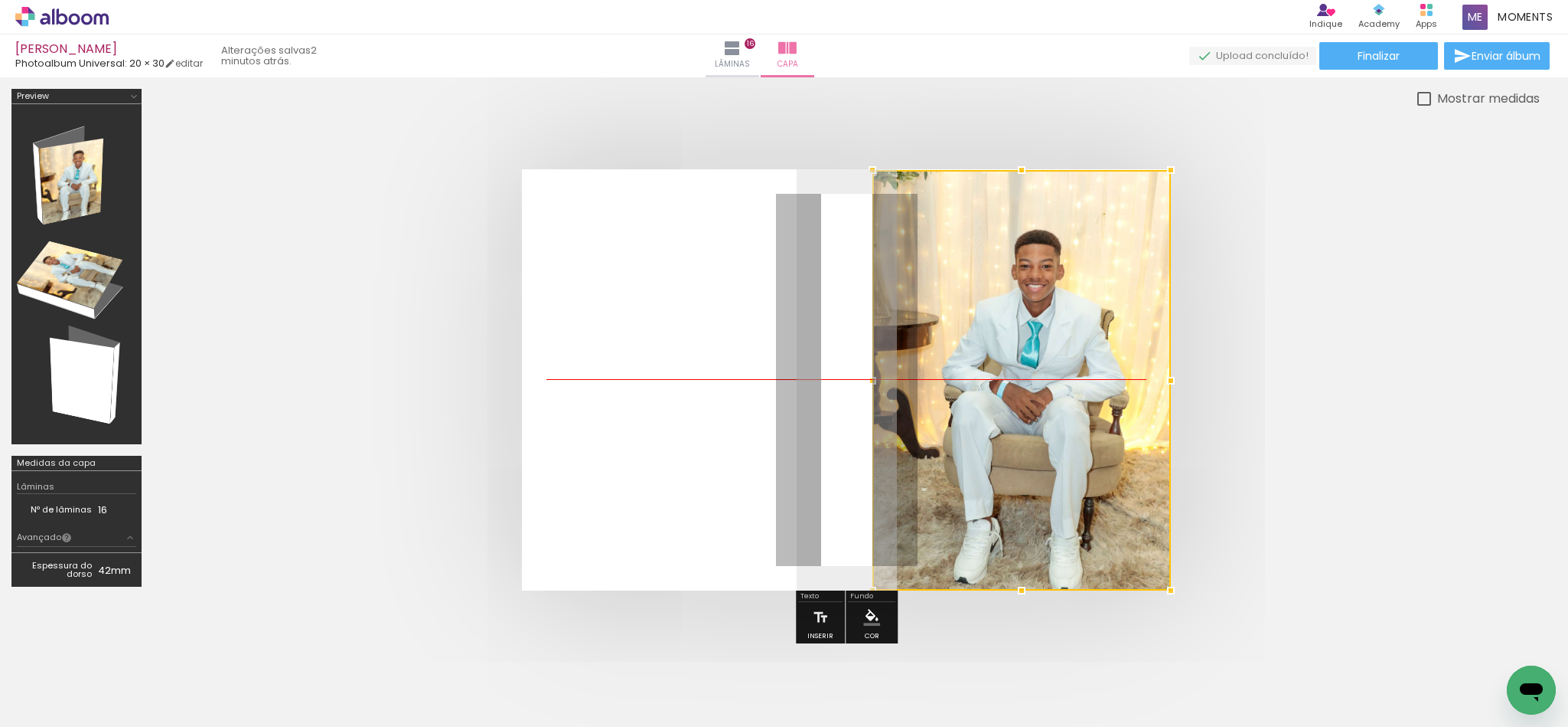
drag, startPoint x: 1056, startPoint y: 453, endPoint x: 1161, endPoint y: 448, distance: 105.1
click at [1160, 448] on div at bounding box center [1022, 380] width 299 height 420
drag, startPoint x: 1042, startPoint y: 400, endPoint x: 1016, endPoint y: 448, distance: 54.6
click at [1114, 407] on div at bounding box center [1022, 379] width 299 height 420
click at [837, 416] on quentale-layouter at bounding box center [847, 379] width 649 height 421
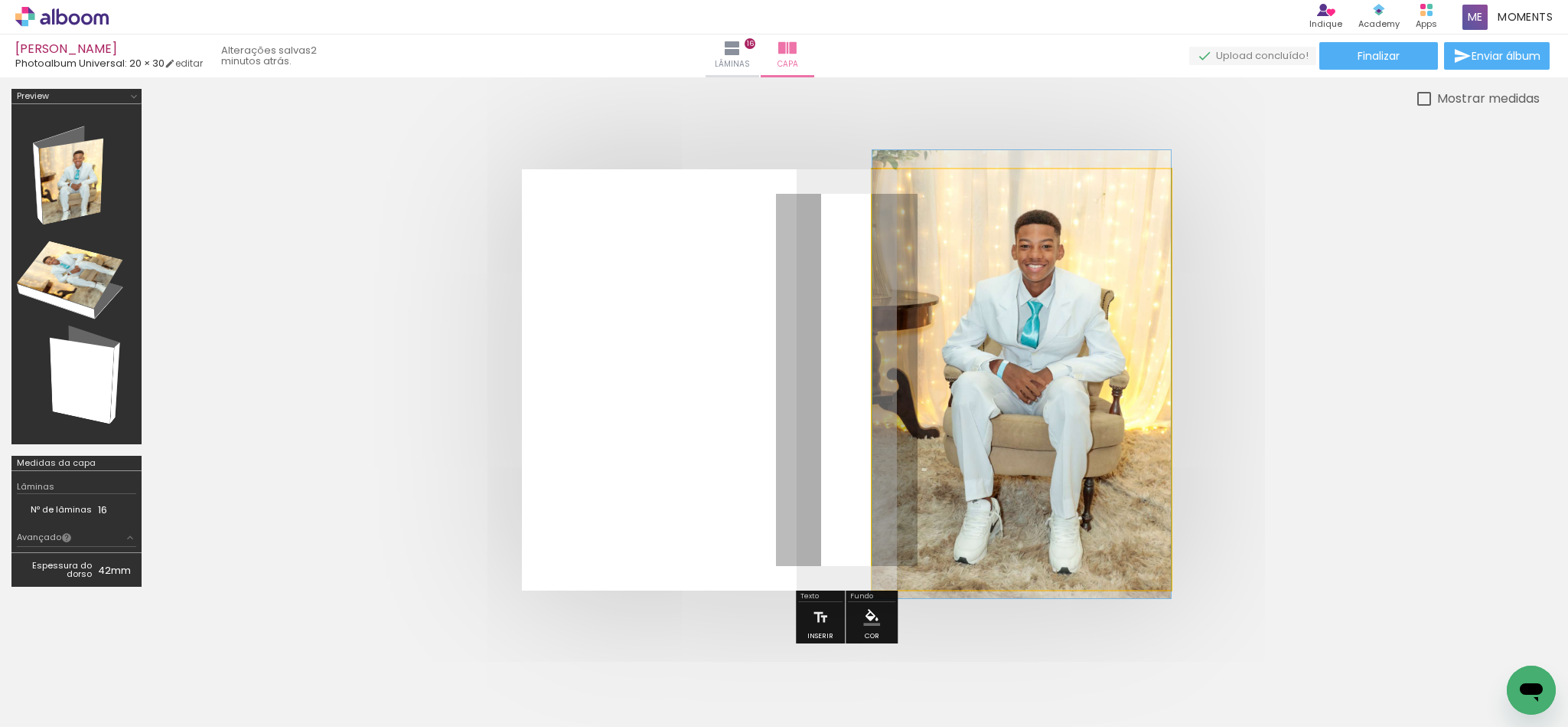
drag, startPoint x: 985, startPoint y: 435, endPoint x: 990, endPoint y: 416, distance: 19.6
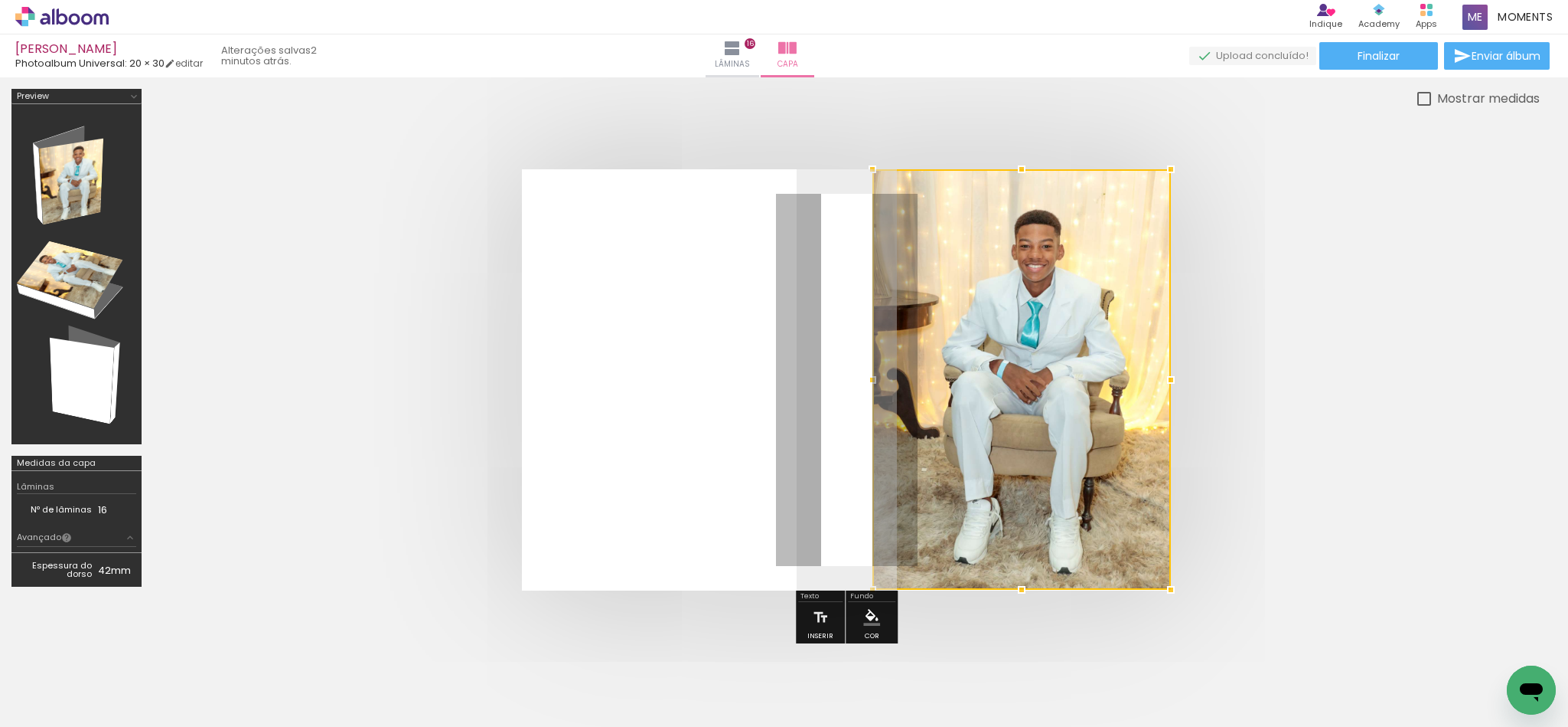
click at [701, 420] on quentale-layouter at bounding box center [847, 379] width 649 height 421
click at [859, 617] on paper-menu-button "#ffebee #ffcdd2 #ef9a9a #e57373 #ef5350 #f44336 #e53935 #d32f2f #c62828 #b71c1c…" at bounding box center [872, 617] width 29 height 29
click at [857, 617] on paper-menu-button "#ffebee #ffcdd2 #ef9a9a #e57373 #ef5350 #f44336 #e53935 #d32f2f #c62828 #b71c1c…" at bounding box center [872, 617] width 29 height 29
click at [869, 611] on iron-icon "color picker" at bounding box center [872, 617] width 17 height 17
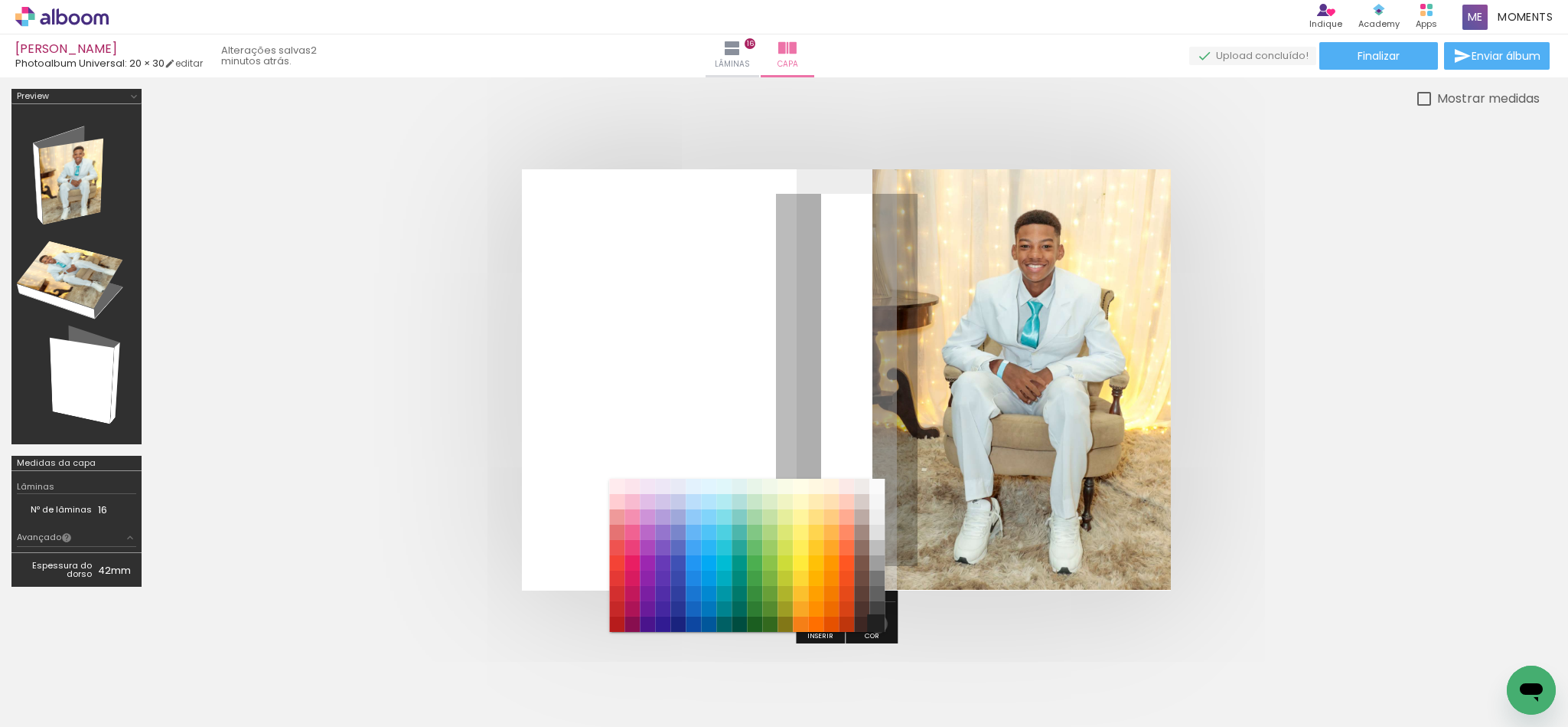
click at [875, 623] on paper-item "#212121" at bounding box center [877, 624] width 15 height 15
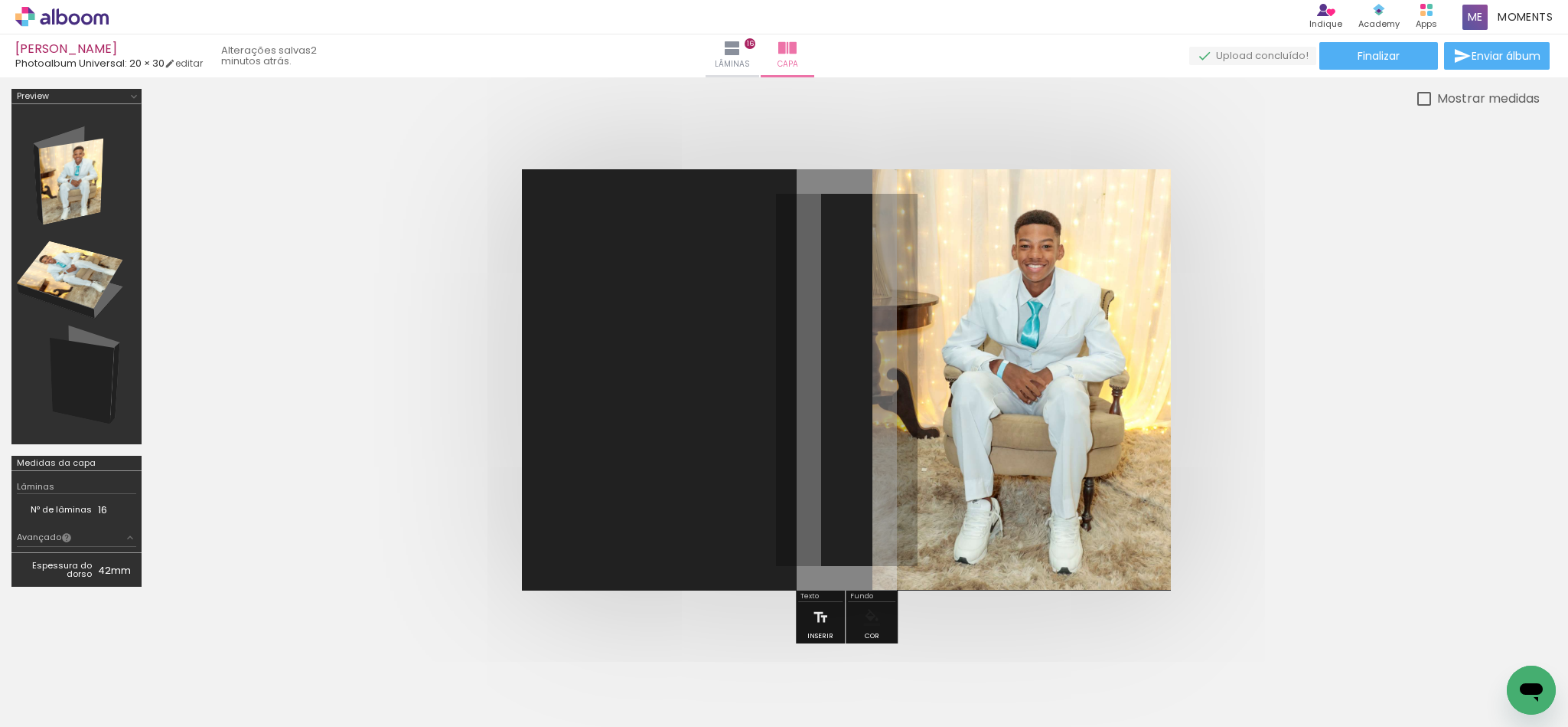
click at [1339, 502] on quentale-cover at bounding box center [847, 379] width 1265 height 421
click at [1001, 412] on quentale-photo at bounding box center [1022, 379] width 299 height 420
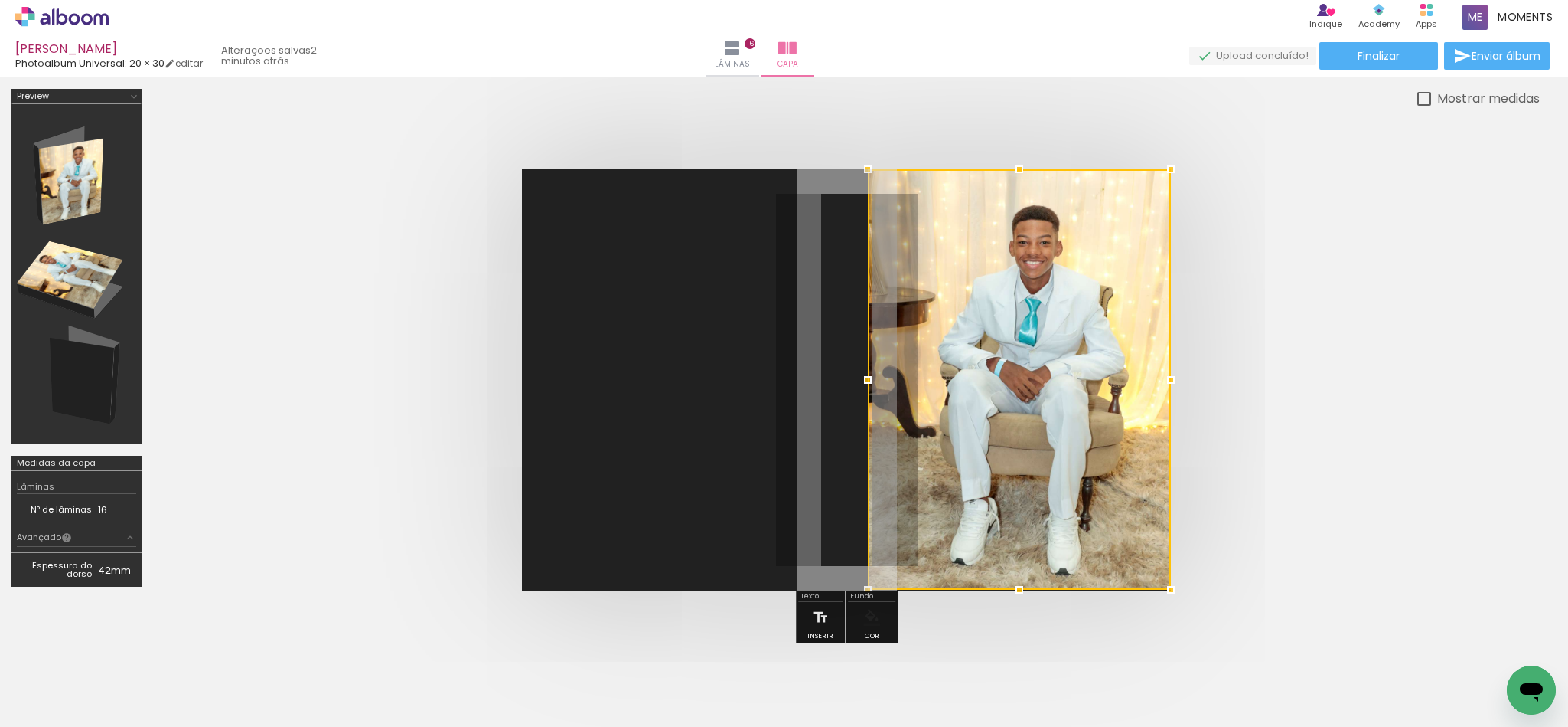
drag, startPoint x: 875, startPoint y: 382, endPoint x: 799, endPoint y: 384, distance: 76.0
click at [799, 384] on album-spread at bounding box center [847, 379] width 649 height 421
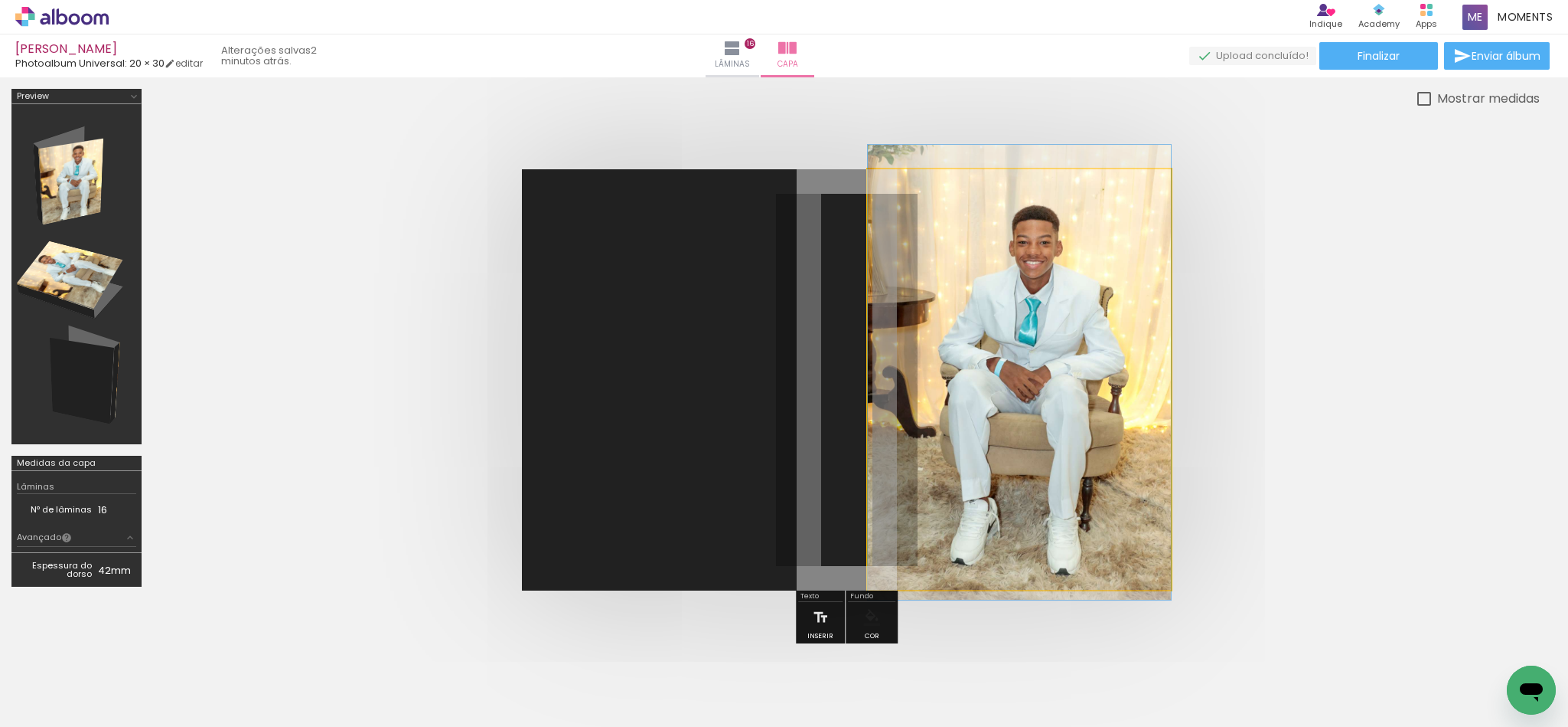
click at [1008, 411] on quentale-photo at bounding box center [1019, 379] width 303 height 420
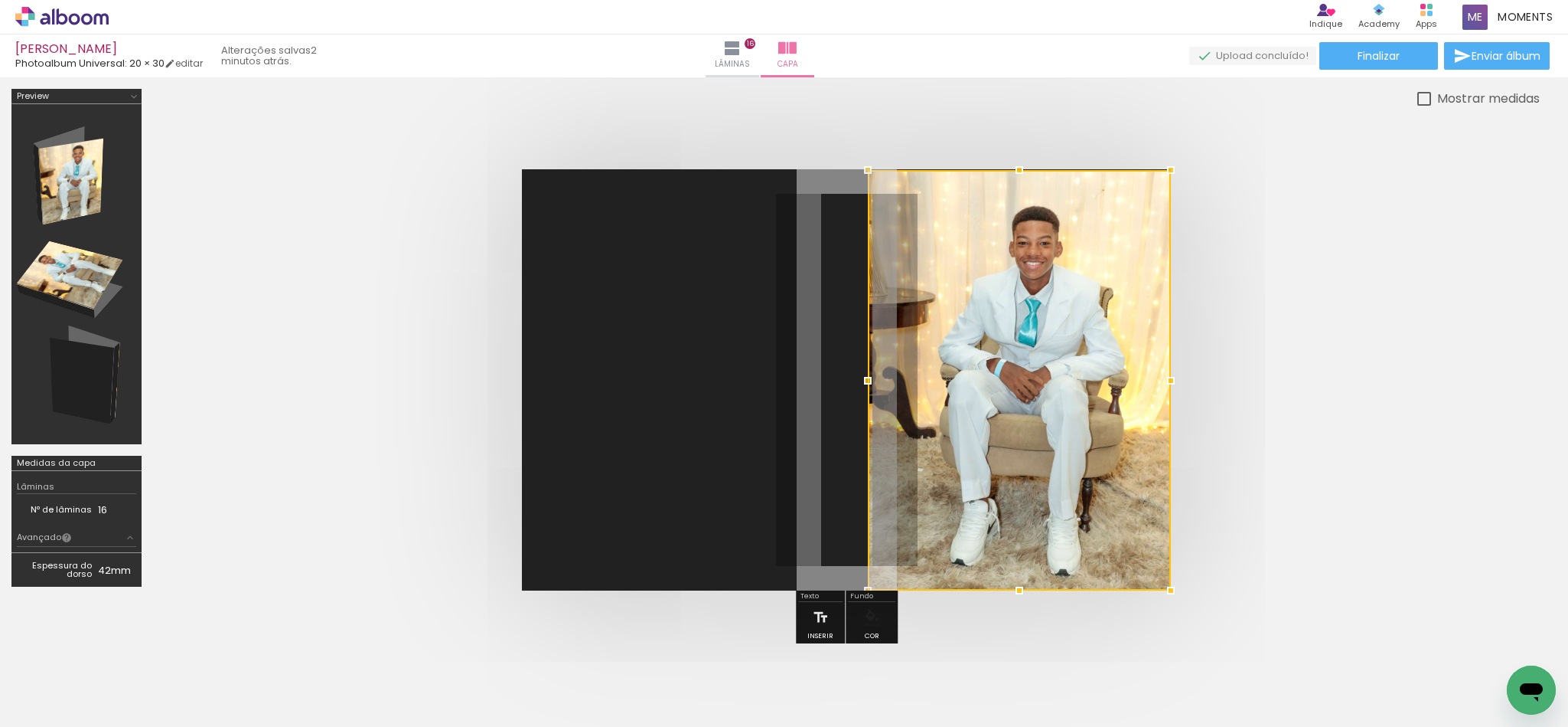
drag, startPoint x: 1039, startPoint y: 382, endPoint x: 1146, endPoint y: 409, distance: 110.4
click at [1146, 409] on div at bounding box center [1019, 380] width 303 height 420
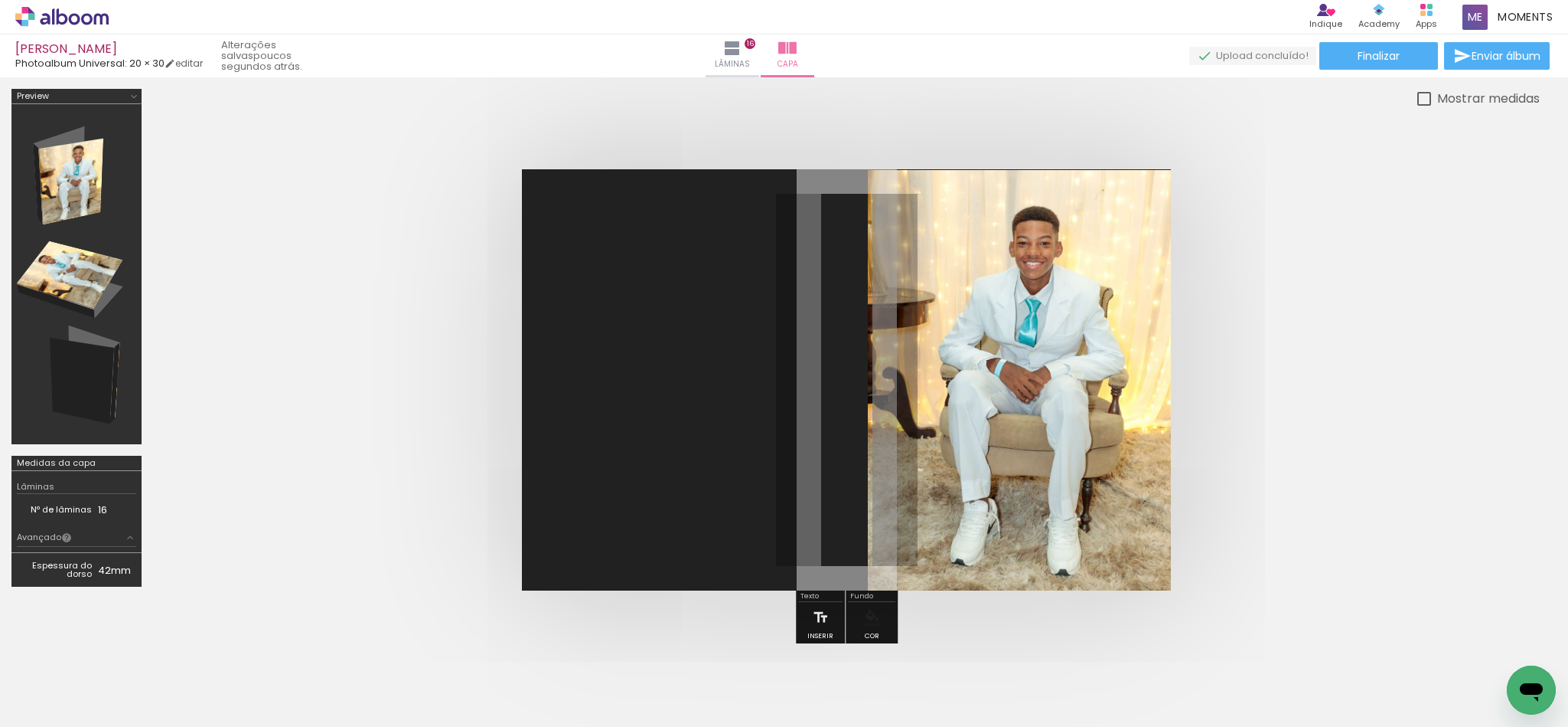
click at [1379, 499] on quentale-cover at bounding box center [847, 379] width 1265 height 421
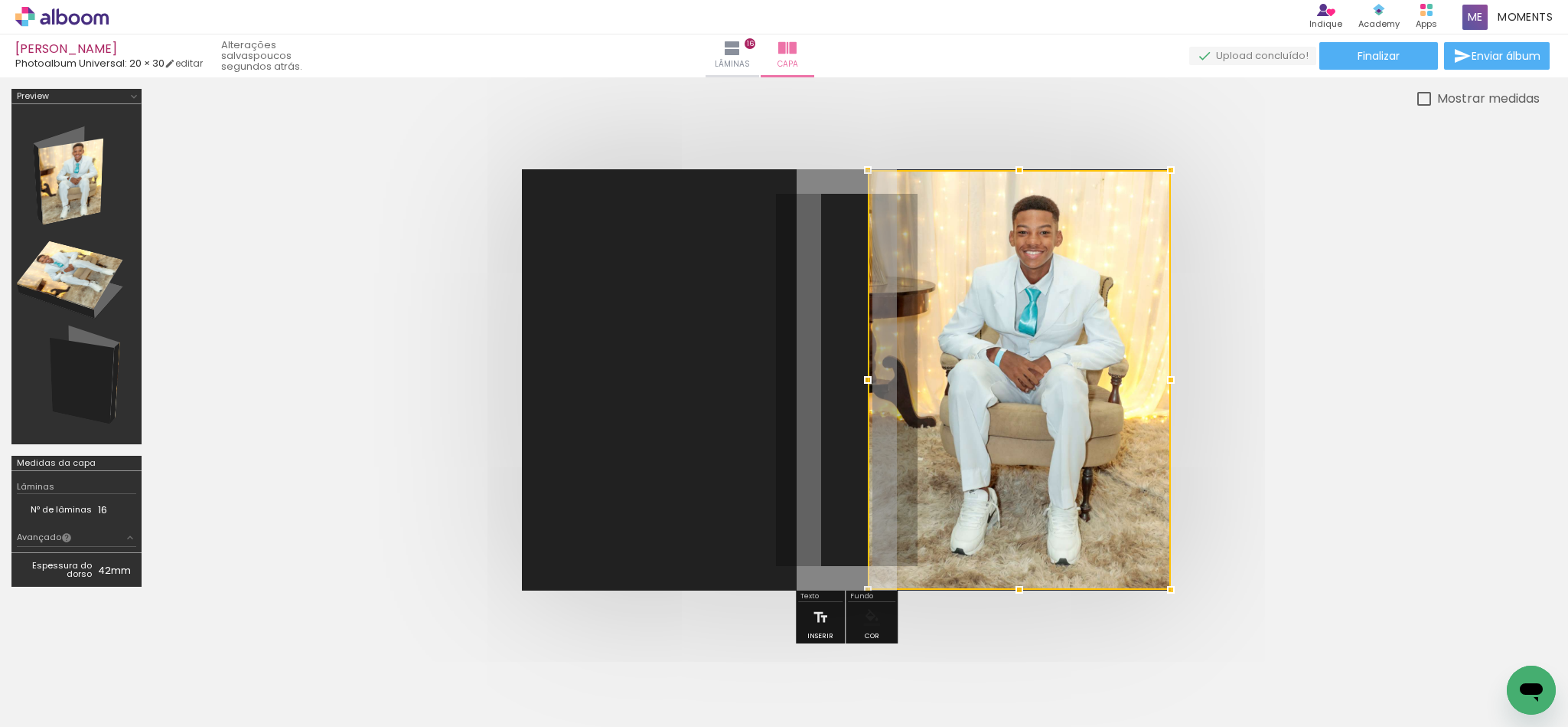
click at [1371, 469] on quentale-cover at bounding box center [847, 379] width 1265 height 421
click at [593, 375] on quentale-layouter at bounding box center [847, 379] width 649 height 421
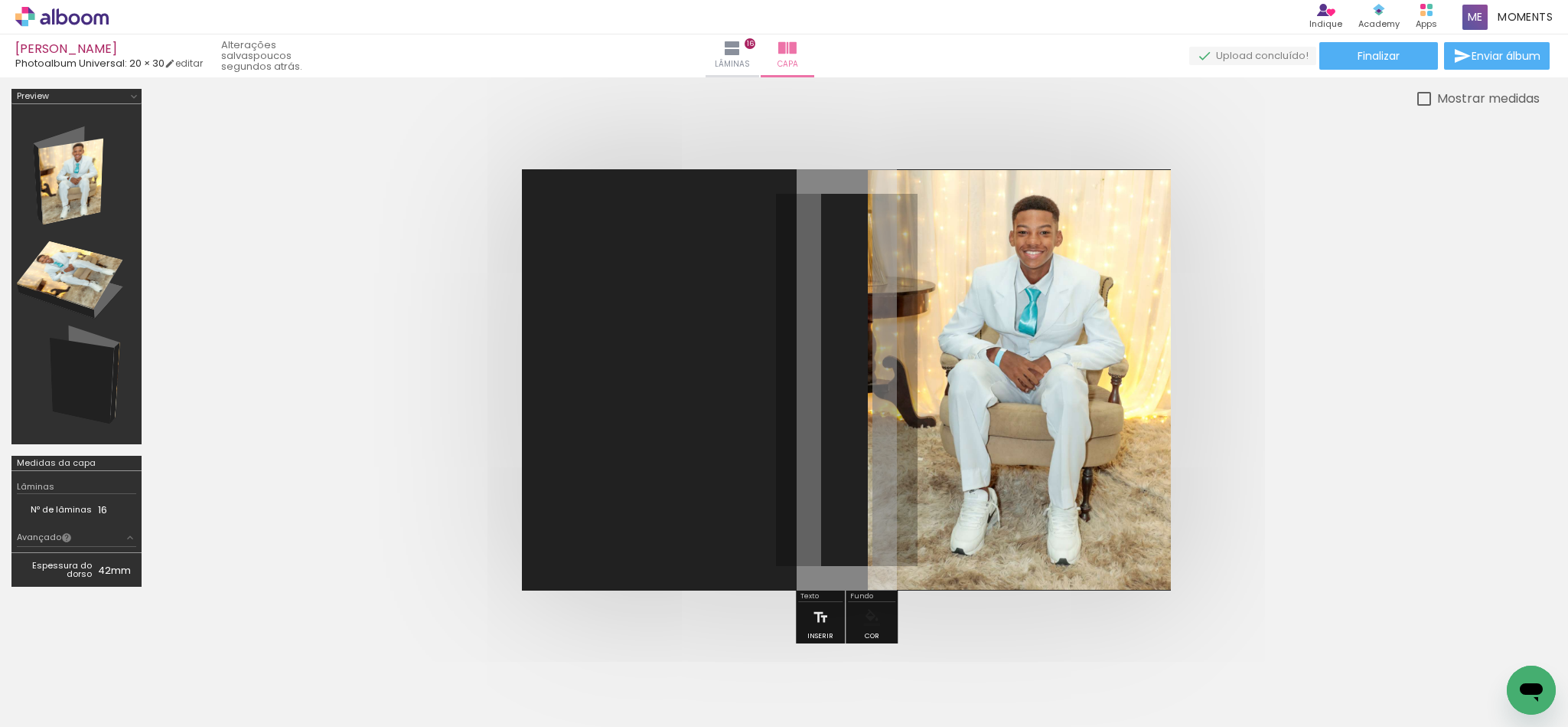
click at [1001, 389] on quentale-photo at bounding box center [1019, 380] width 303 height 420
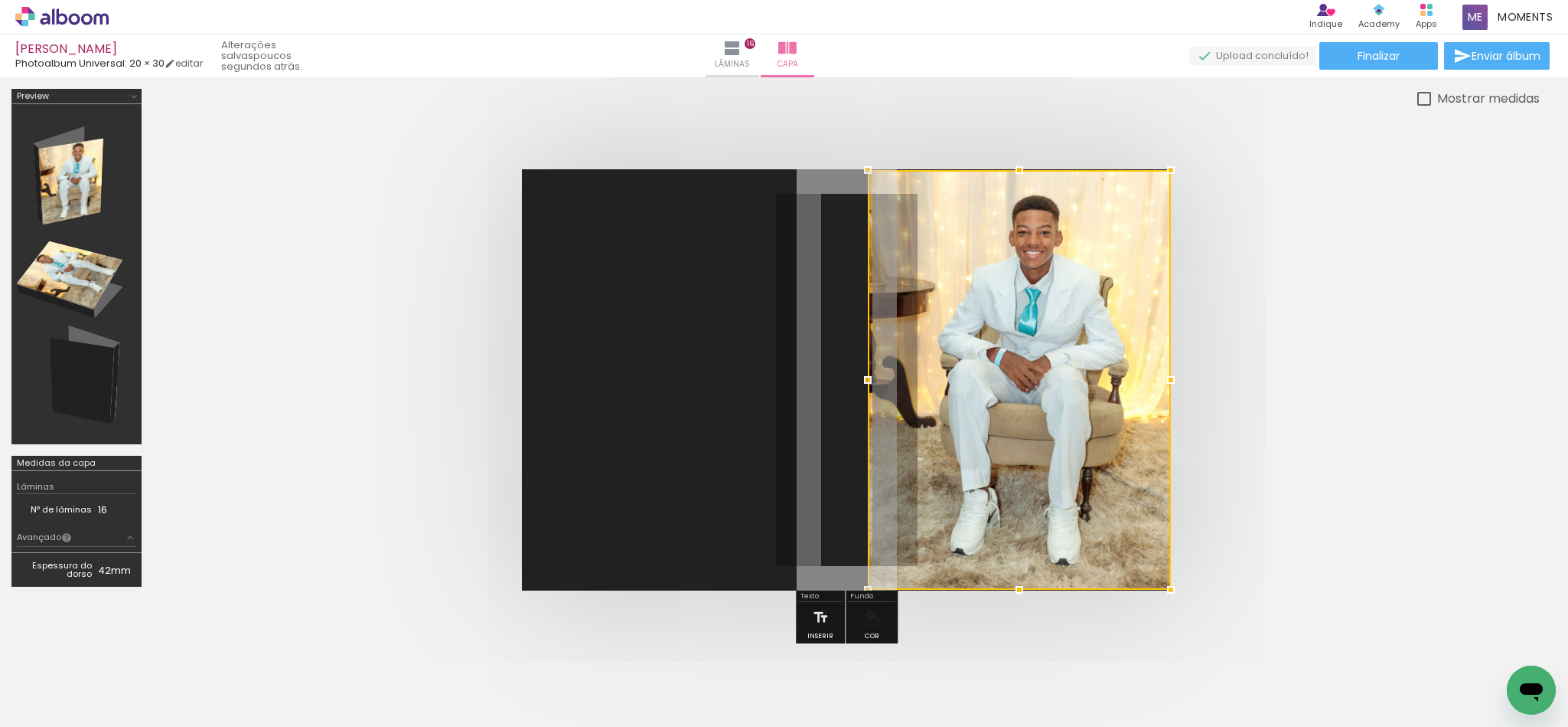
click at [1001, 389] on div at bounding box center [1019, 380] width 303 height 420
drag, startPoint x: 1019, startPoint y: 166, endPoint x: 1027, endPoint y: 51, distance: 115.3
click at [1027, 0] on div "VALTER RAFAEL PEREIRA FORTE Photoalbum Universal: 20 × 30 editar poucos segundo…" at bounding box center [784, 0] width 1568 height 0
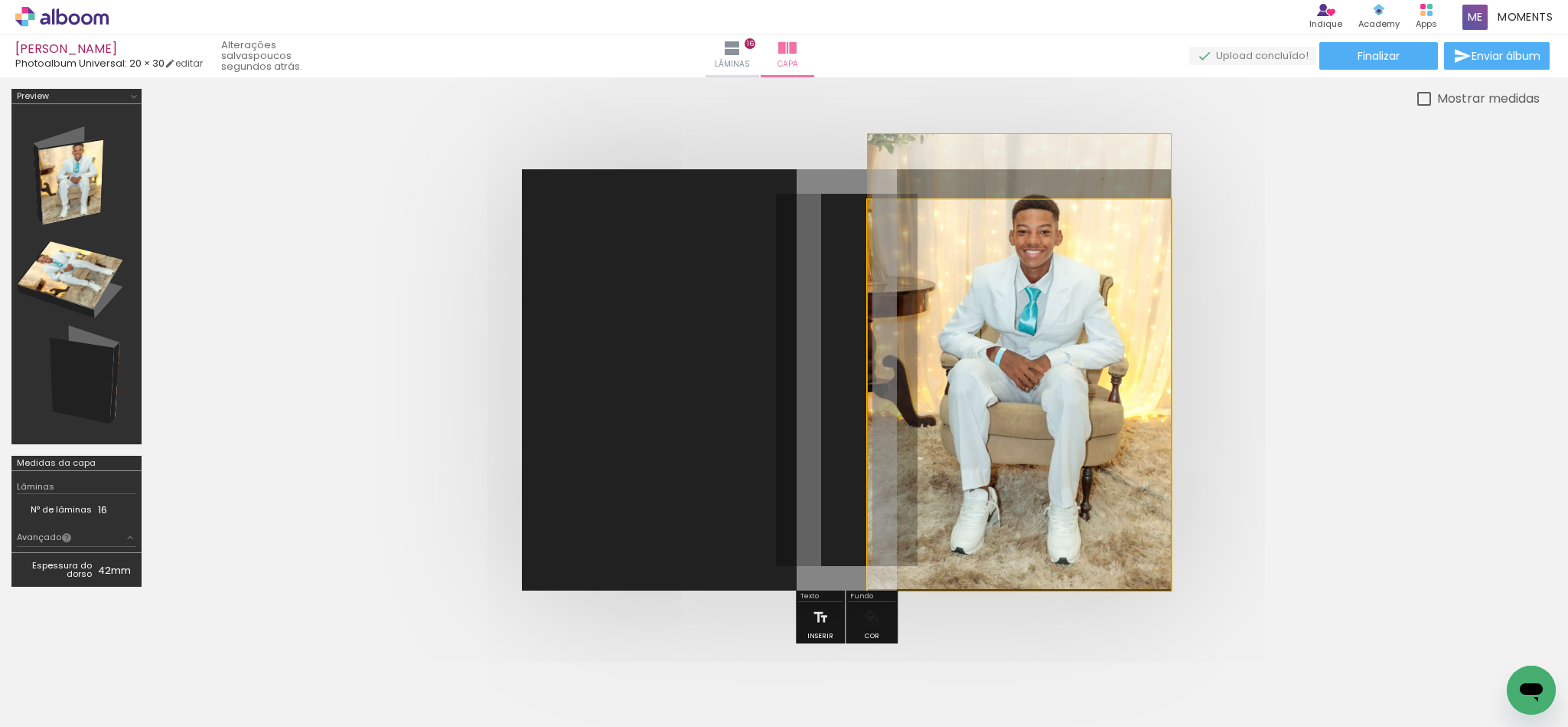
click at [994, 279] on quentale-photo at bounding box center [1019, 395] width 303 height 390
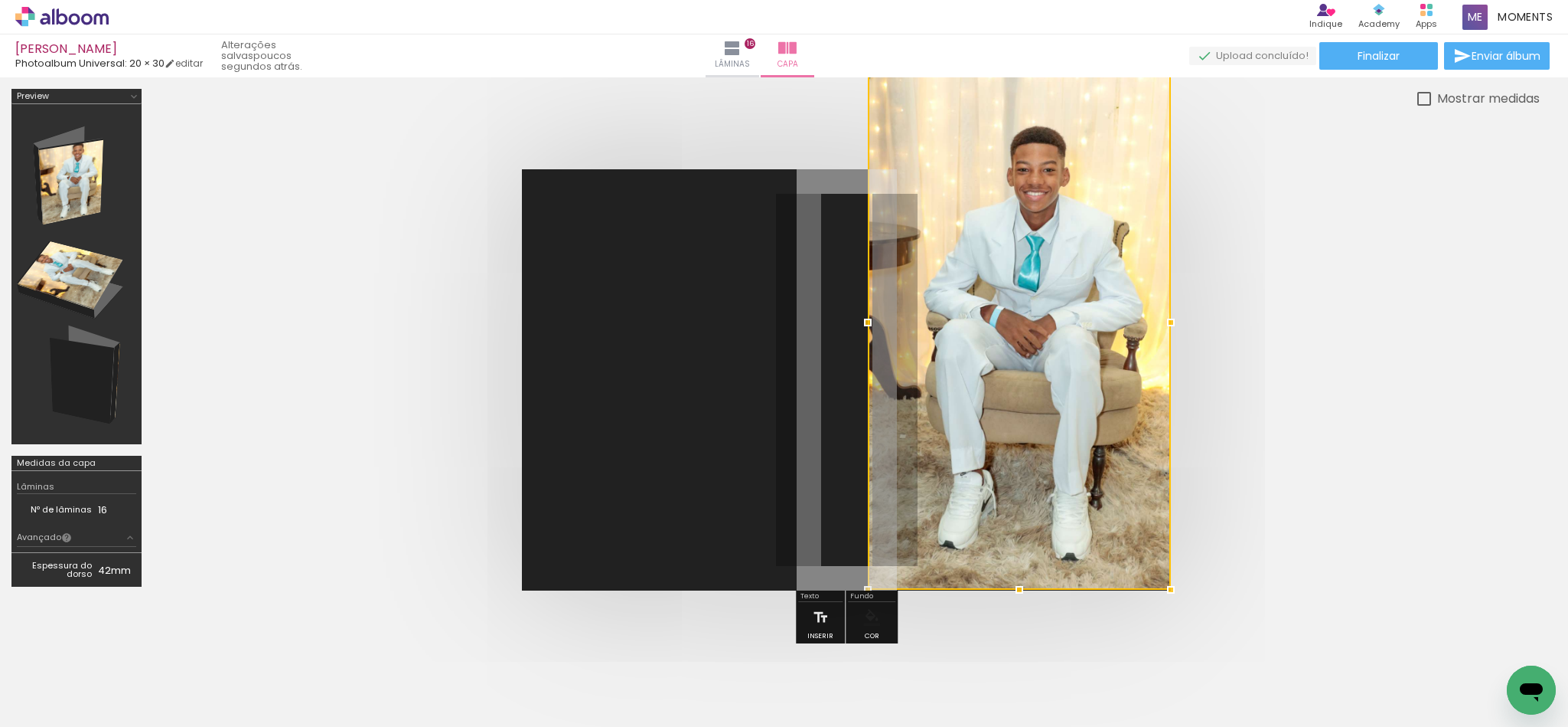
drag, startPoint x: 1020, startPoint y: 177, endPoint x: 1029, endPoint y: 65, distance: 112.4
click at [1029, 0] on div "VALTER RAFAEL PEREIRA FORTE Photoalbum Universal: 20 × 30 editar poucos segundo…" at bounding box center [784, 0] width 1568 height 0
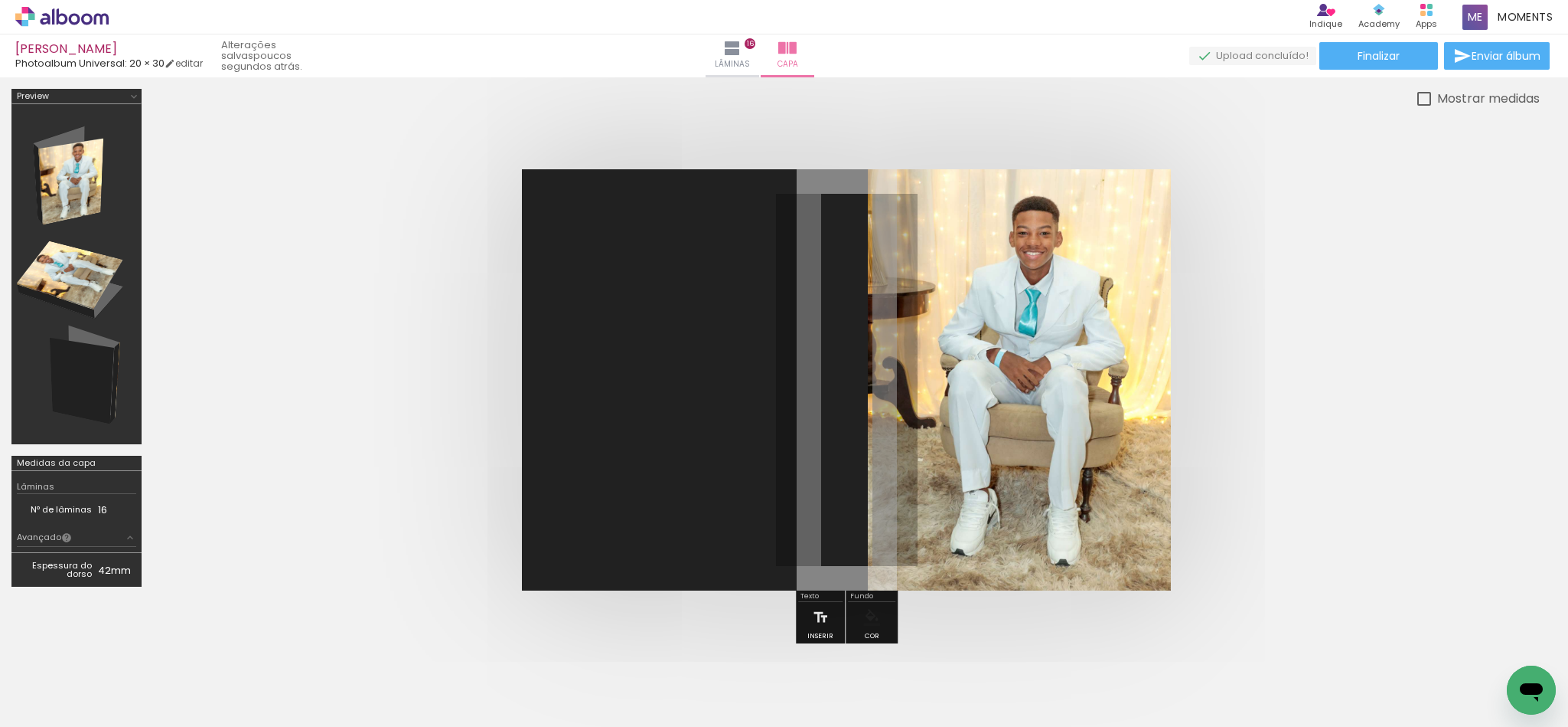
click at [1013, 464] on quentale-photo at bounding box center [1019, 379] width 303 height 421
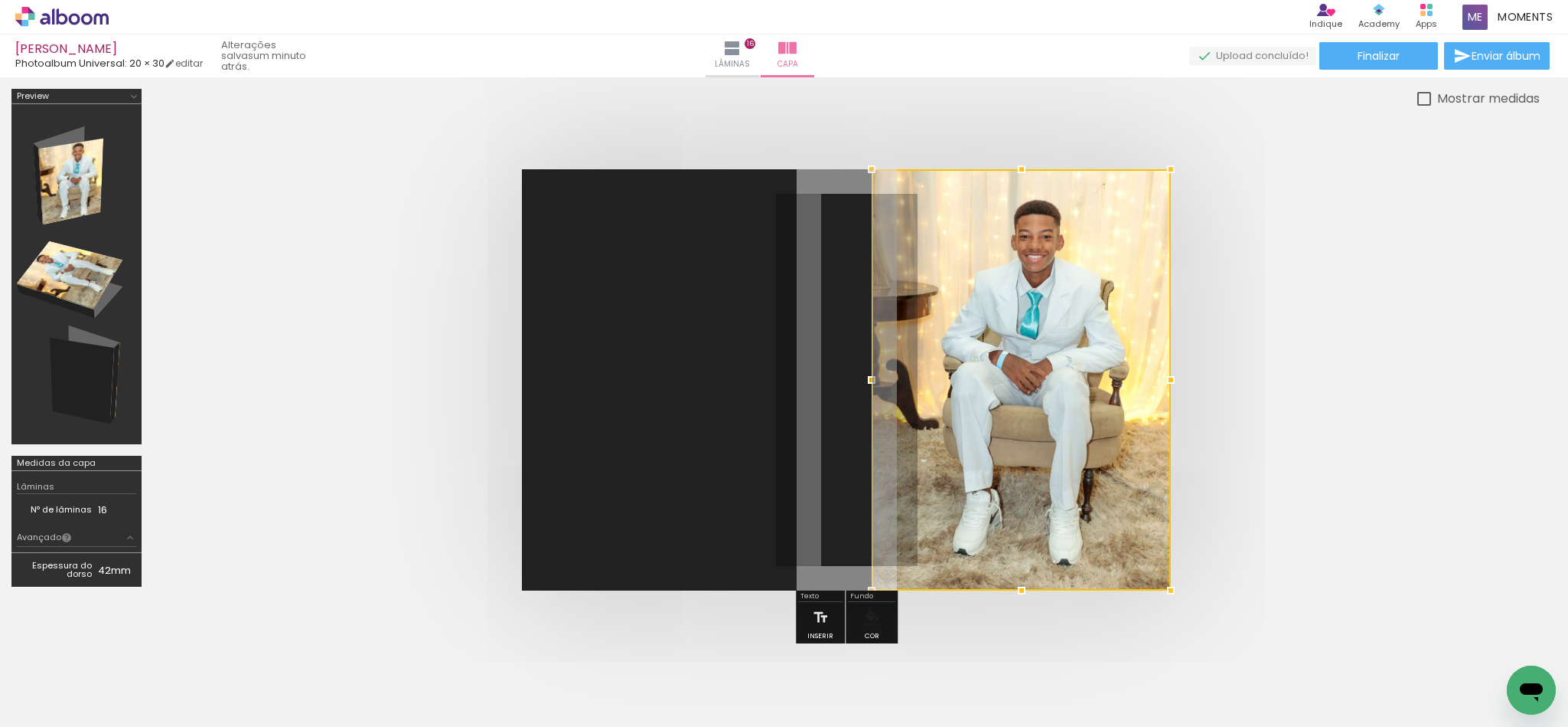
click at [862, 370] on div at bounding box center [872, 380] width 30 height 30
click at [1298, 441] on quentale-cover at bounding box center [847, 379] width 1265 height 421
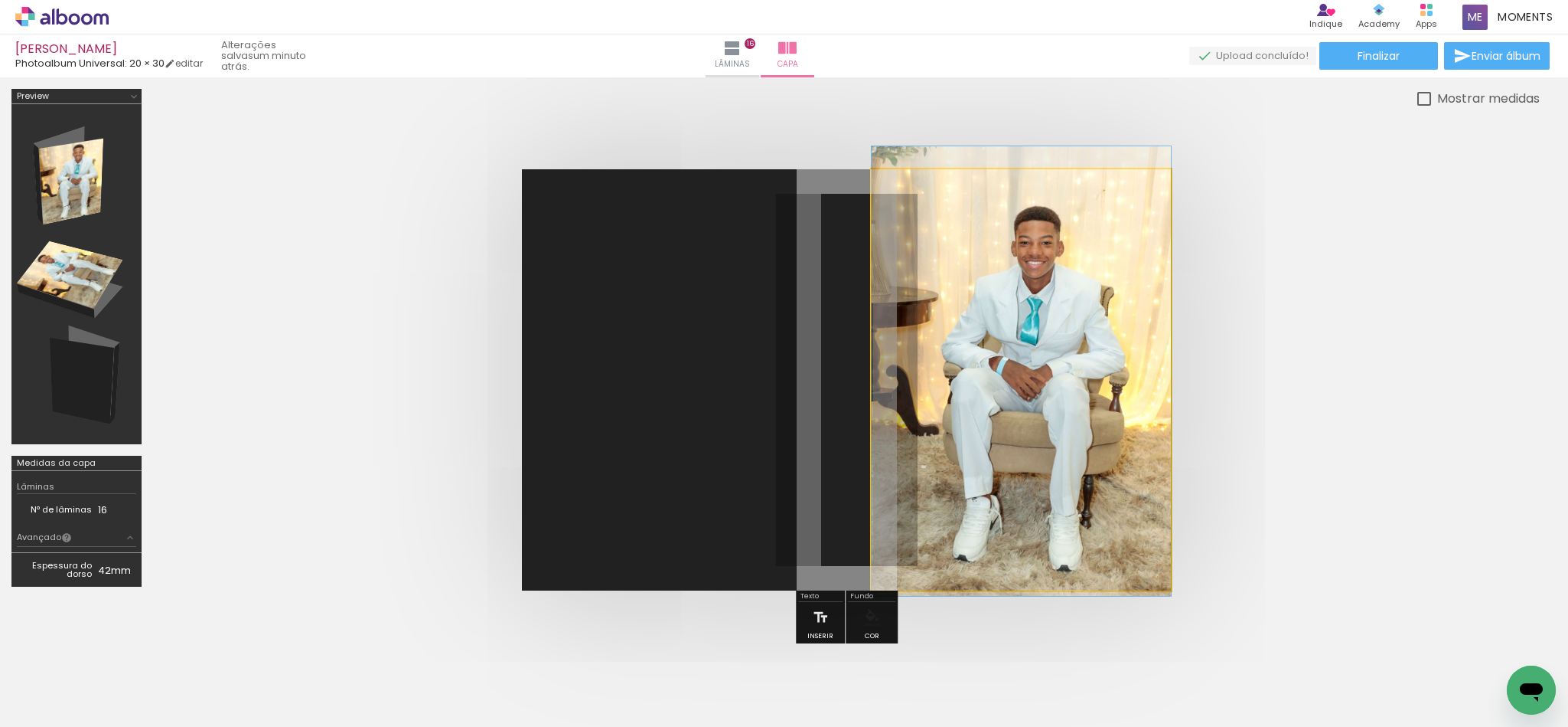
drag, startPoint x: 1091, startPoint y: 350, endPoint x: 1082, endPoint y: 356, distance: 10.8
click at [744, 58] on span "Lâminas" at bounding box center [733, 64] width 36 height 13
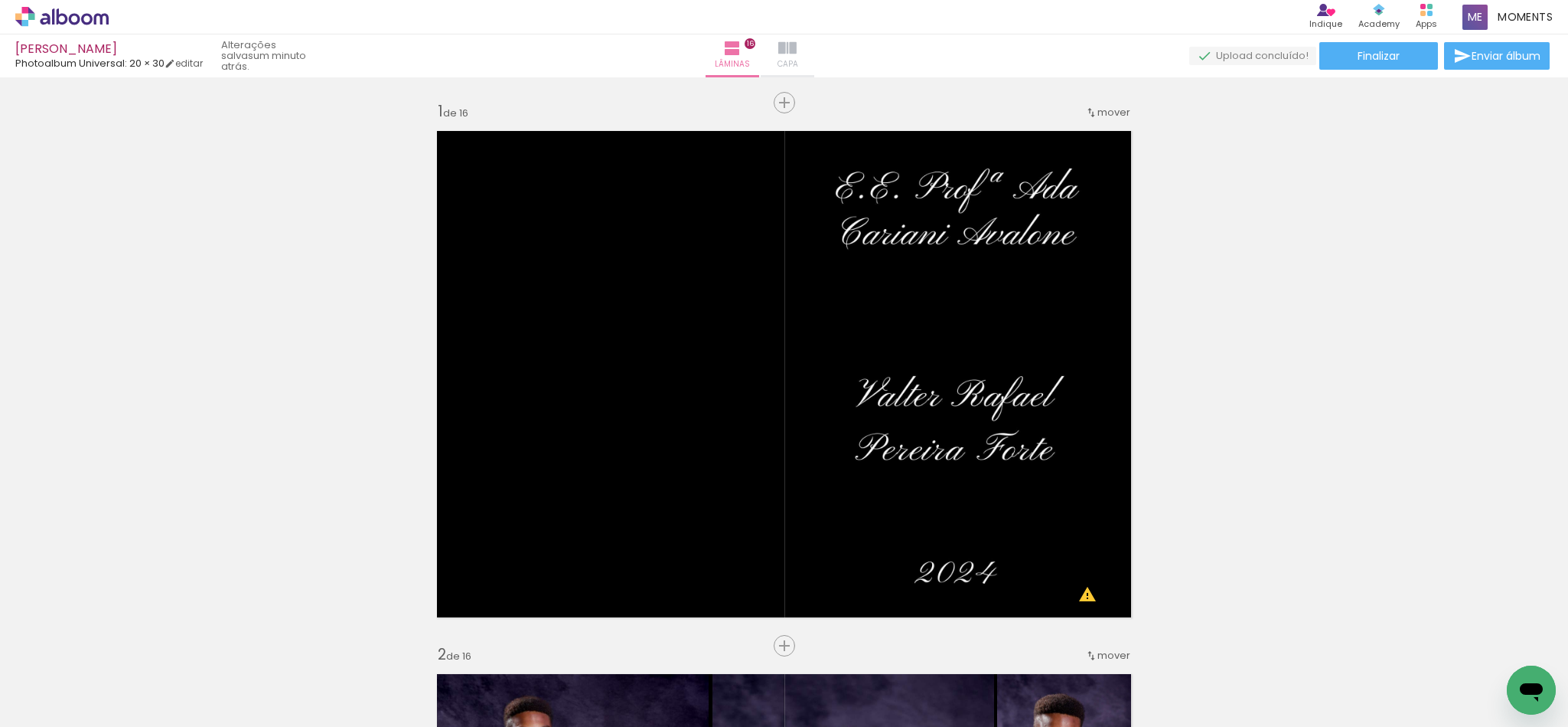
click at [798, 63] on span "Capa" at bounding box center [787, 64] width 20 height 13
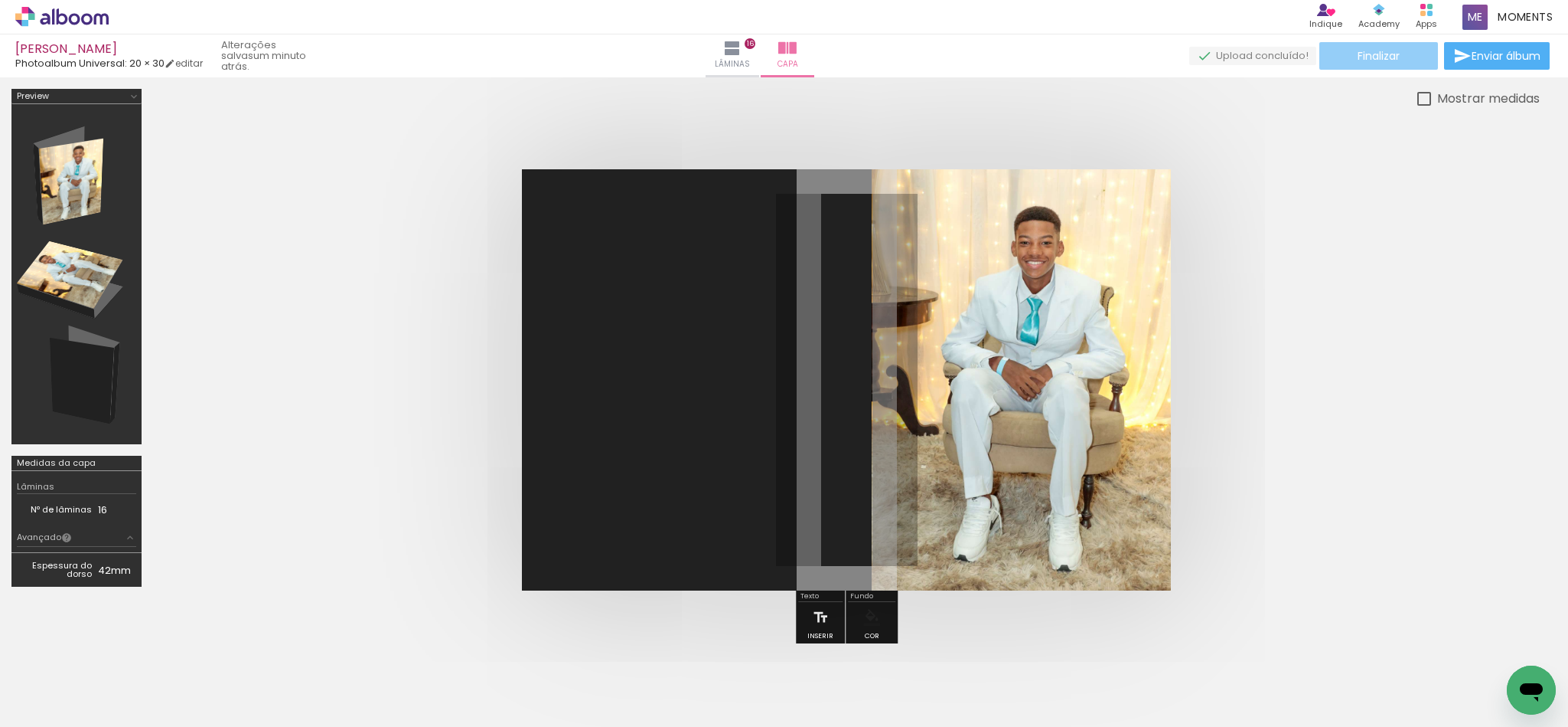
click at [1376, 60] on span "Finalizar" at bounding box center [1379, 56] width 42 height 11
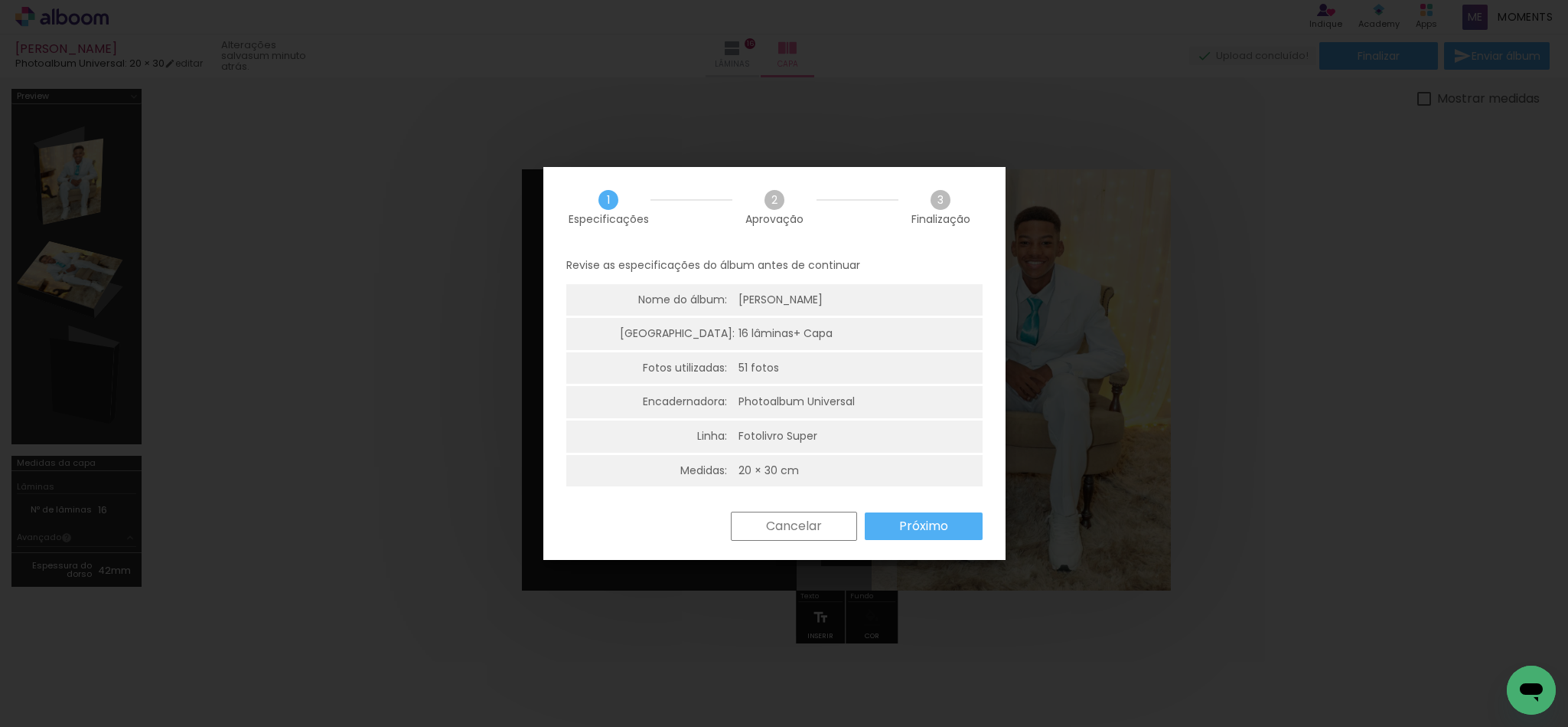
click at [891, 536] on paper-button "Próximo" at bounding box center [923, 526] width 118 height 28
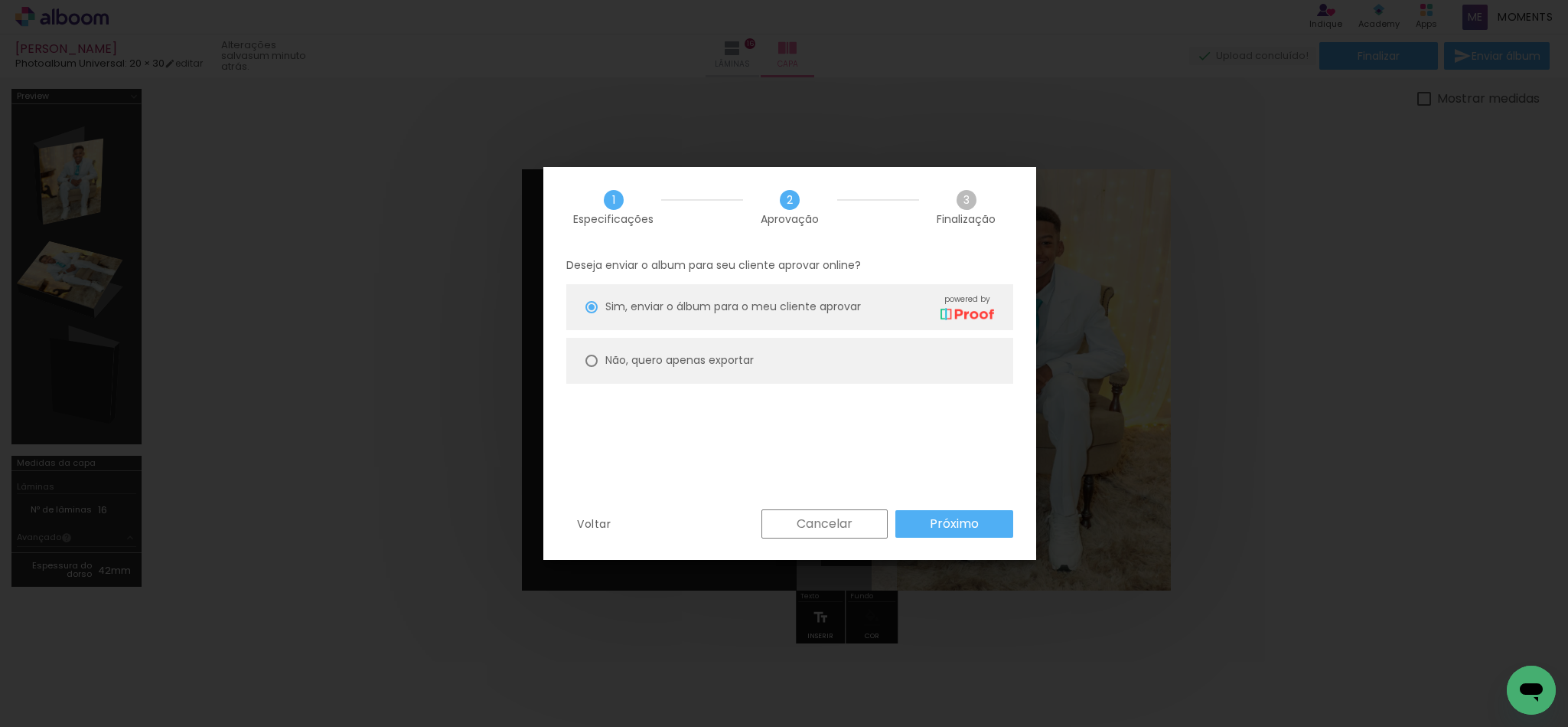
click at [698, 370] on paper-radio-button "Não, quero apenas exportar" at bounding box center [790, 360] width 447 height 46
type paper-radio-button "on"
click at [0, 0] on slot "Próximo" at bounding box center [0, 0] width 0 height 0
type input "Alta, 300 DPI"
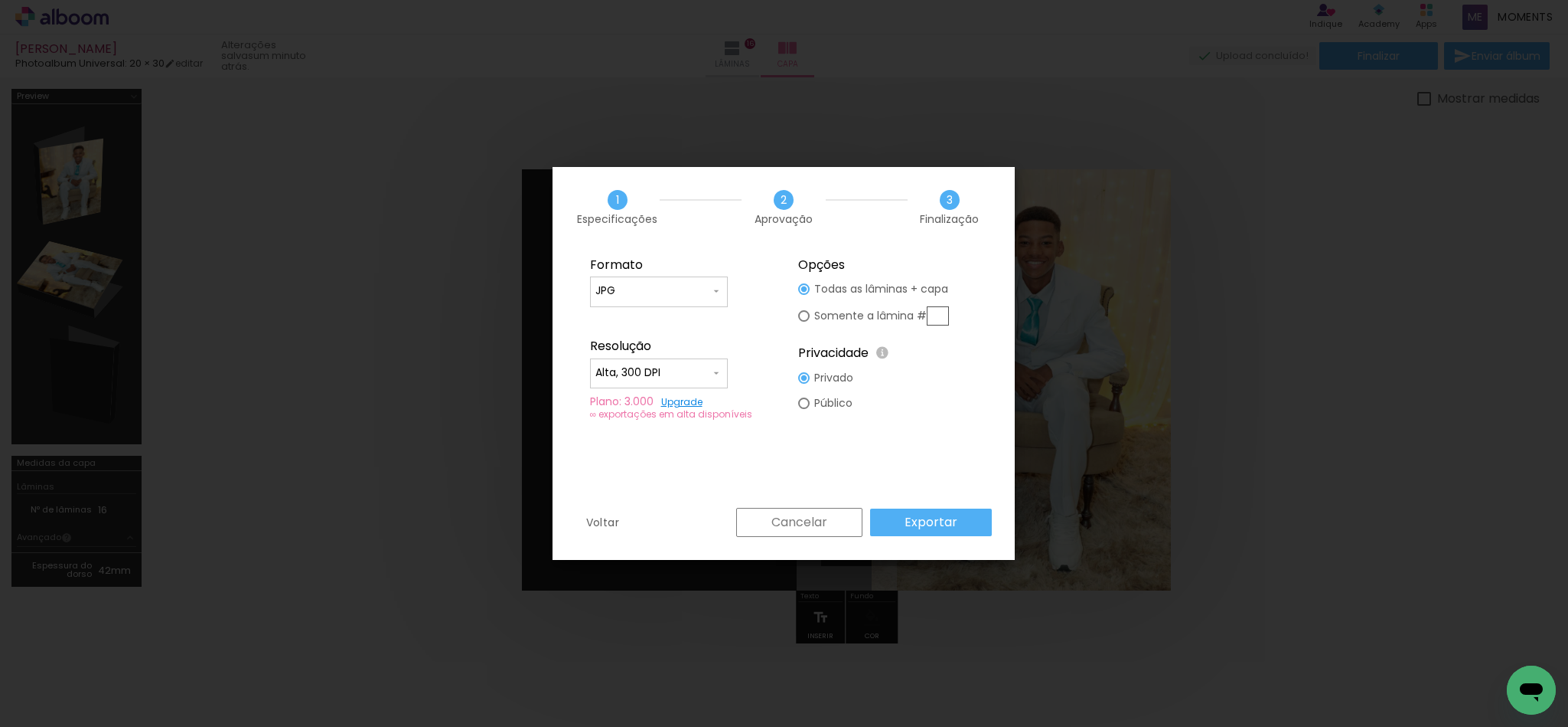
click at [688, 301] on paper-input-container "JPG" at bounding box center [658, 292] width 138 height 30
click at [637, 312] on paper-item "PDF" at bounding box center [658, 319] width 138 height 30
type input "PDF"
click at [639, 359] on paper-input-container "Alta, 300 DPI" at bounding box center [658, 374] width 138 height 30
click at [650, 398] on paper-item "Baixa" at bounding box center [658, 402] width 138 height 30
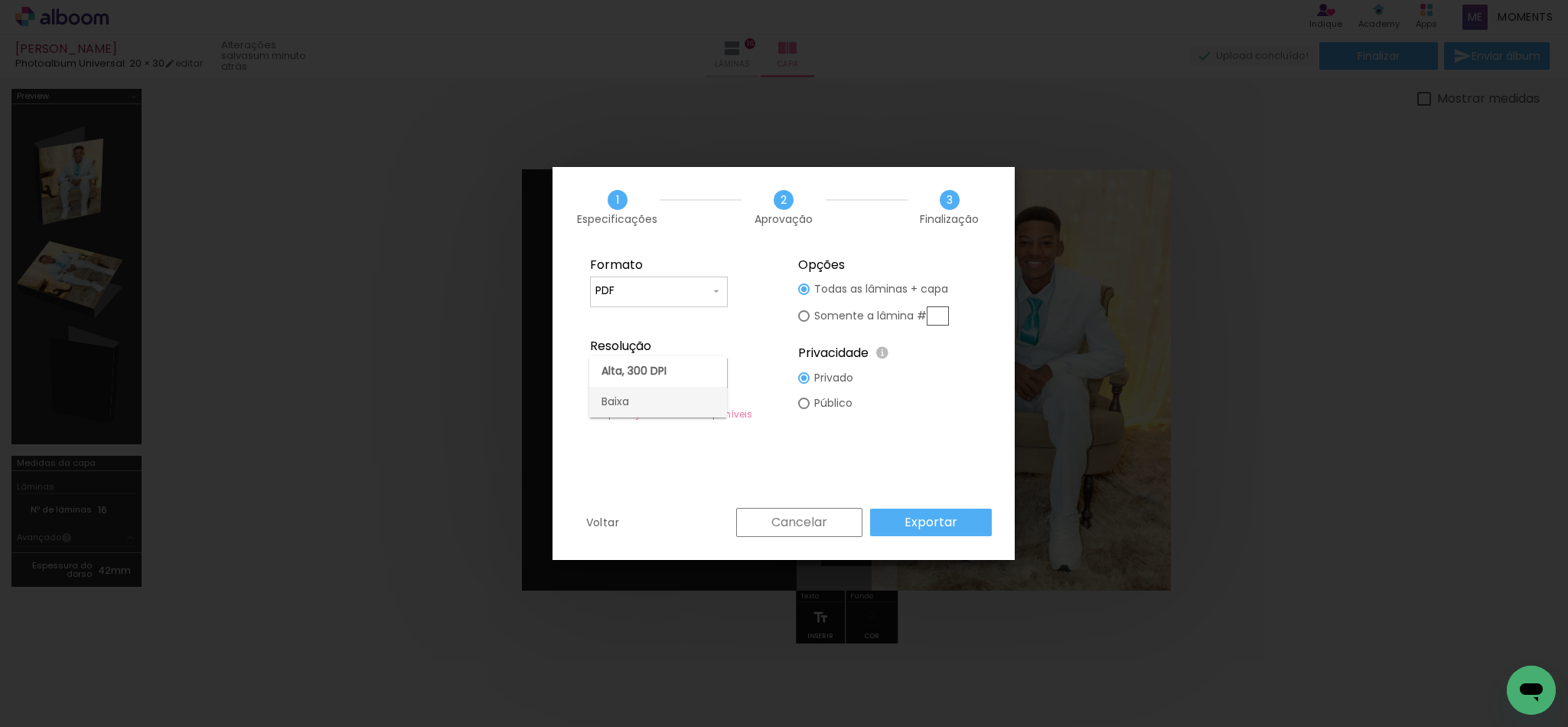
type input "Baixa"
click at [0, 0] on slot "Exportar" at bounding box center [0, 0] width 0 height 0
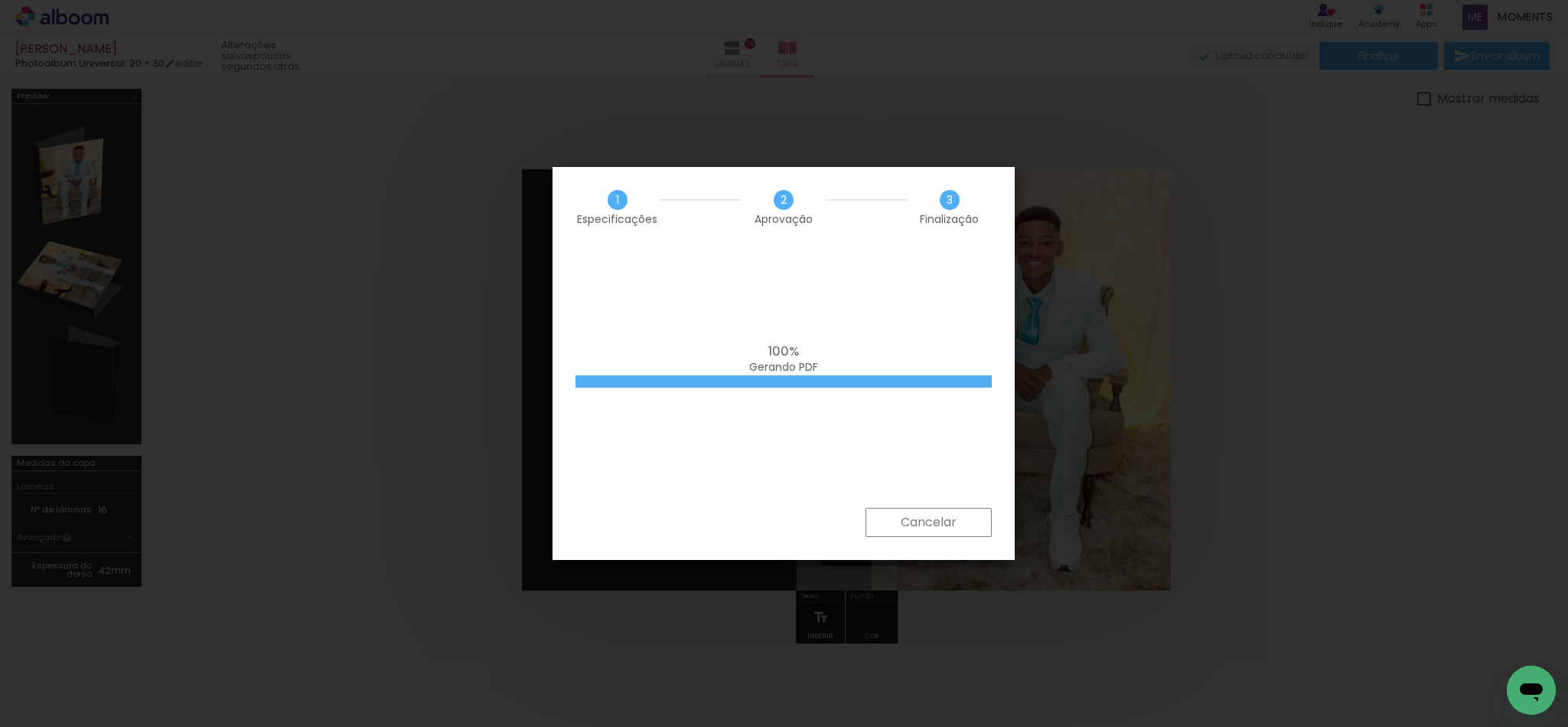
click at [1270, 398] on iron-overlay-backdrop at bounding box center [784, 363] width 1568 height 727
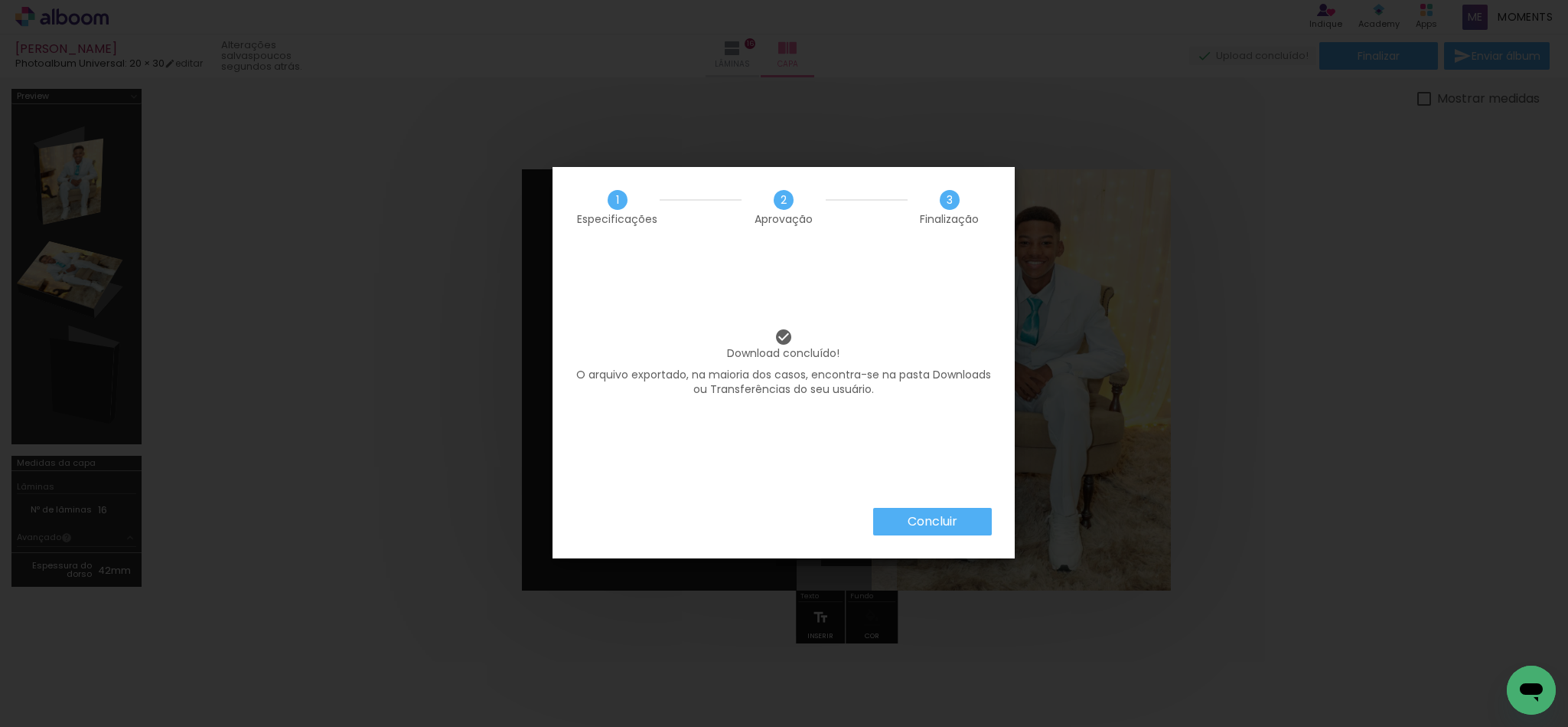
click at [984, 517] on paper-button "Concluir" at bounding box center [932, 521] width 118 height 28
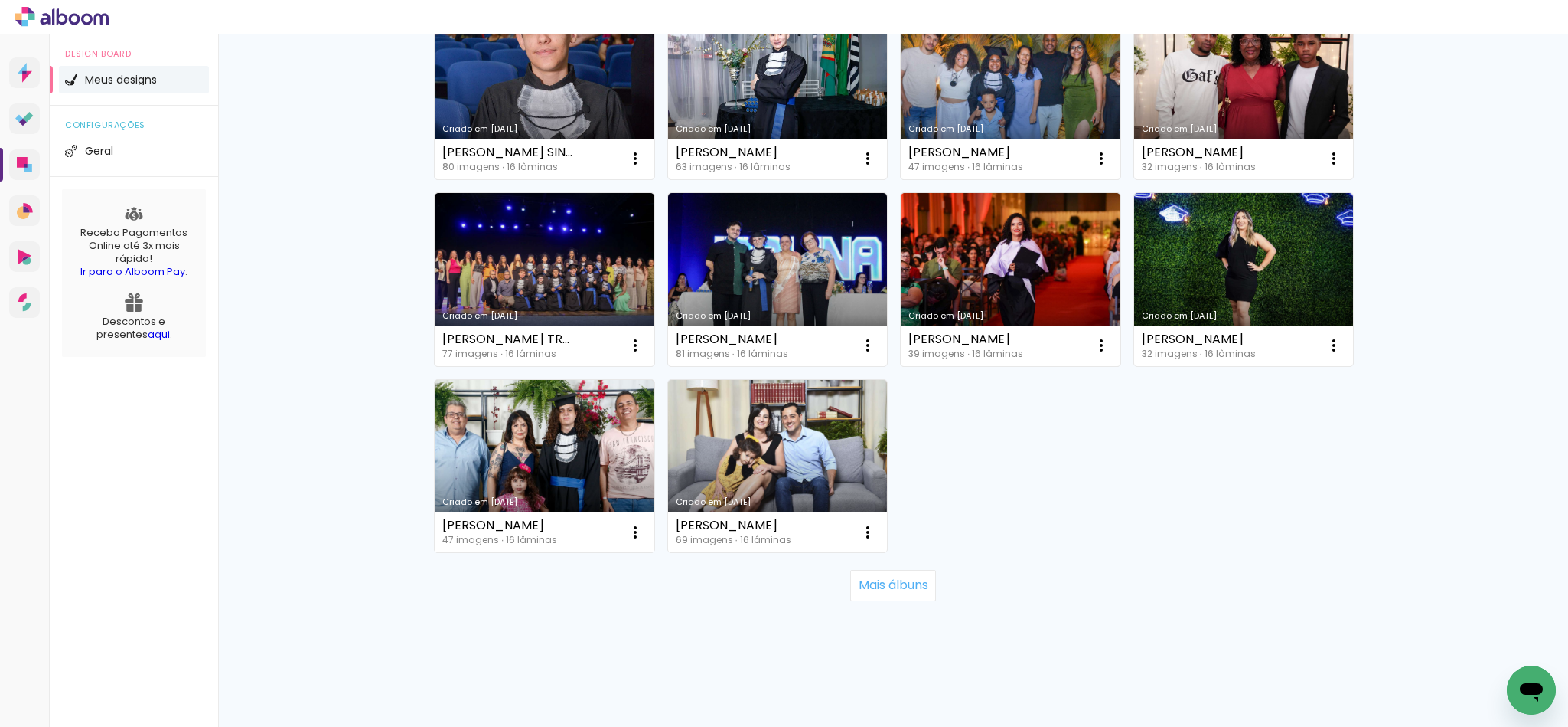
scroll to position [246, 0]
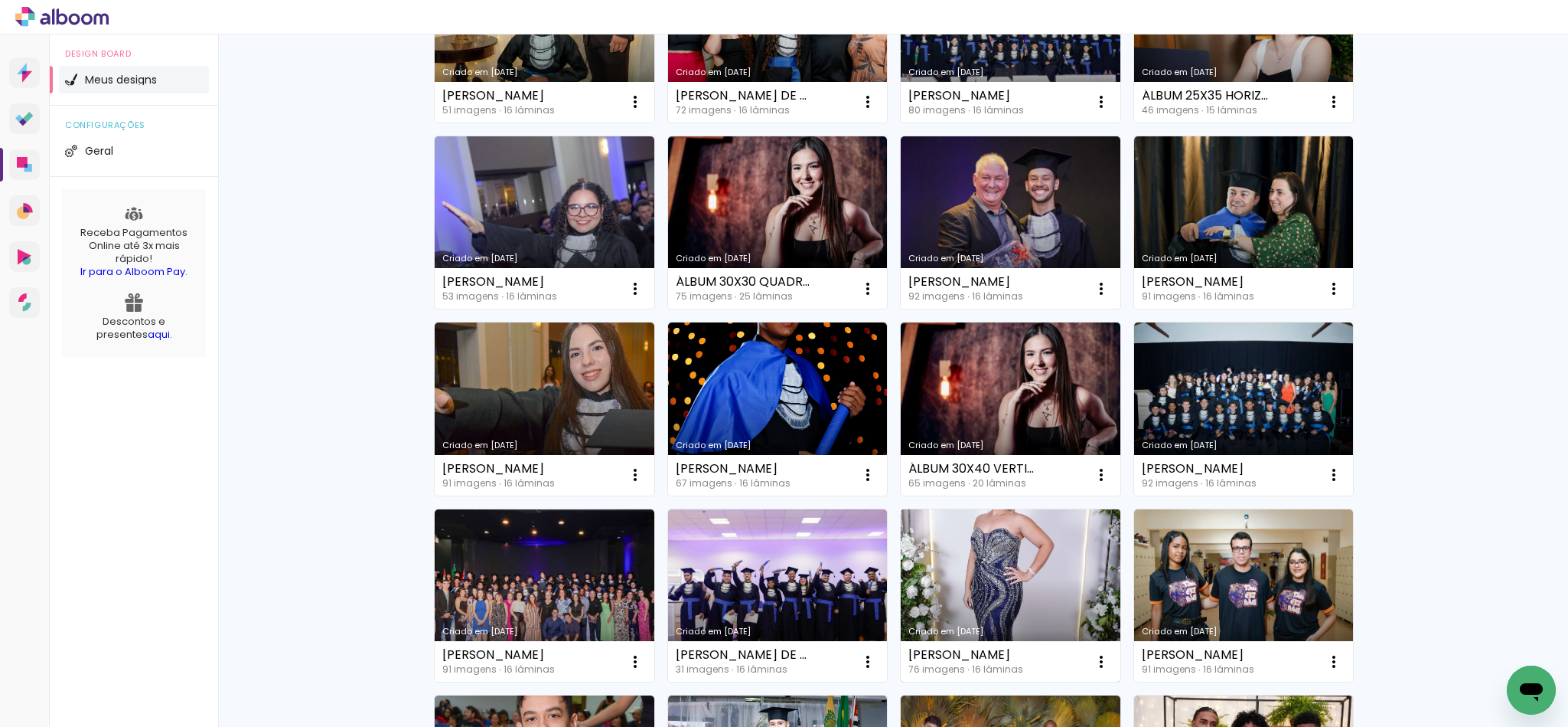
click at [997, 574] on link "Criado em [DATE]" at bounding box center [1010, 595] width 220 height 173
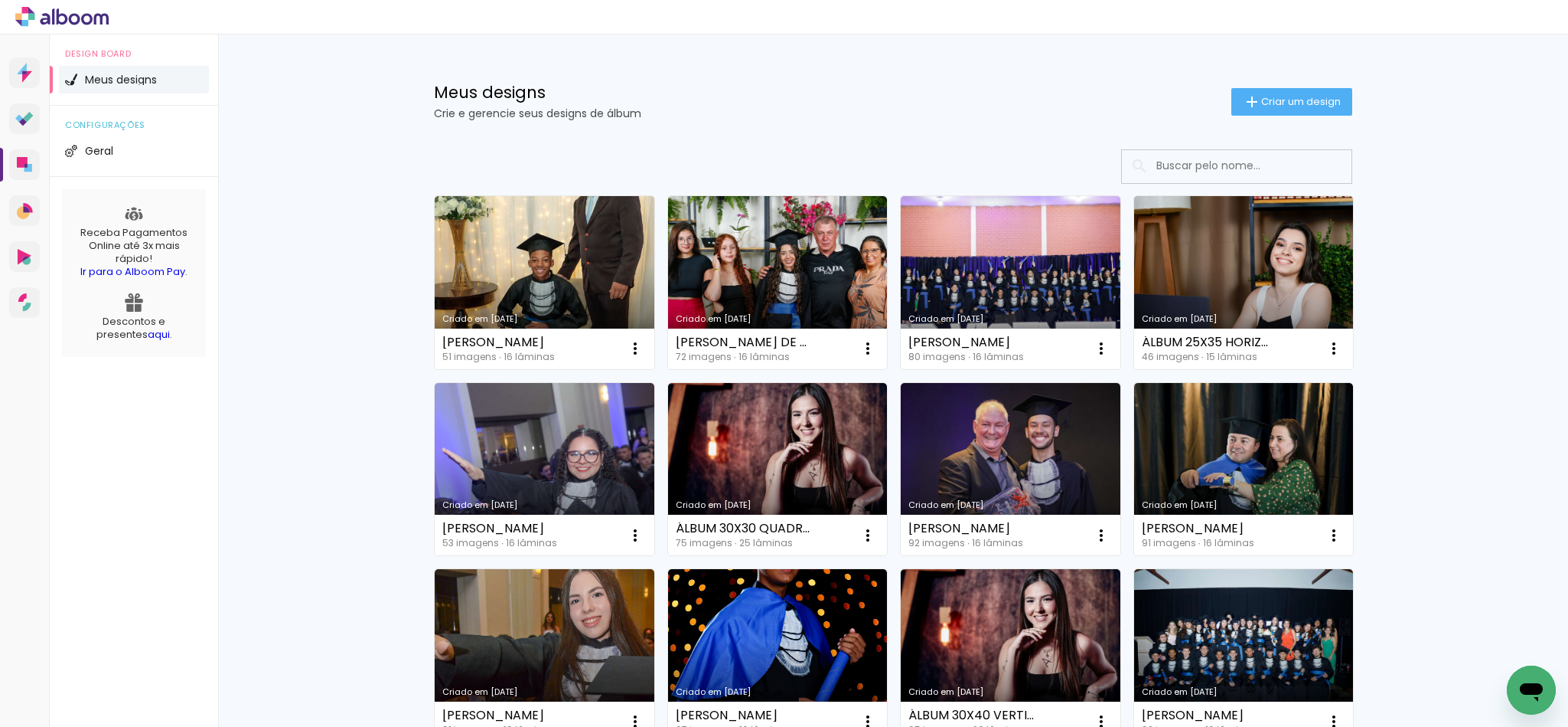
click at [7, 154] on div "Prosite Website + Landing pages Proof Sistema de seleção e venda de fotos Desig…" at bounding box center [25, 398] width 50 height 727
click at [7, 164] on div "Prosite Website + Landing pages Proof Sistema de seleção e venda de fotos Desig…" at bounding box center [25, 398] width 50 height 727
click at [30, 166] on icon at bounding box center [28, 167] width 8 height 8
